Goal: Task Accomplishment & Management: Use online tool/utility

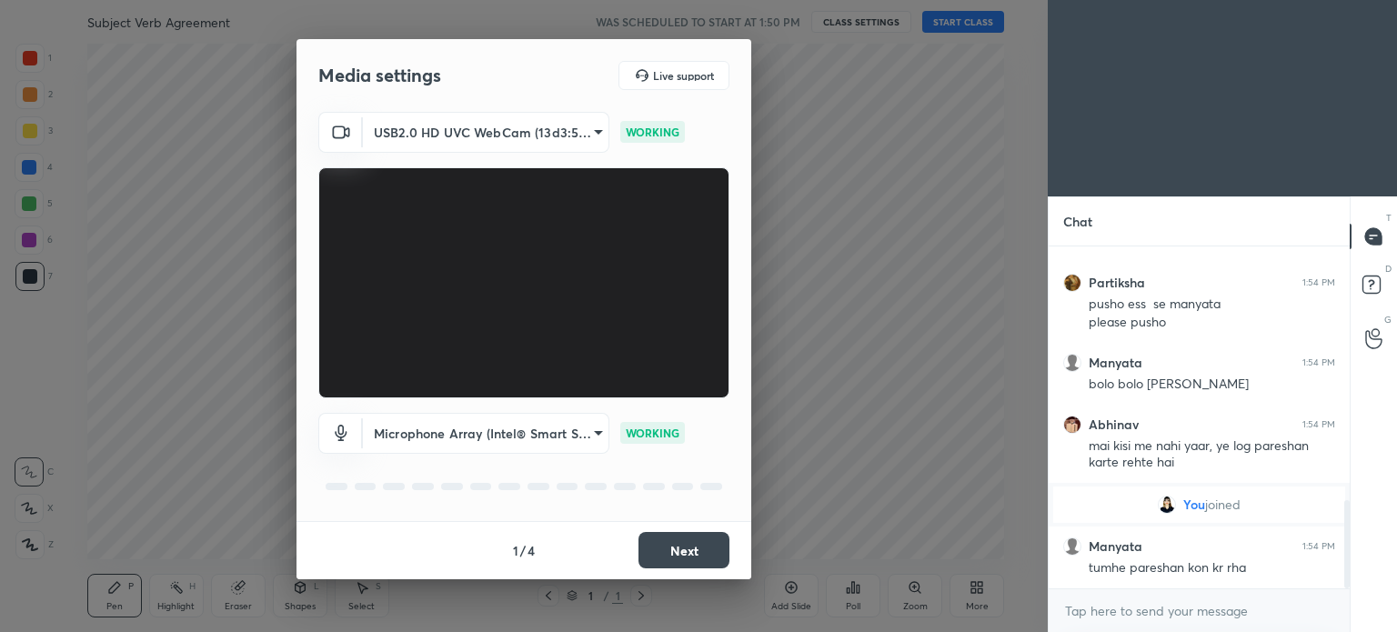
scroll to position [986, 0]
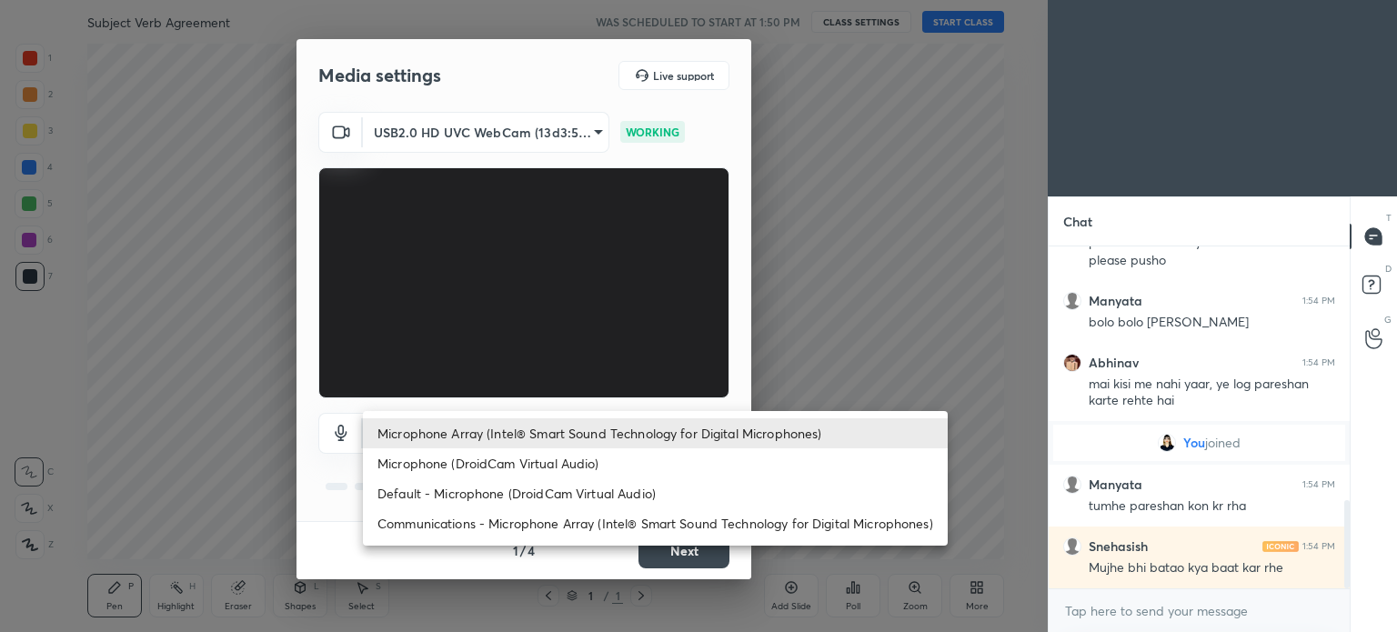
click at [597, 416] on body "1 2 3 4 5 6 7 C X Z C X Z E E Erase all H H Subject Verb Agreement WAS SCHEDULE…" at bounding box center [698, 316] width 1397 height 632
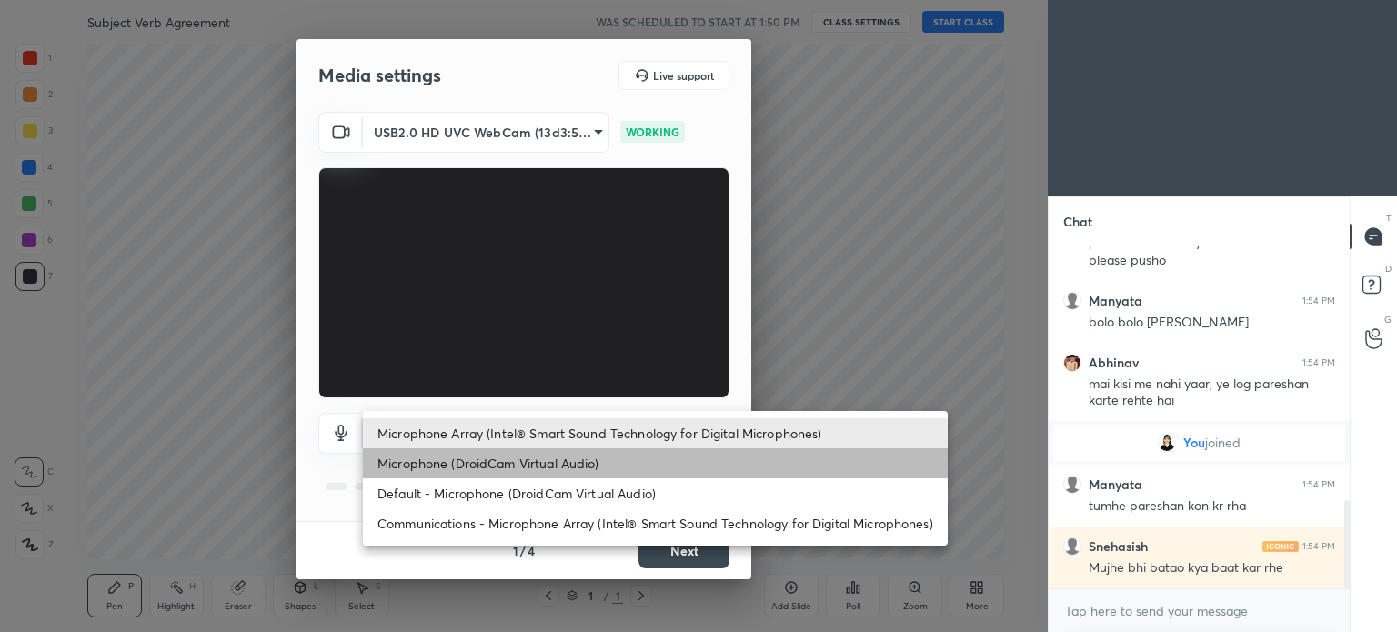
click at [589, 461] on li "Microphone (DroidCam Virtual Audio)" at bounding box center [655, 463] width 585 height 30
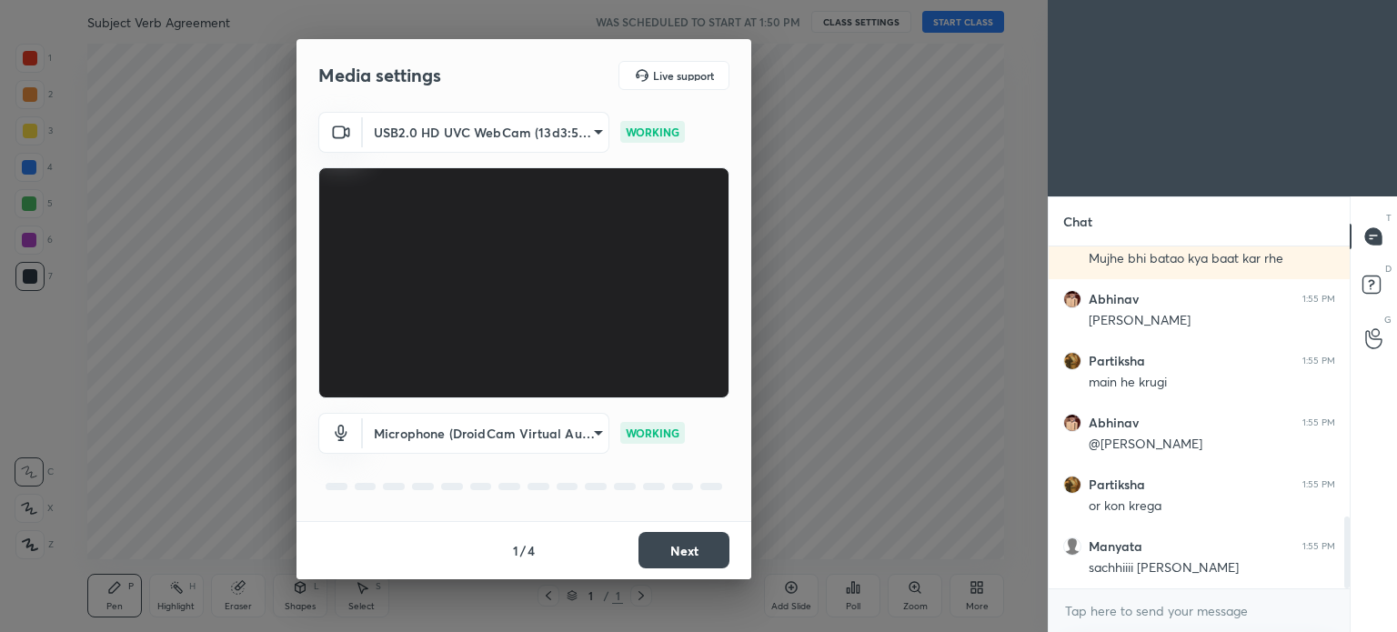
scroll to position [1357, 0]
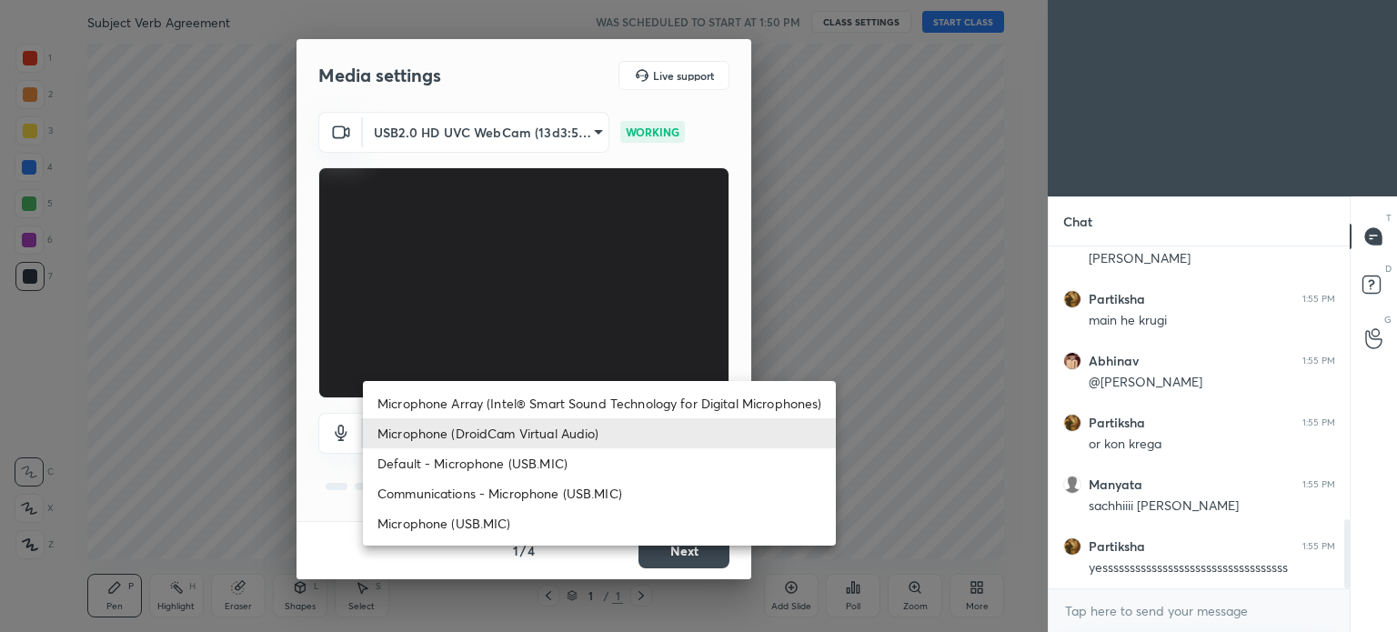
click at [588, 433] on body "1 2 3 4 5 6 7 C X Z C X Z E E Erase all H H Subject Verb Agreement WAS SCHEDULE…" at bounding box center [698, 316] width 1397 height 632
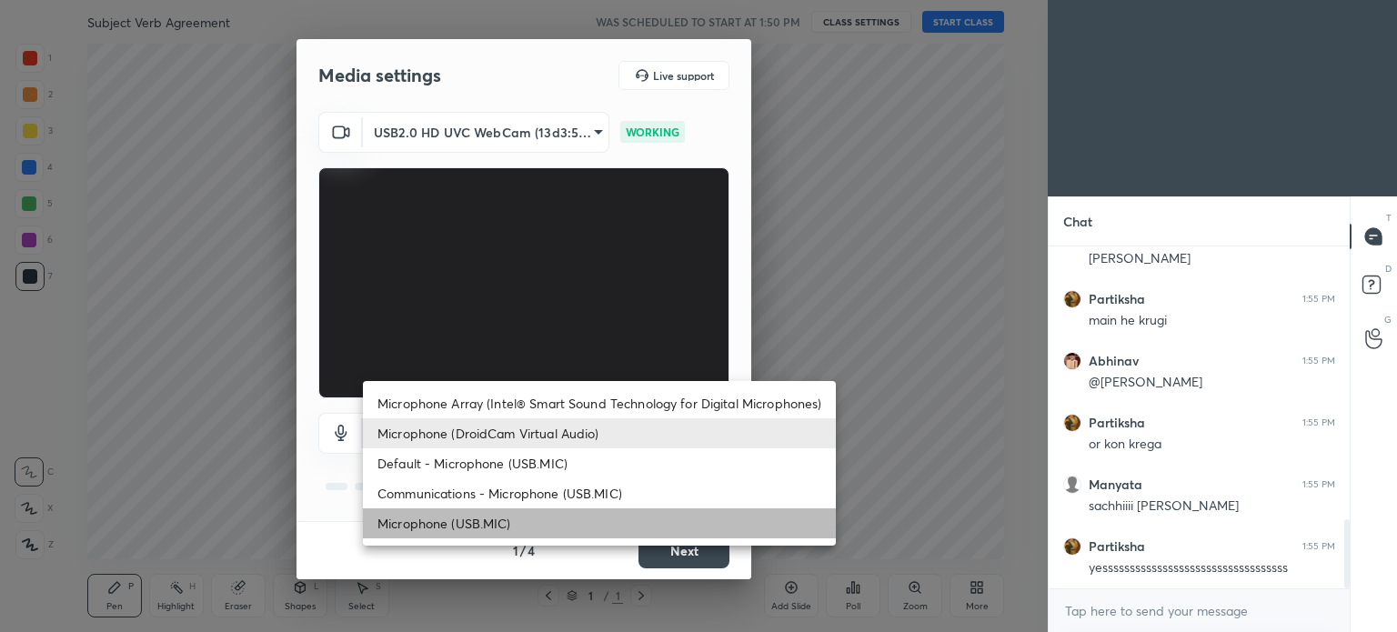
click at [507, 527] on li "Microphone (USB.MIC)" at bounding box center [599, 523] width 473 height 30
type input "f73c8d046a2301114d5f20e0e758b63cc6d9228815ff42b64d47bcfd1e571357"
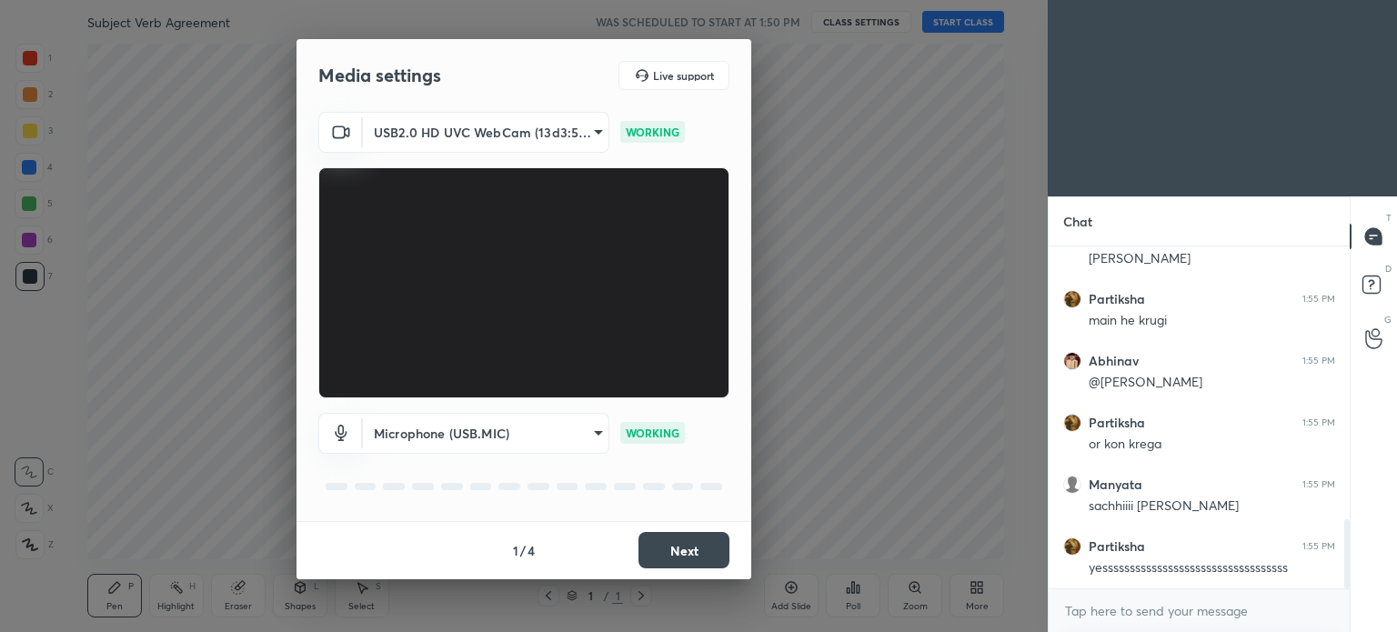
click at [682, 548] on button "Next" at bounding box center [683, 550] width 91 height 36
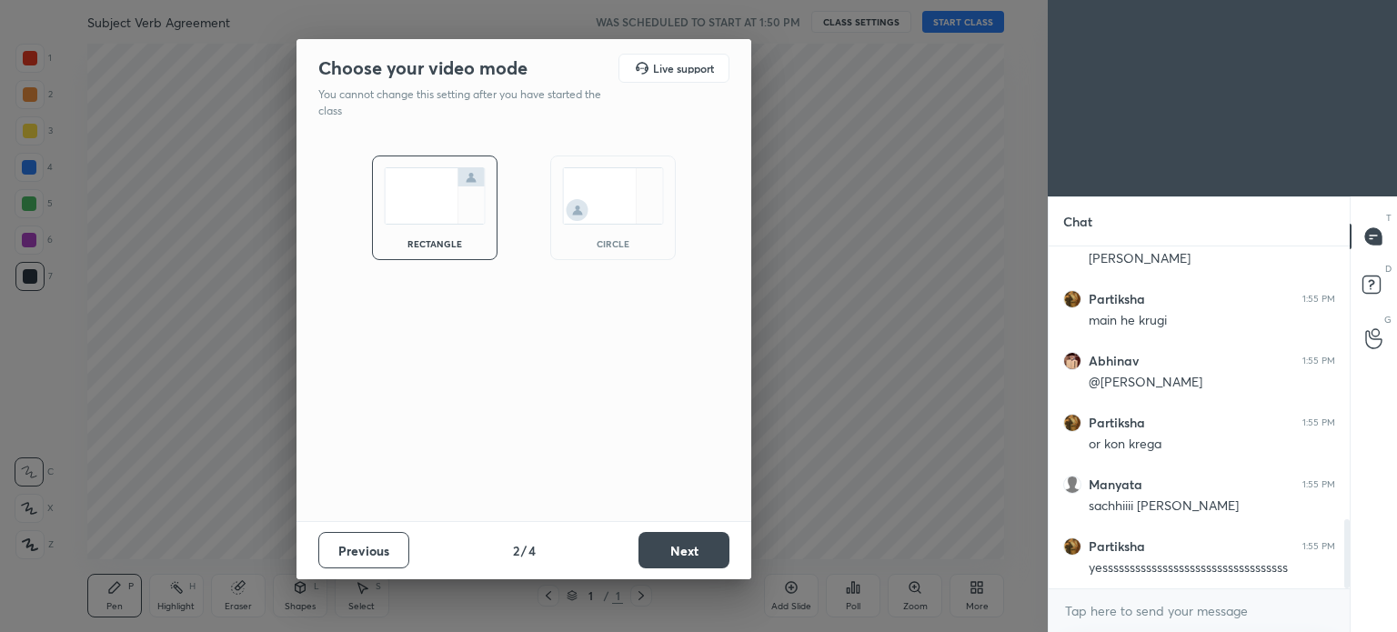
click at [682, 548] on button "Next" at bounding box center [683, 550] width 91 height 36
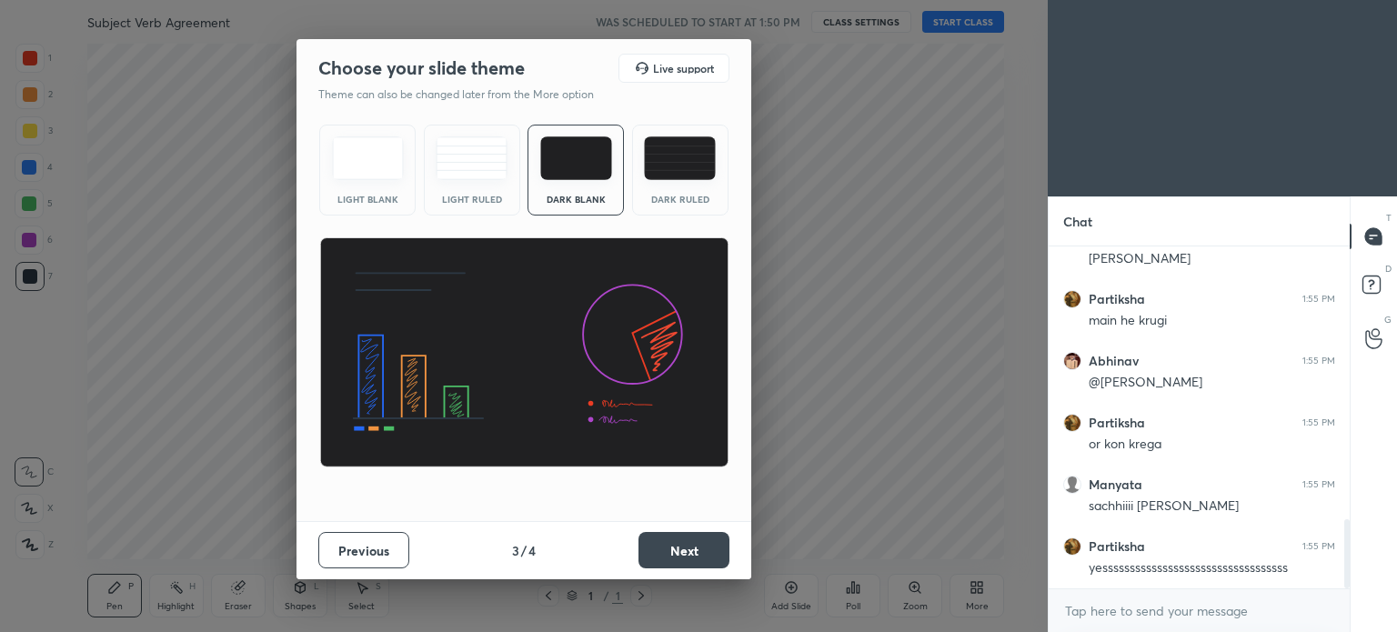
click at [682, 548] on button "Next" at bounding box center [683, 550] width 91 height 36
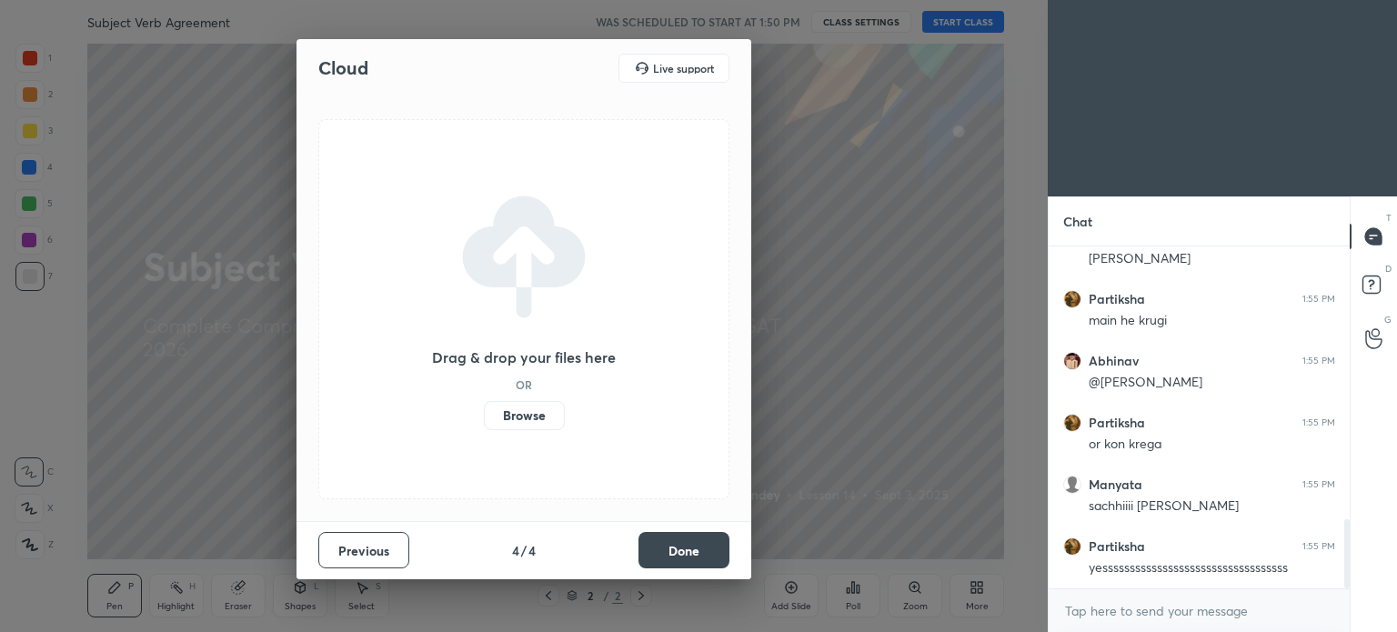
click at [526, 417] on label "Browse" at bounding box center [524, 415] width 81 height 29
click at [484, 417] on input "Browse" at bounding box center [484, 415] width 0 height 29
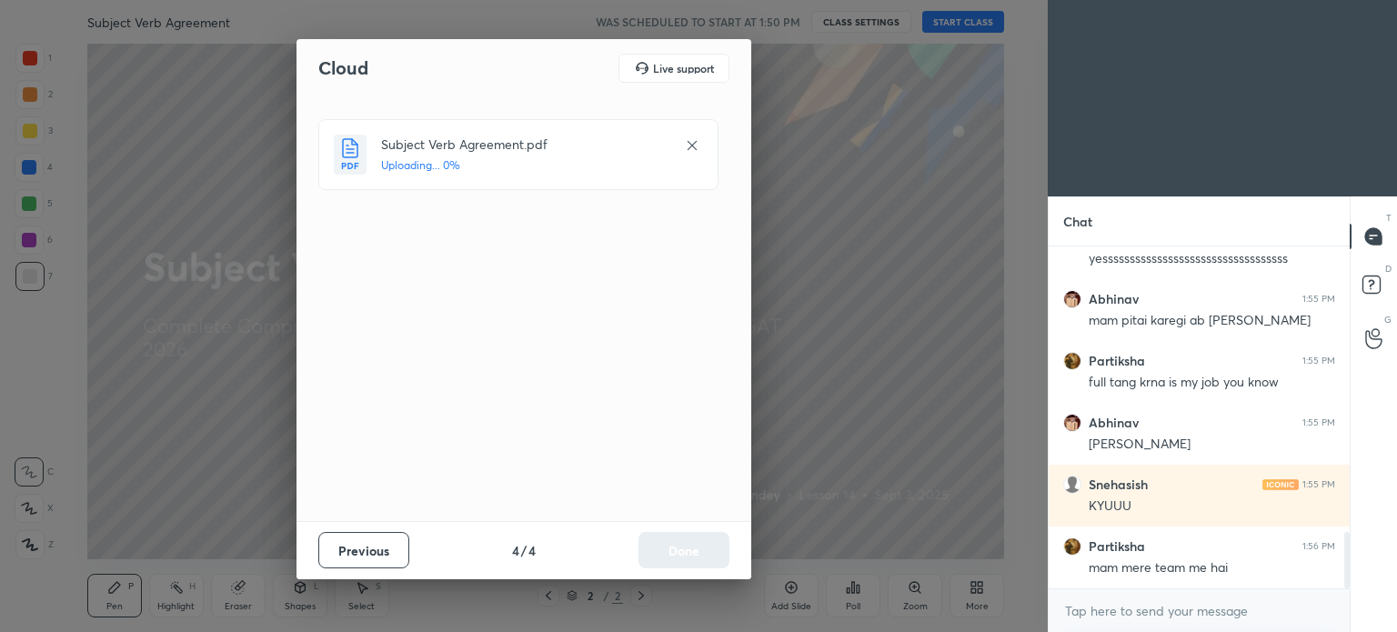
scroll to position [1744, 0]
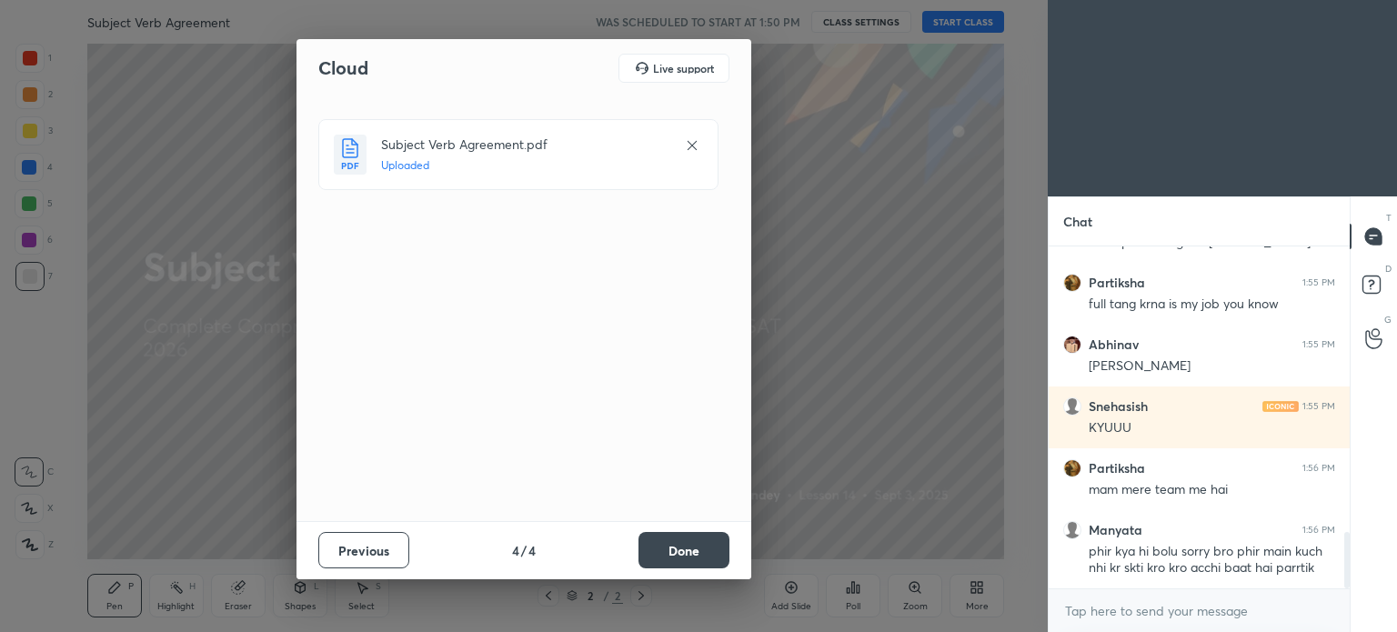
click at [686, 548] on button "Done" at bounding box center [683, 550] width 91 height 36
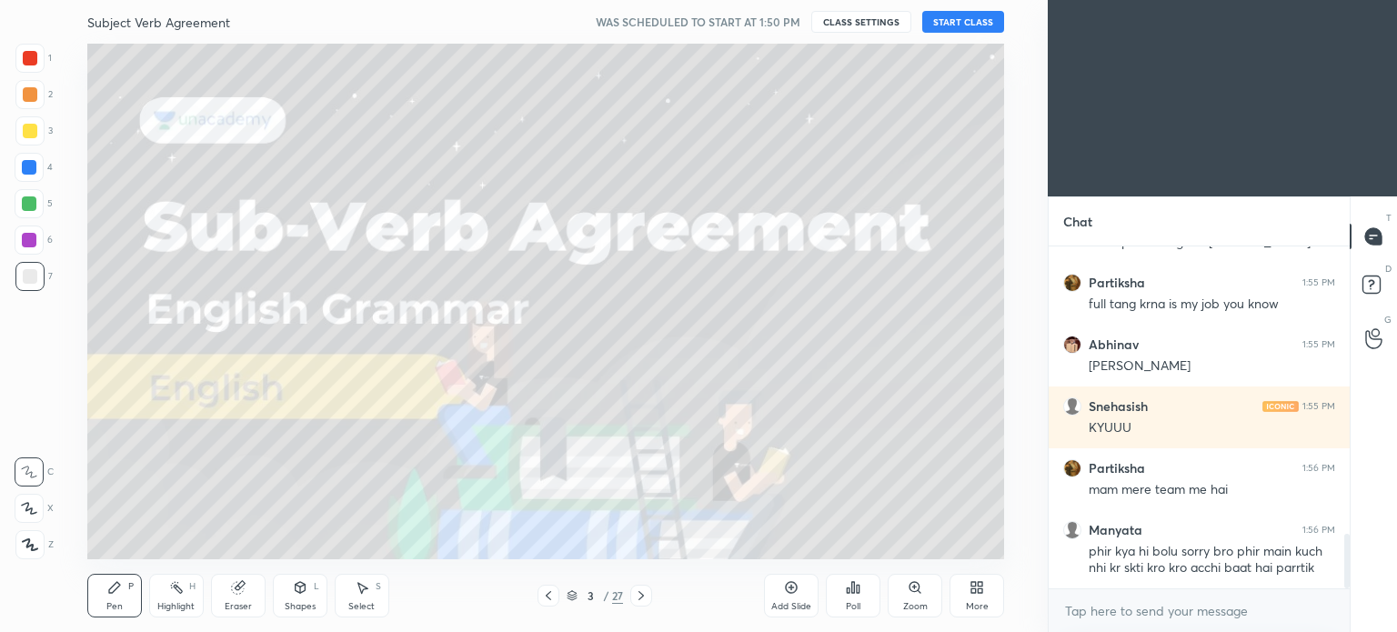
scroll to position [1806, 0]
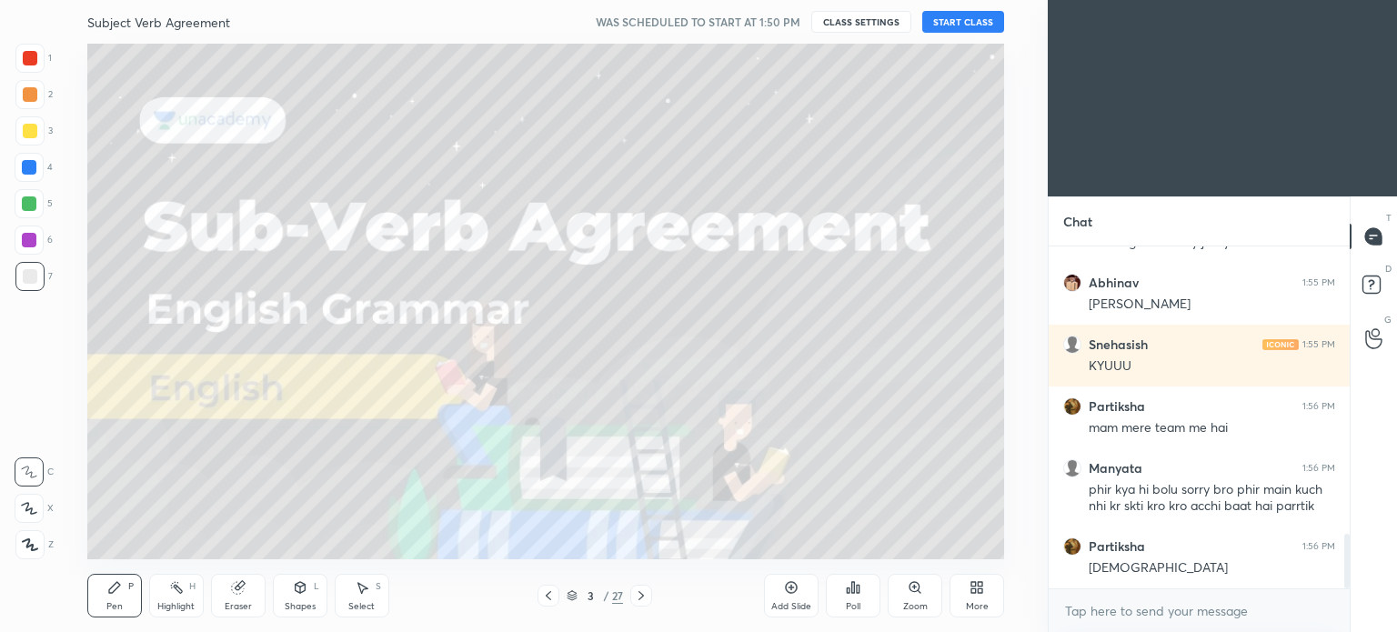
click at [961, 18] on button "START CLASS" at bounding box center [963, 22] width 82 height 22
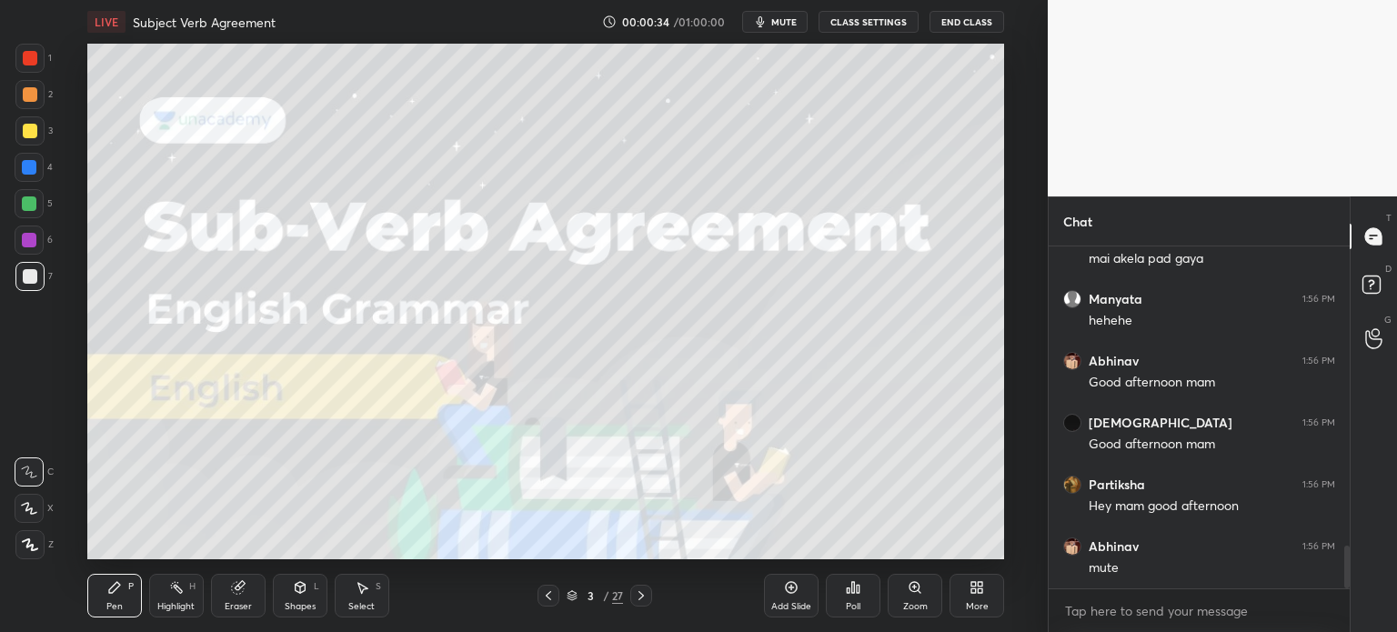
scroll to position [2424, 0]
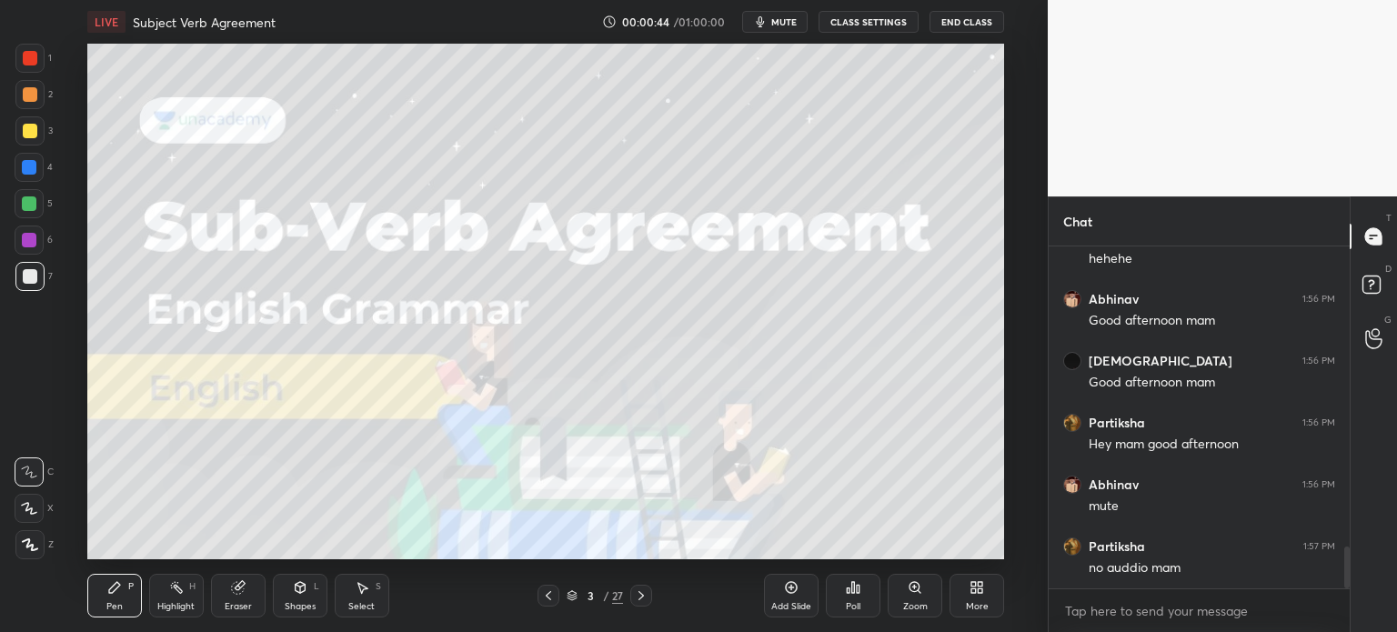
click at [868, 22] on button "CLASS SETTINGS" at bounding box center [868, 22] width 100 height 22
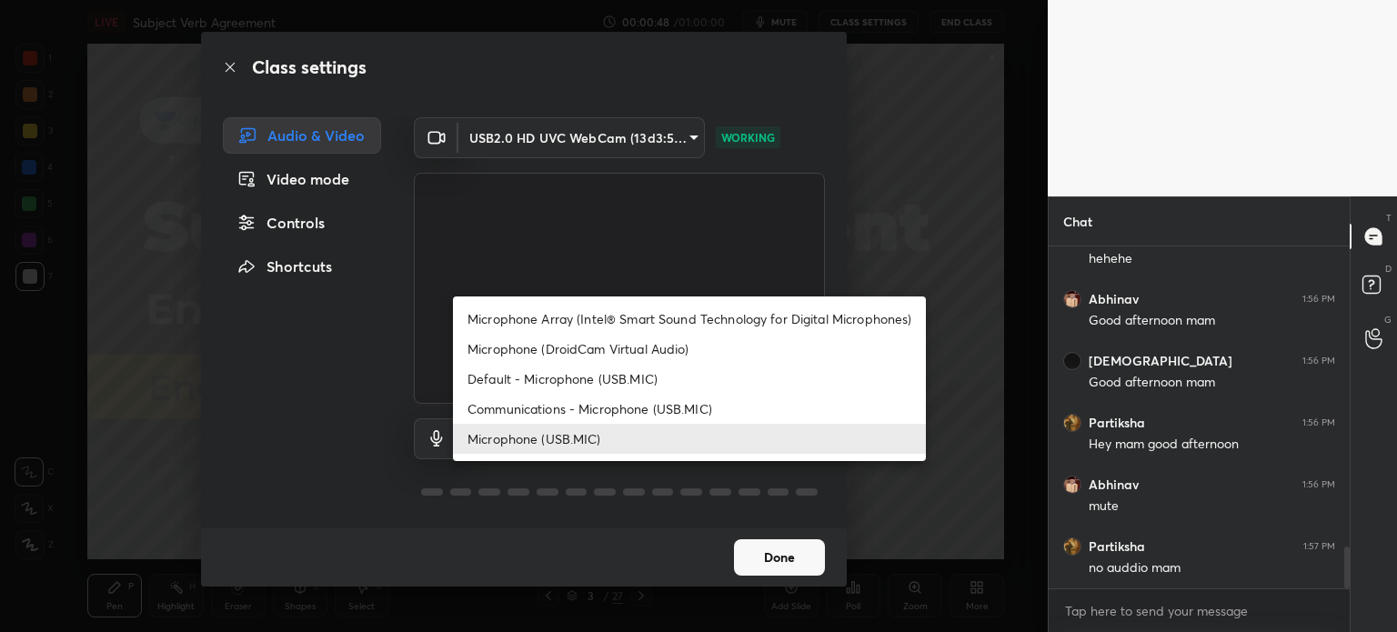
click at [681, 442] on body "1 2 3 4 5 6 7 C X Z C X Z E E Erase all H H LIVE Subject Verb Agreement 00:00:4…" at bounding box center [698, 316] width 1397 height 632
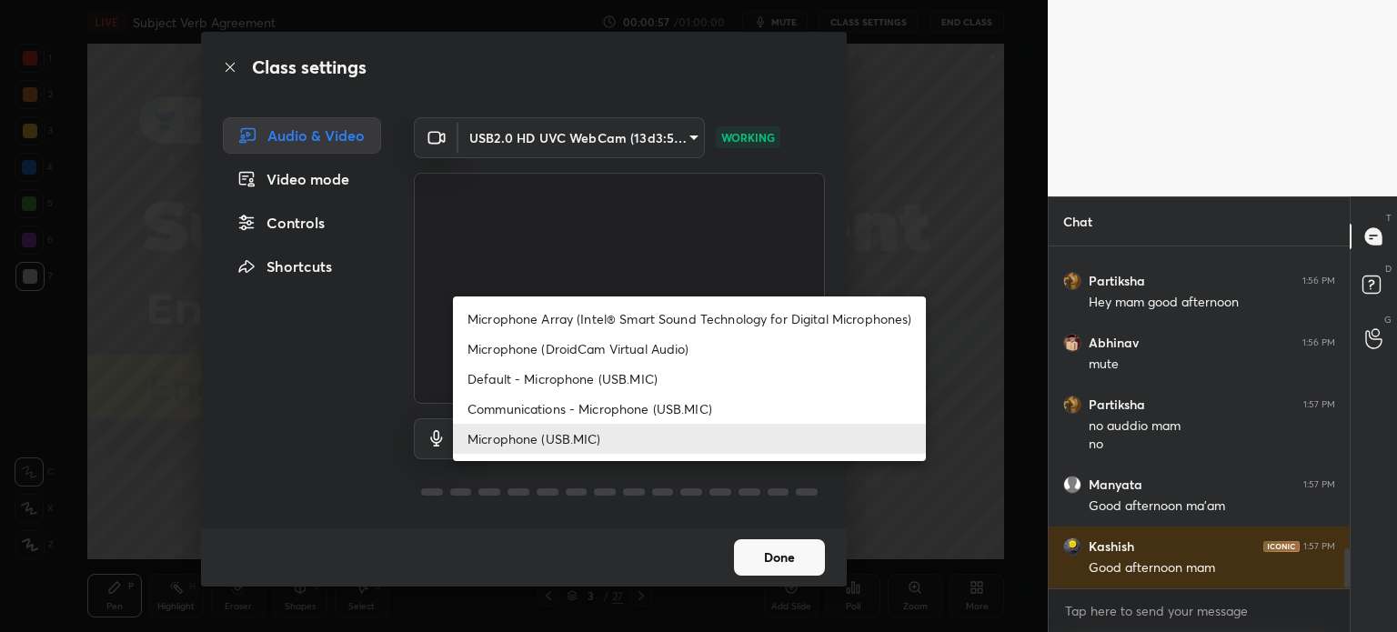
scroll to position [2628, 0]
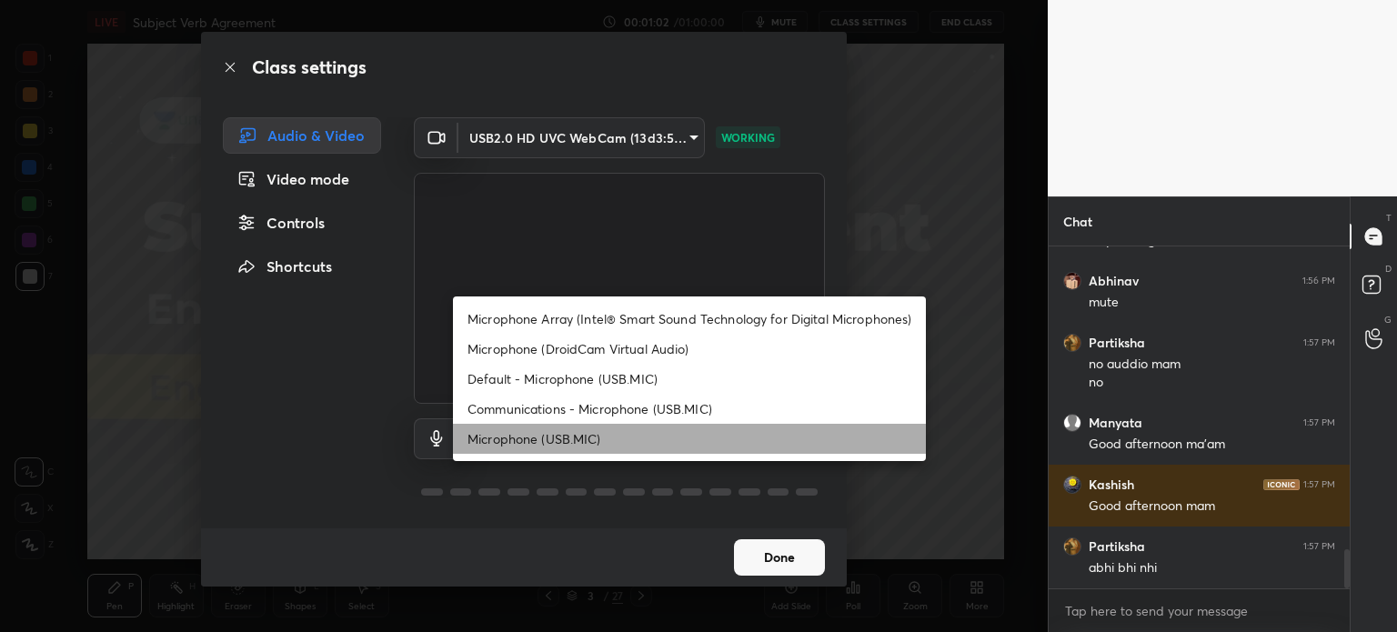
click at [655, 452] on li "Microphone (USB.MIC)" at bounding box center [689, 439] width 473 height 30
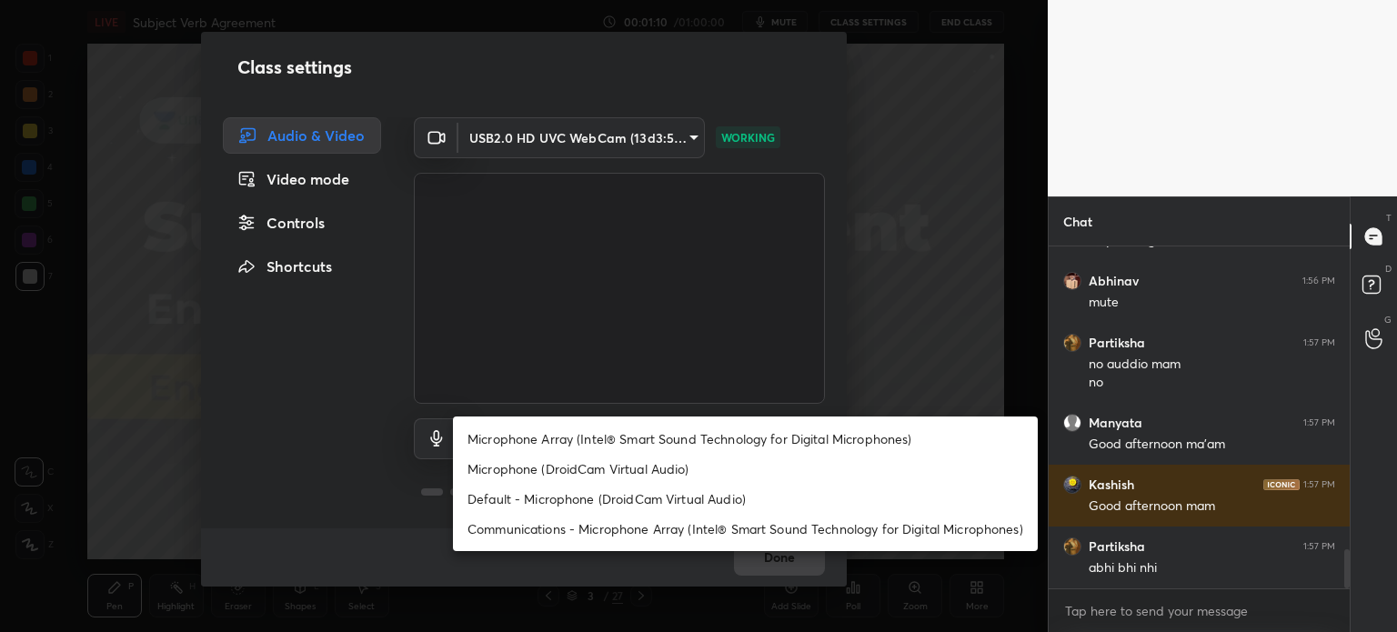
click at [680, 449] on body "1 2 3 4 5 6 7 C X Z C X Z E E Erase all H H LIVE Subject Verb Agreement 00:01:1…" at bounding box center [698, 316] width 1397 height 632
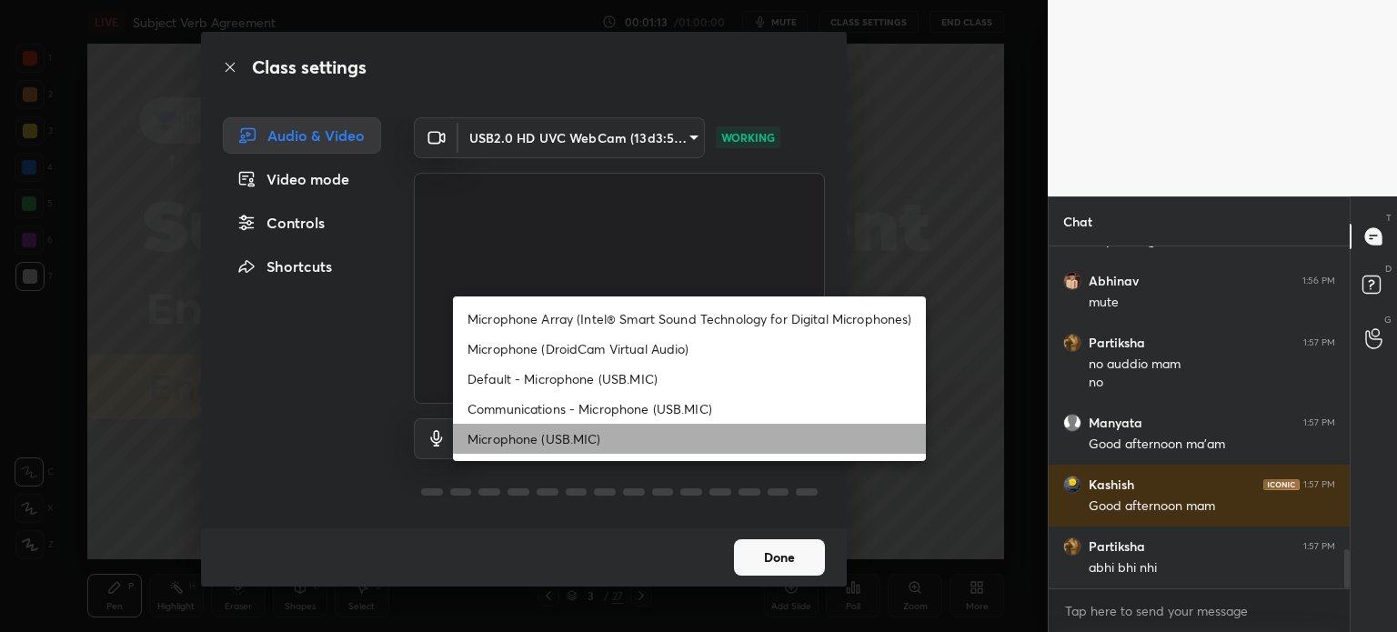
click at [576, 453] on li "Microphone (USB.MIC)" at bounding box center [689, 439] width 473 height 30
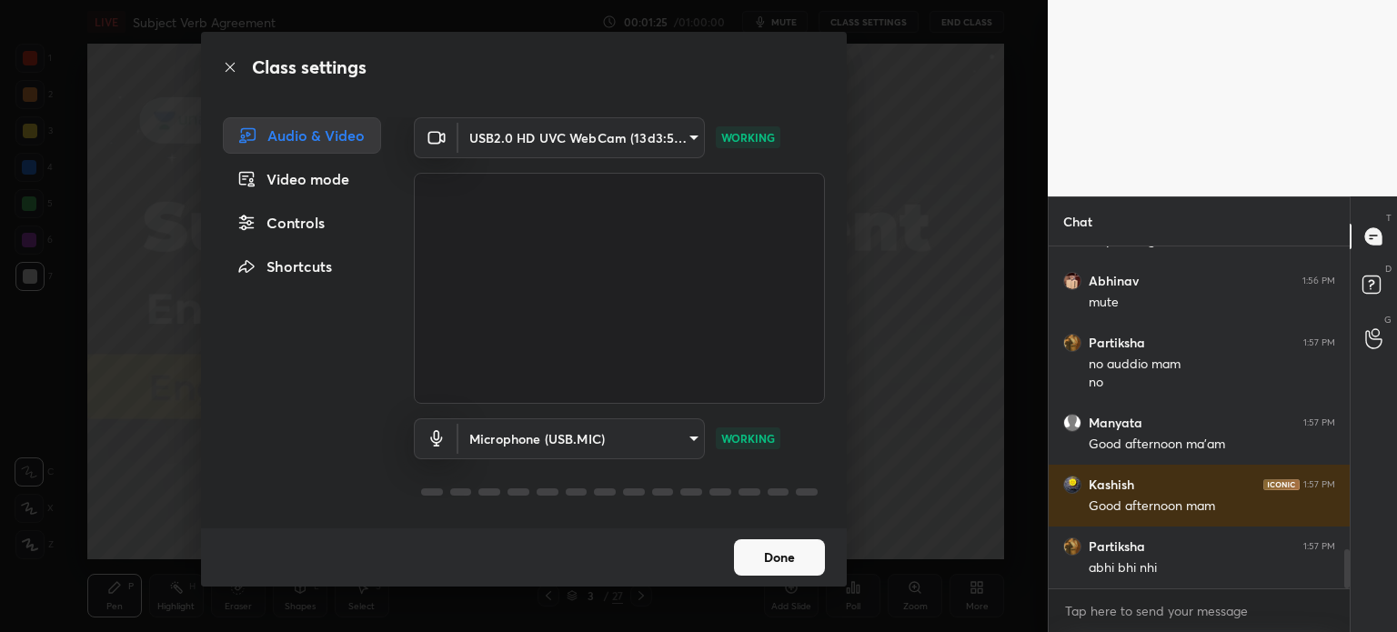
scroll to position [2690, 0]
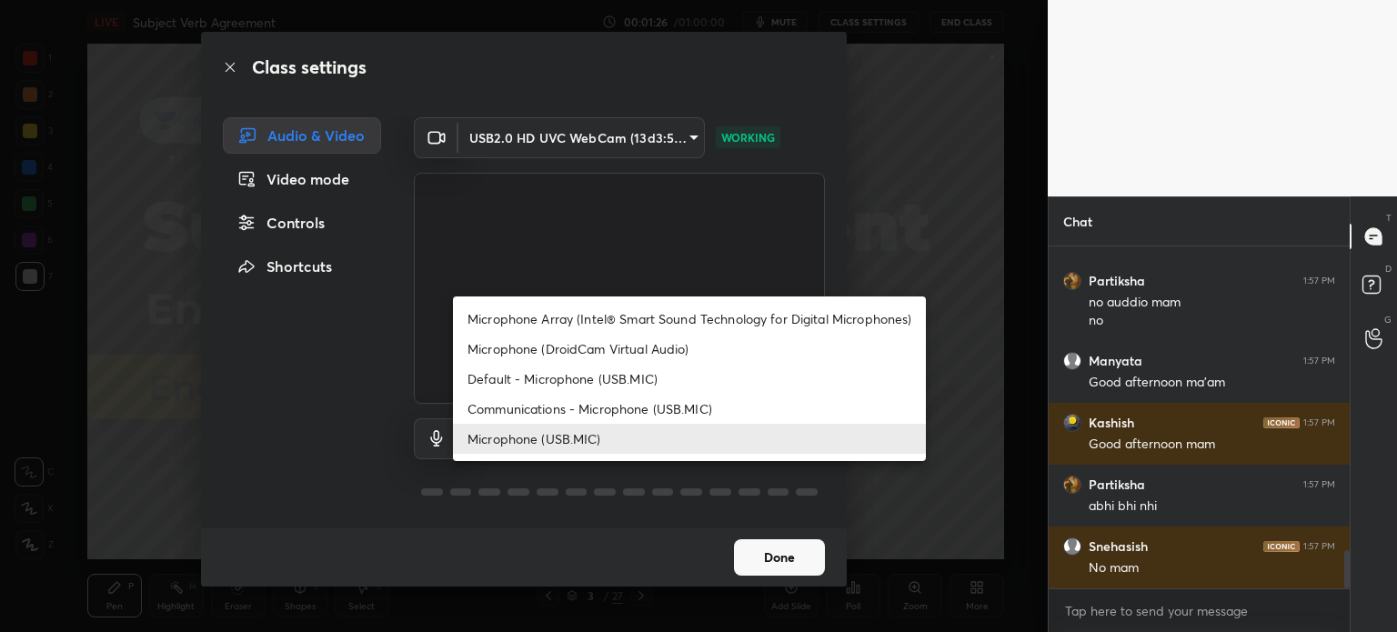
click at [685, 443] on body "1 2 3 4 5 6 7 C X Z C X Z E E Erase all H H LIVE Subject Verb Agreement 00:01:2…" at bounding box center [698, 316] width 1397 height 632
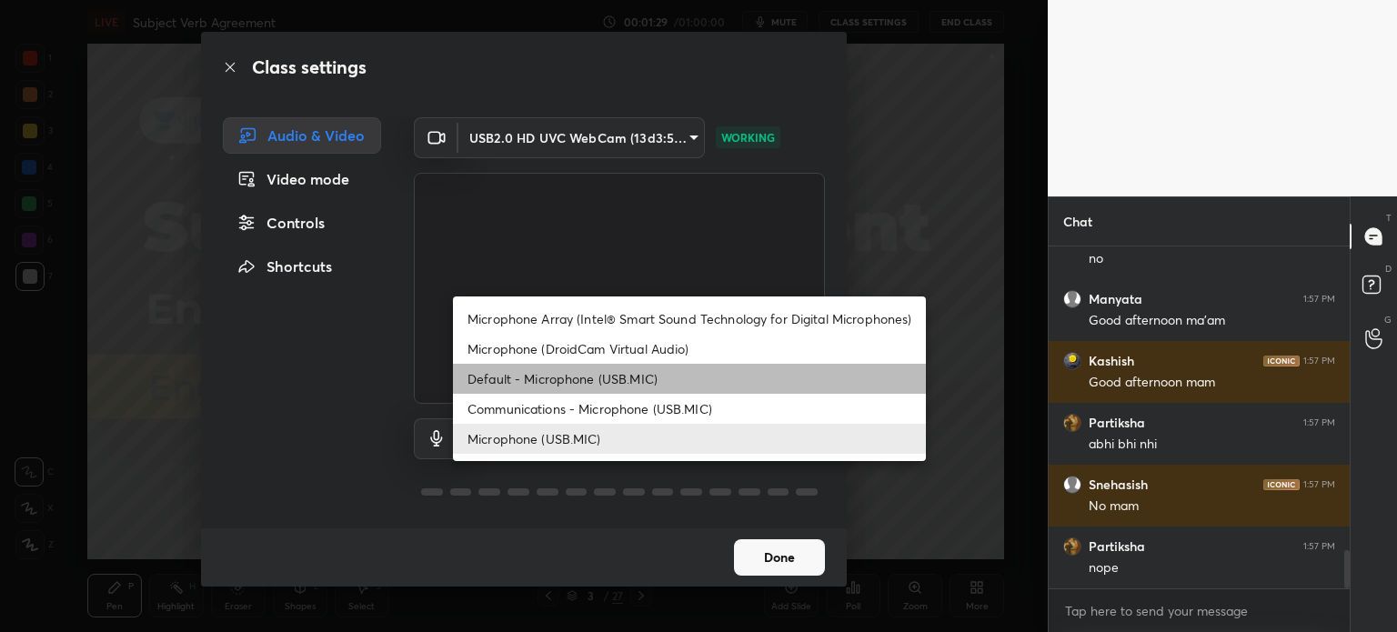
click at [671, 378] on li "Default - Microphone (USB.MIC)" at bounding box center [689, 379] width 473 height 30
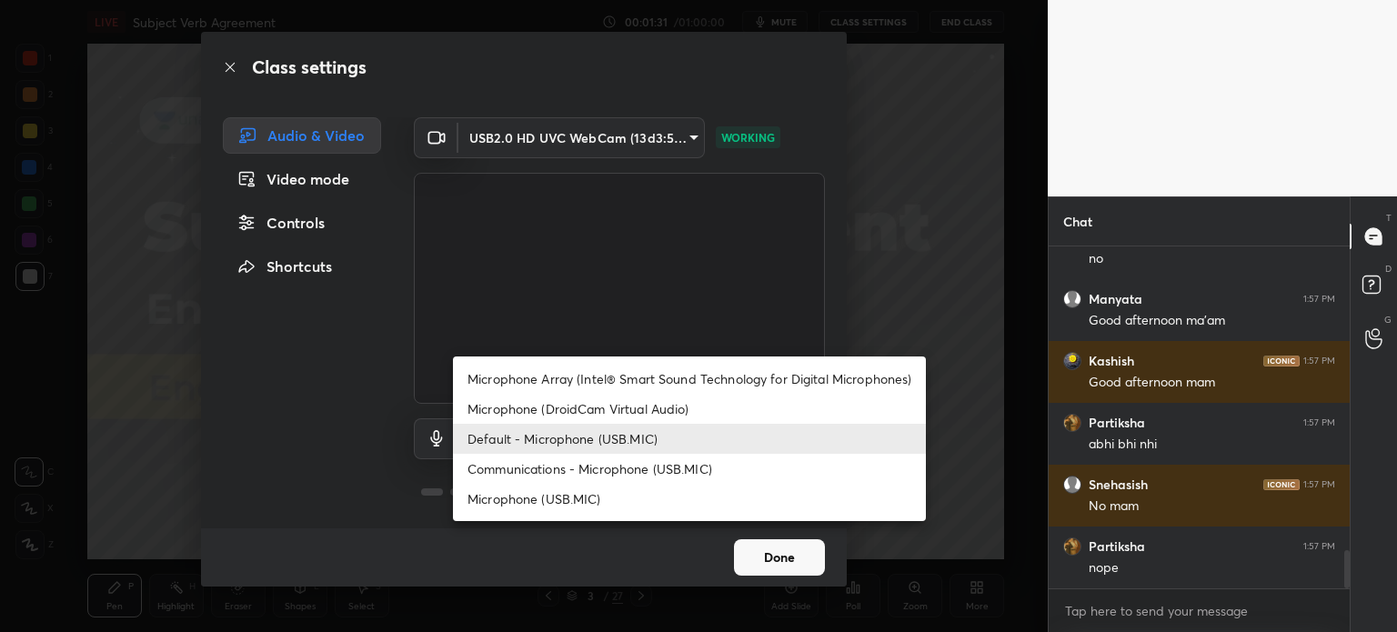
click at [684, 440] on body "1 2 3 4 5 6 7 C X Z C X Z E E Erase all H H LIVE Subject Verb Agreement 00:01:3…" at bounding box center [698, 316] width 1397 height 632
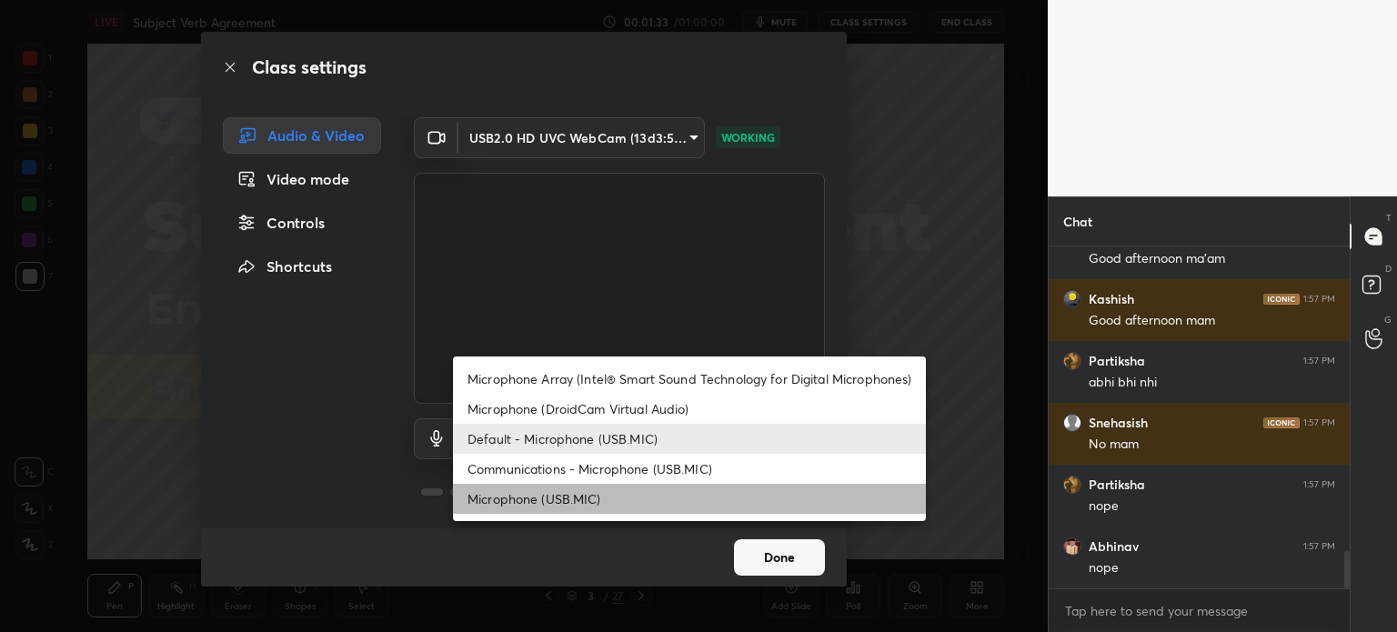
click at [626, 496] on li "Microphone (USB.MIC)" at bounding box center [689, 499] width 473 height 30
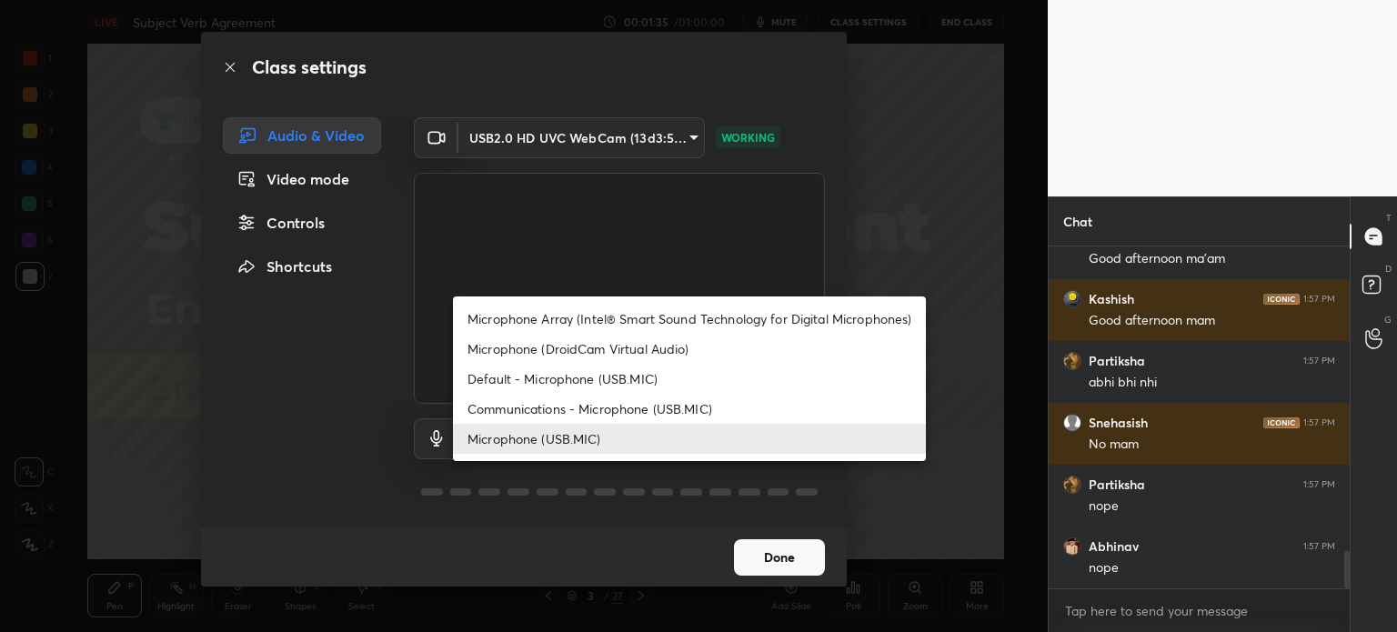
scroll to position [2879, 0]
click at [684, 435] on body "1 2 3 4 5 6 7 C X Z C X Z E E Erase all H H LIVE Subject Verb Agreement 00:01:3…" at bounding box center [698, 316] width 1397 height 632
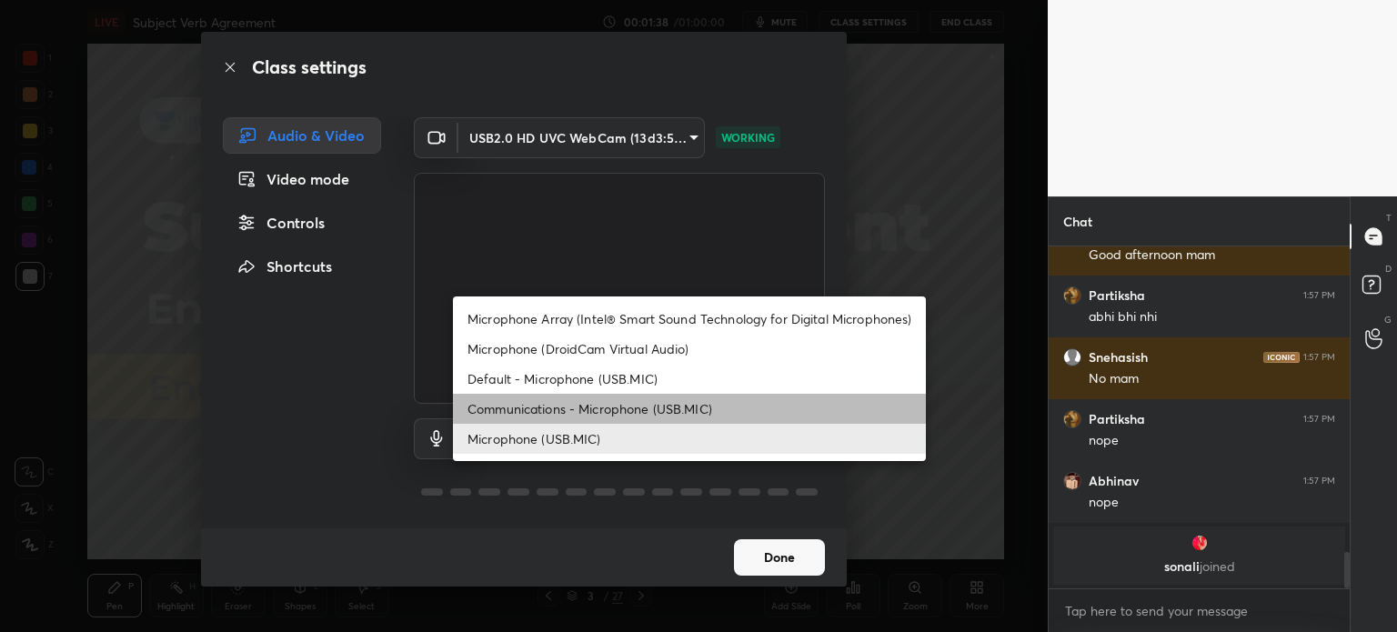
click at [656, 406] on li "Communications - Microphone (USB.MIC)" at bounding box center [689, 409] width 473 height 30
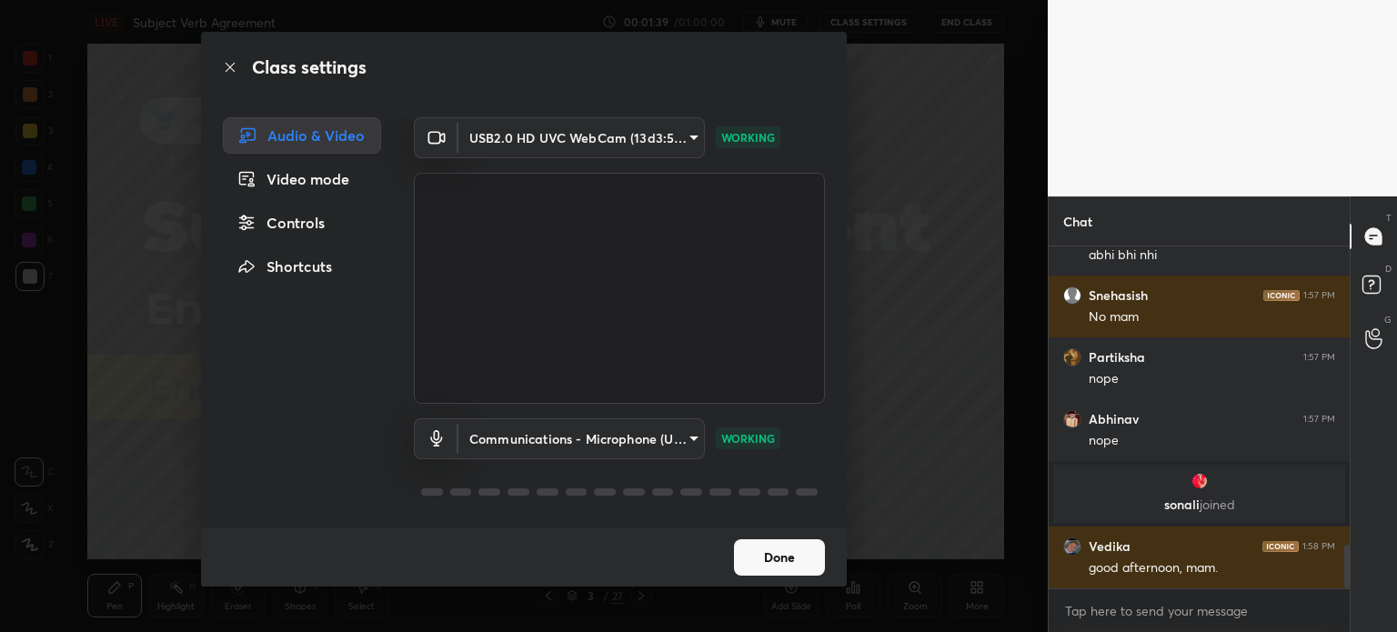
scroll to position [2309, 0]
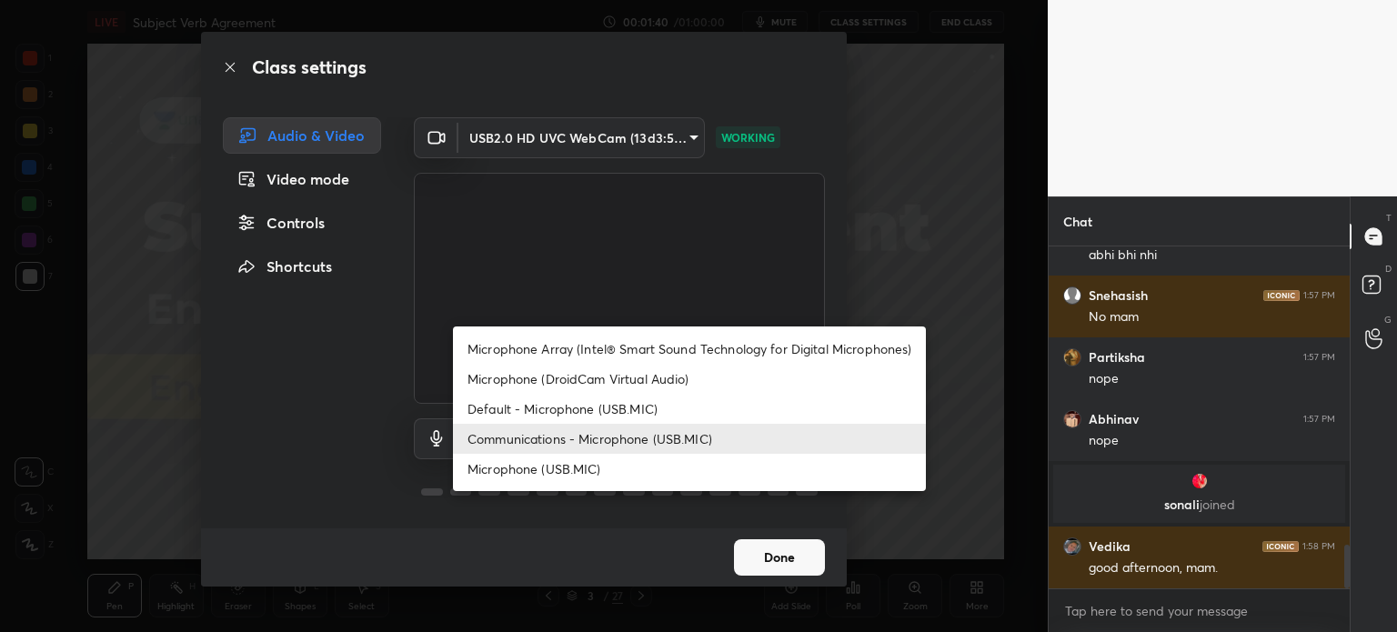
click at [692, 437] on body "1 2 3 4 5 6 7 C X Z C X Z E E Erase all H H LIVE Subject Verb Agreement 00:01:4…" at bounding box center [698, 316] width 1397 height 632
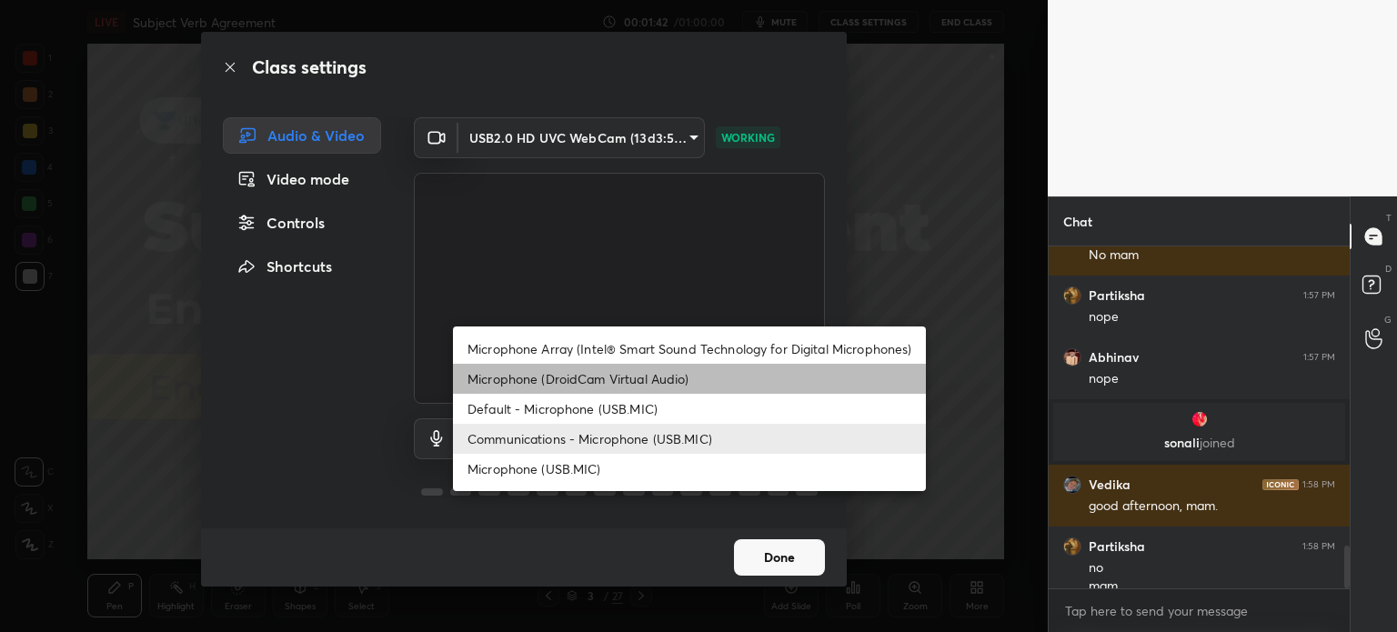
scroll to position [2389, 0]
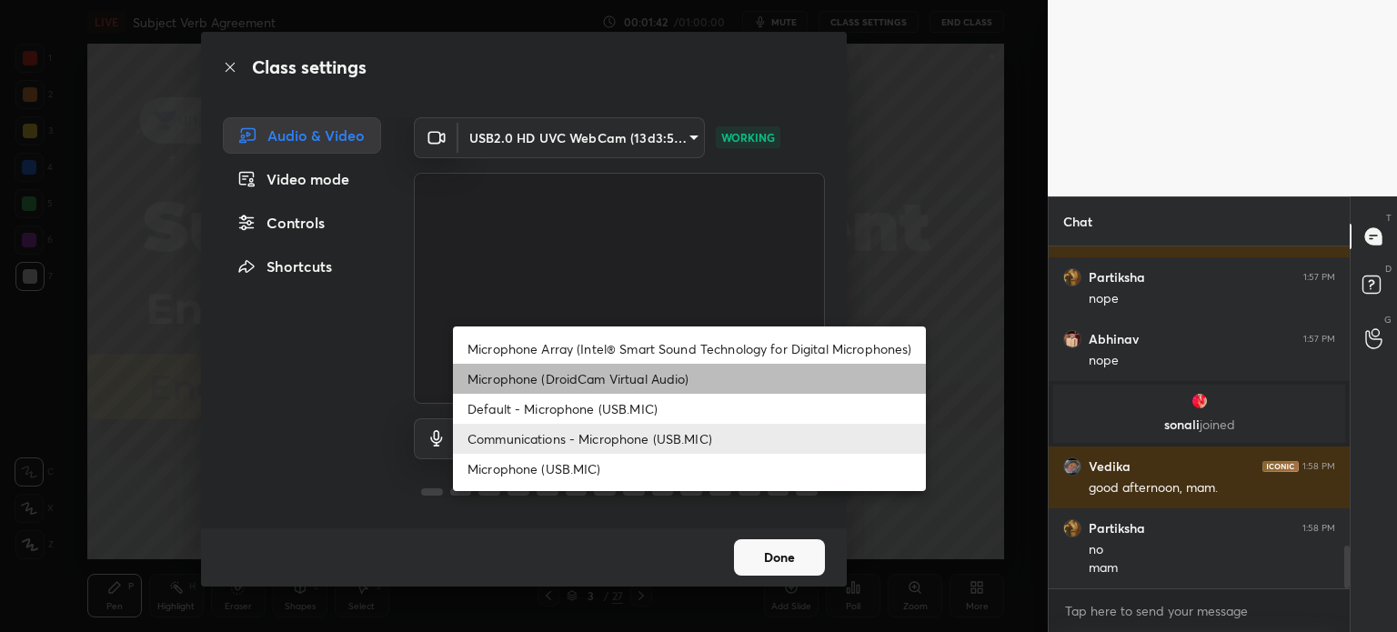
click at [673, 377] on li "Microphone (DroidCam Virtual Audio)" at bounding box center [689, 379] width 473 height 30
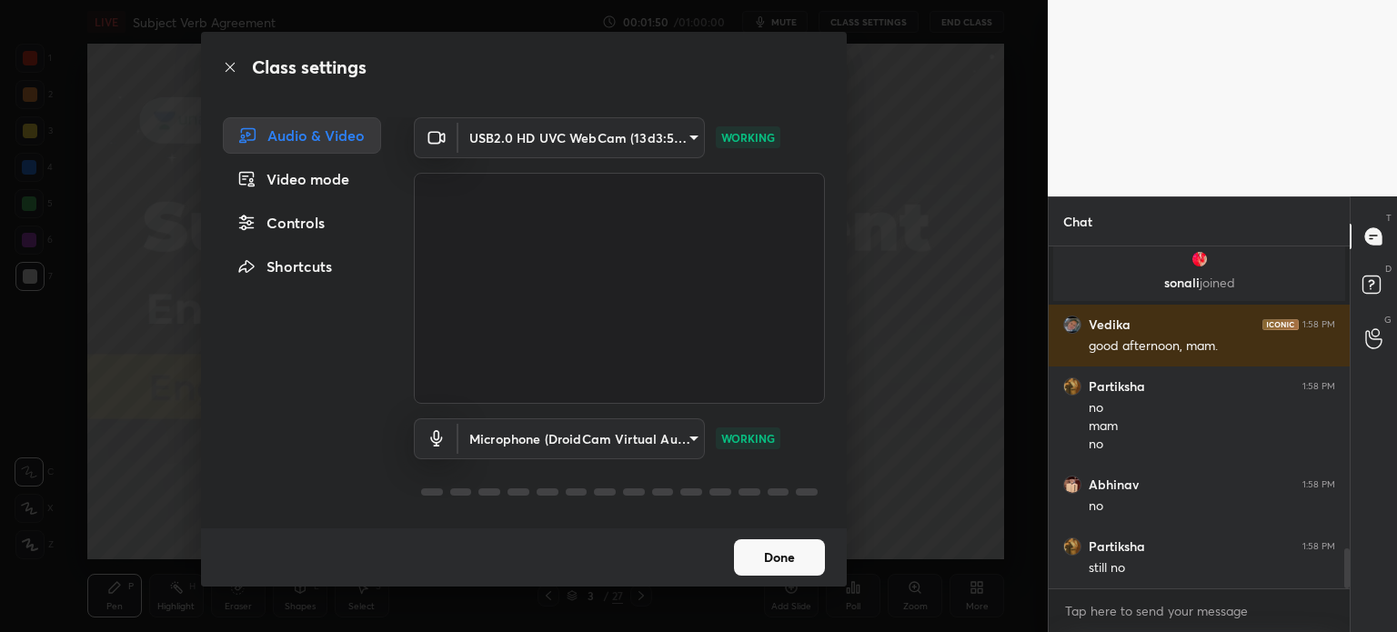
scroll to position [2593, 0]
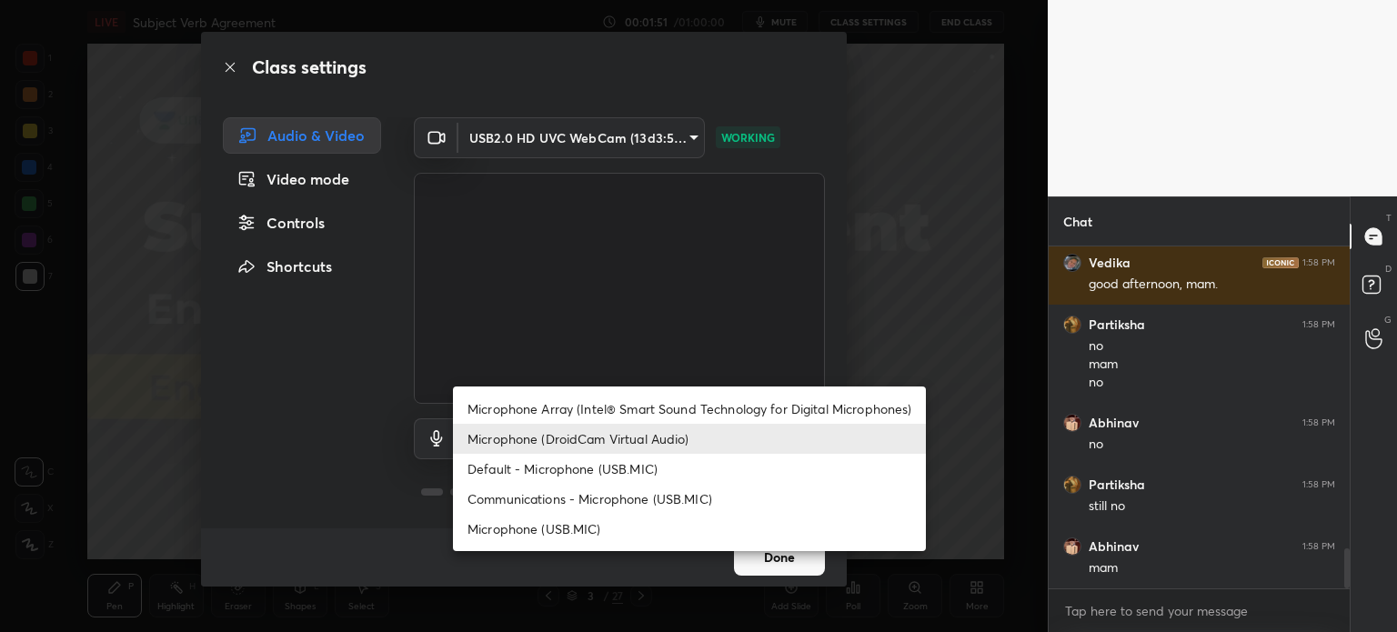
click at [685, 438] on body "1 2 3 4 5 6 7 C X Z C X Z E E Erase all H H LIVE Subject Verb Agreement 00:01:5…" at bounding box center [698, 316] width 1397 height 632
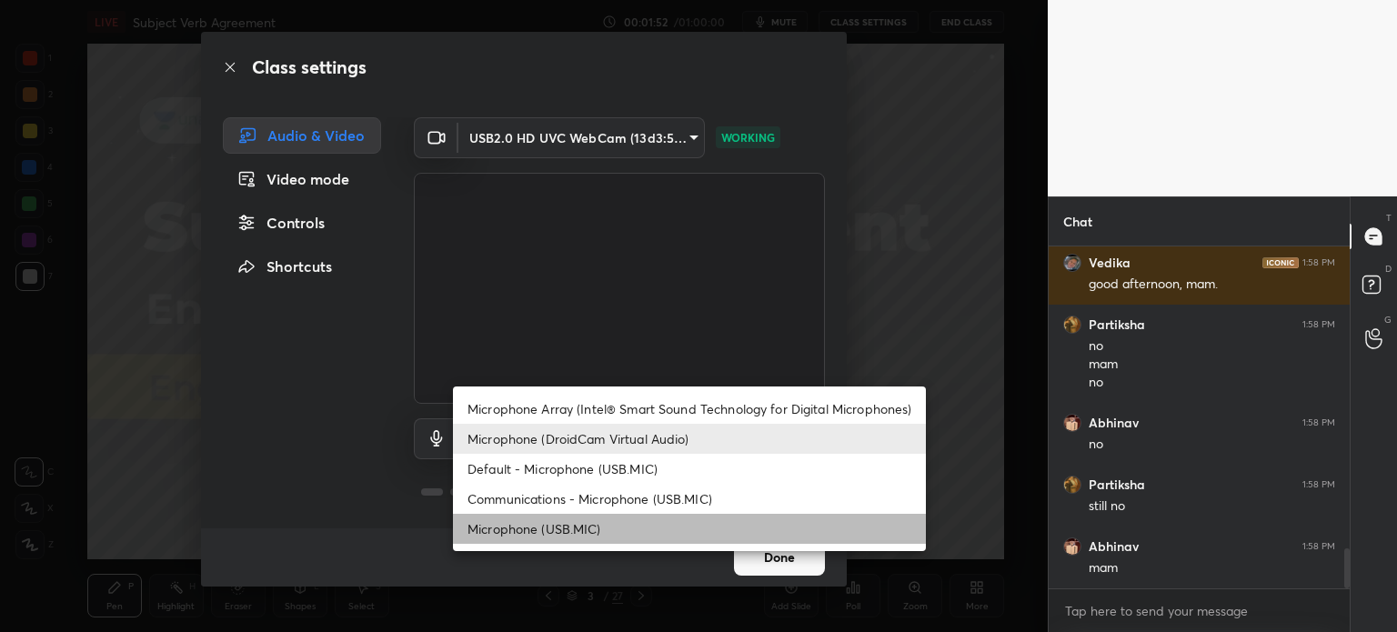
click at [648, 527] on li "Microphone (USB.MIC)" at bounding box center [689, 529] width 473 height 30
type input "f73c8d046a2301114d5f20e0e758b63cc6d9228815ff42b64d47bcfd1e571357"
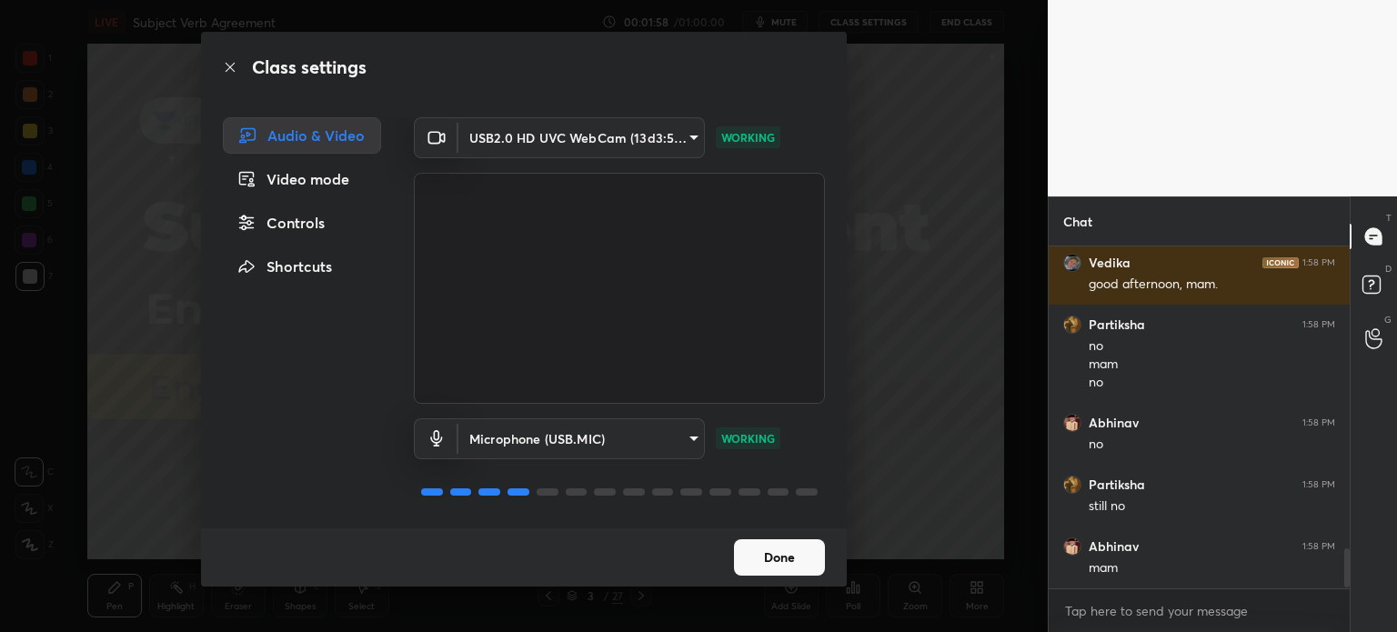
scroll to position [2655, 0]
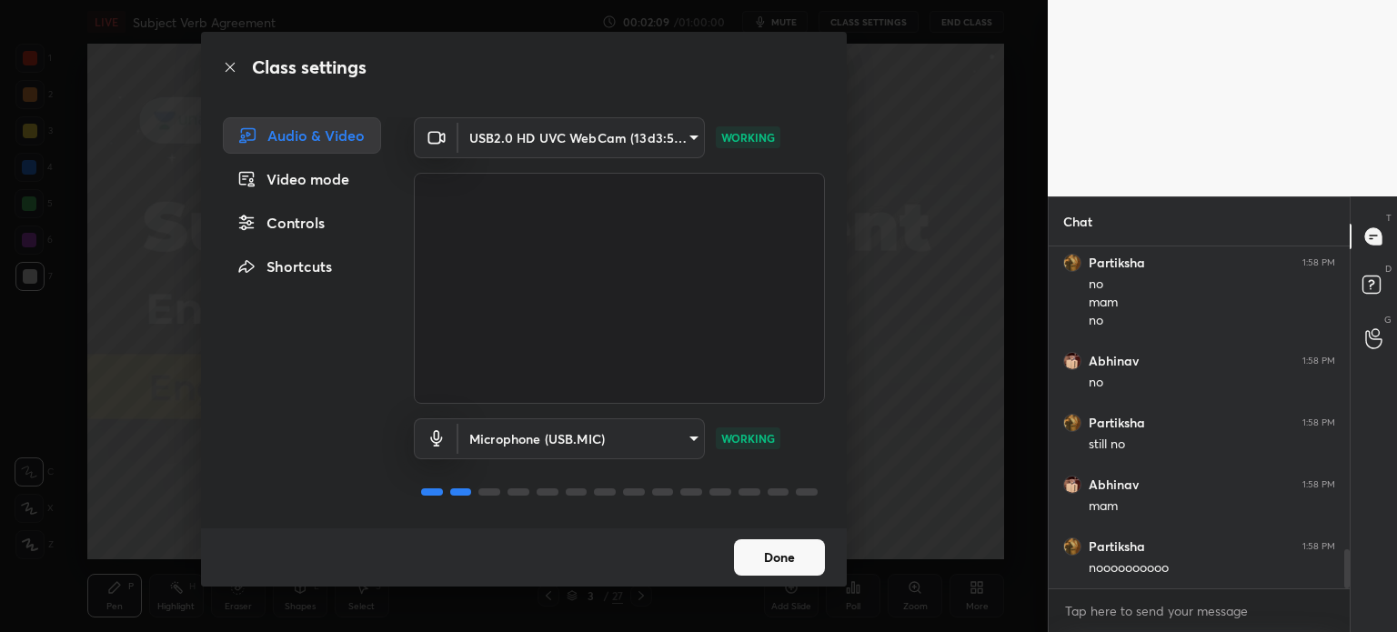
click at [753, 554] on button "Done" at bounding box center [779, 557] width 91 height 36
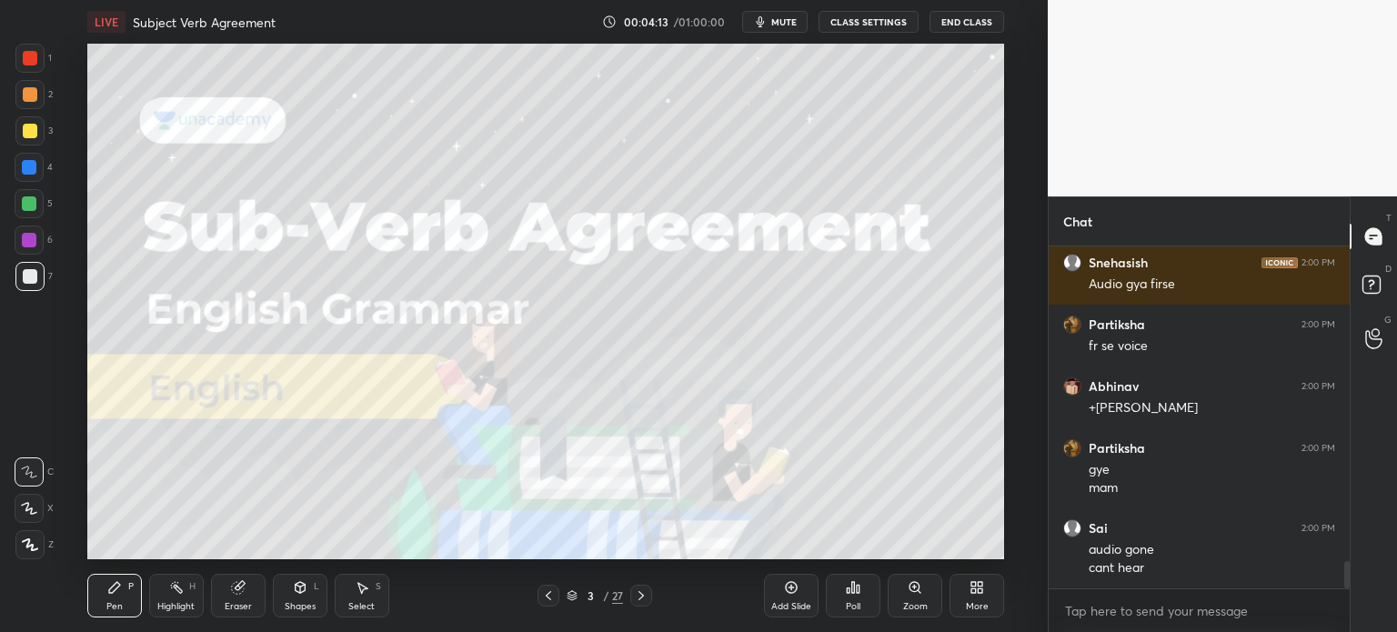
scroll to position [4010, 0]
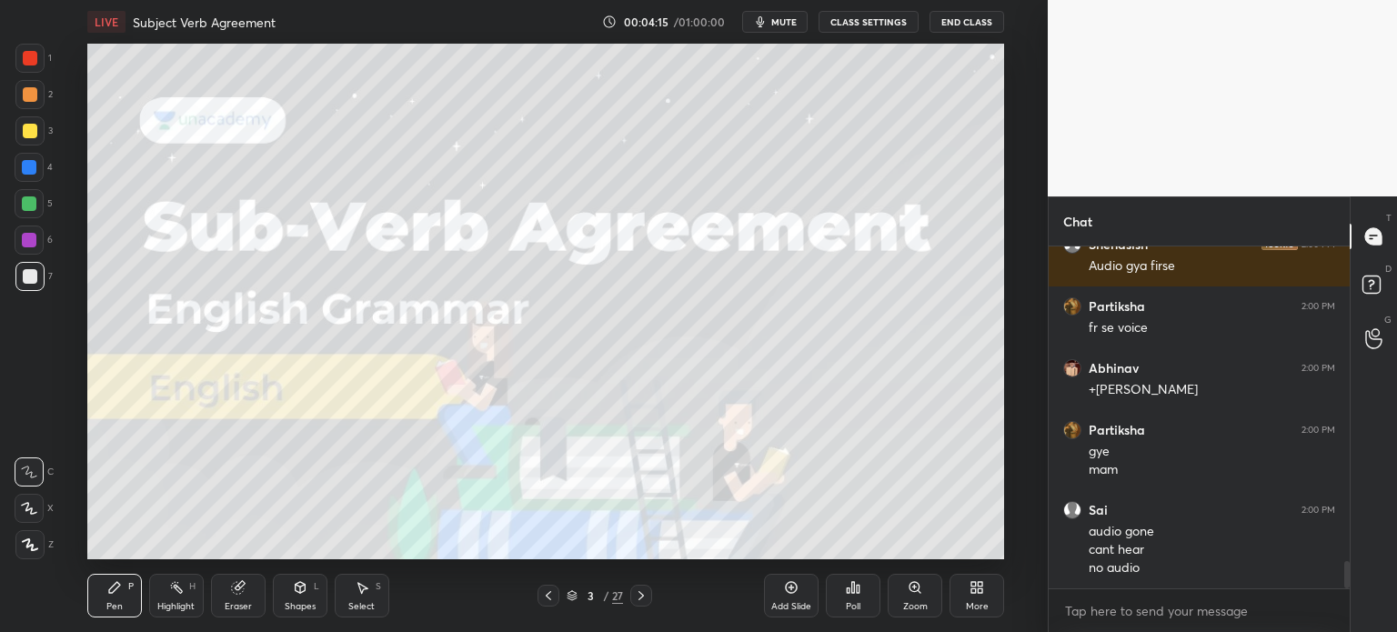
click at [858, 25] on button "CLASS SETTINGS" at bounding box center [868, 22] width 100 height 22
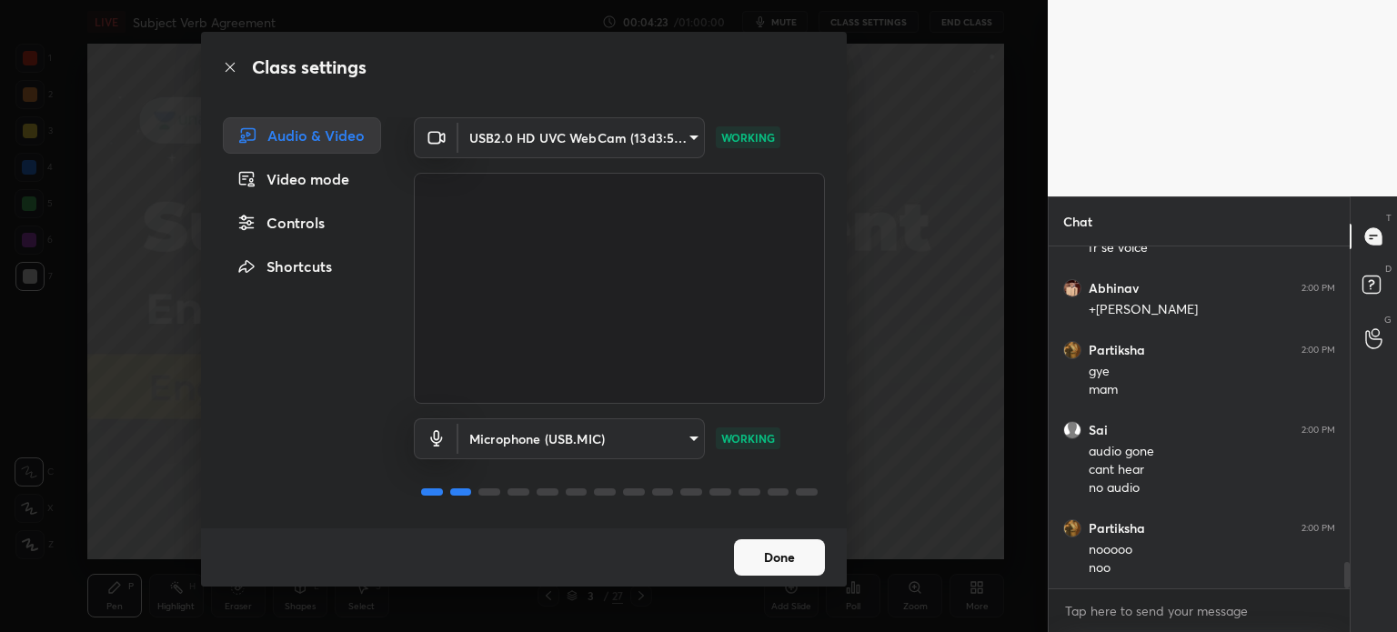
scroll to position [4108, 0]
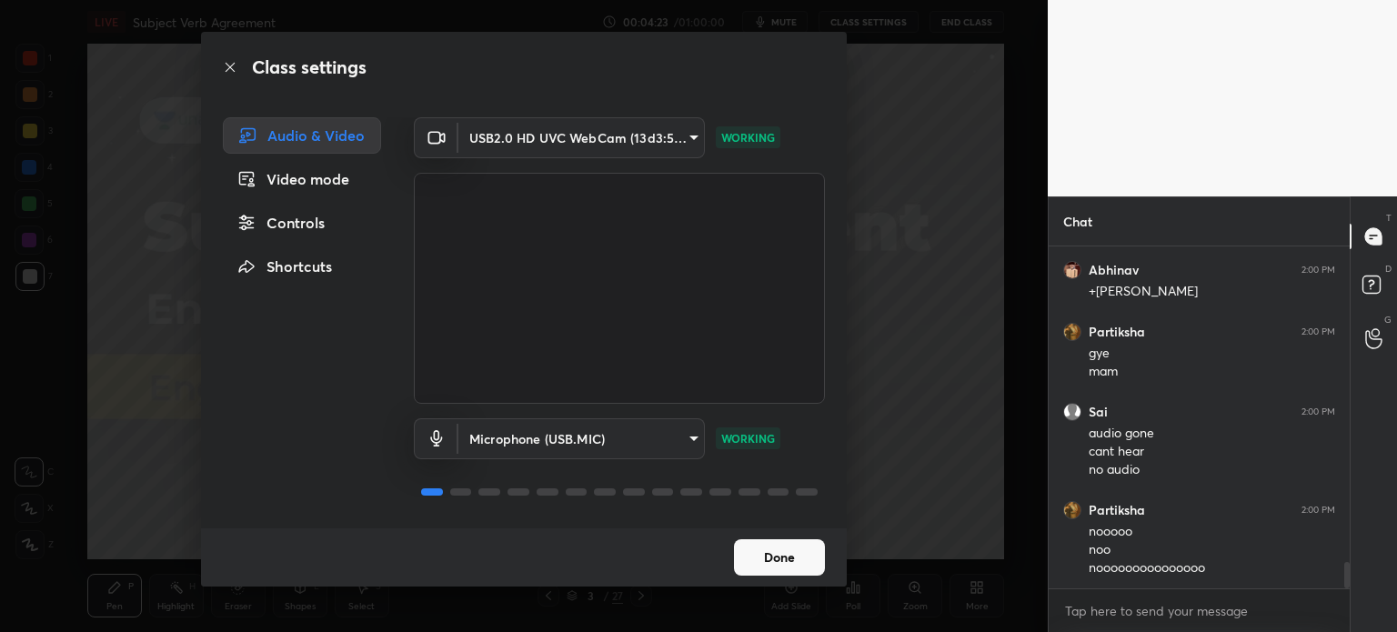
click at [759, 557] on button "Done" at bounding box center [779, 557] width 91 height 36
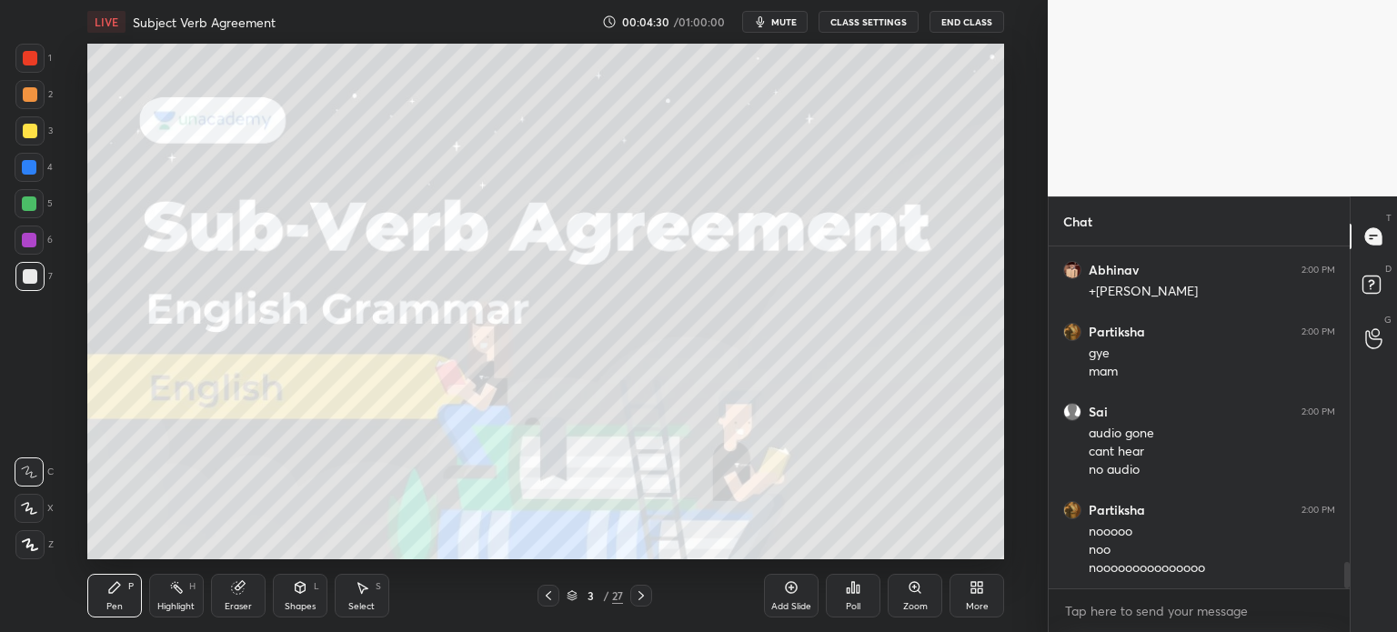
click at [866, 18] on button "CLASS SETTINGS" at bounding box center [868, 22] width 100 height 22
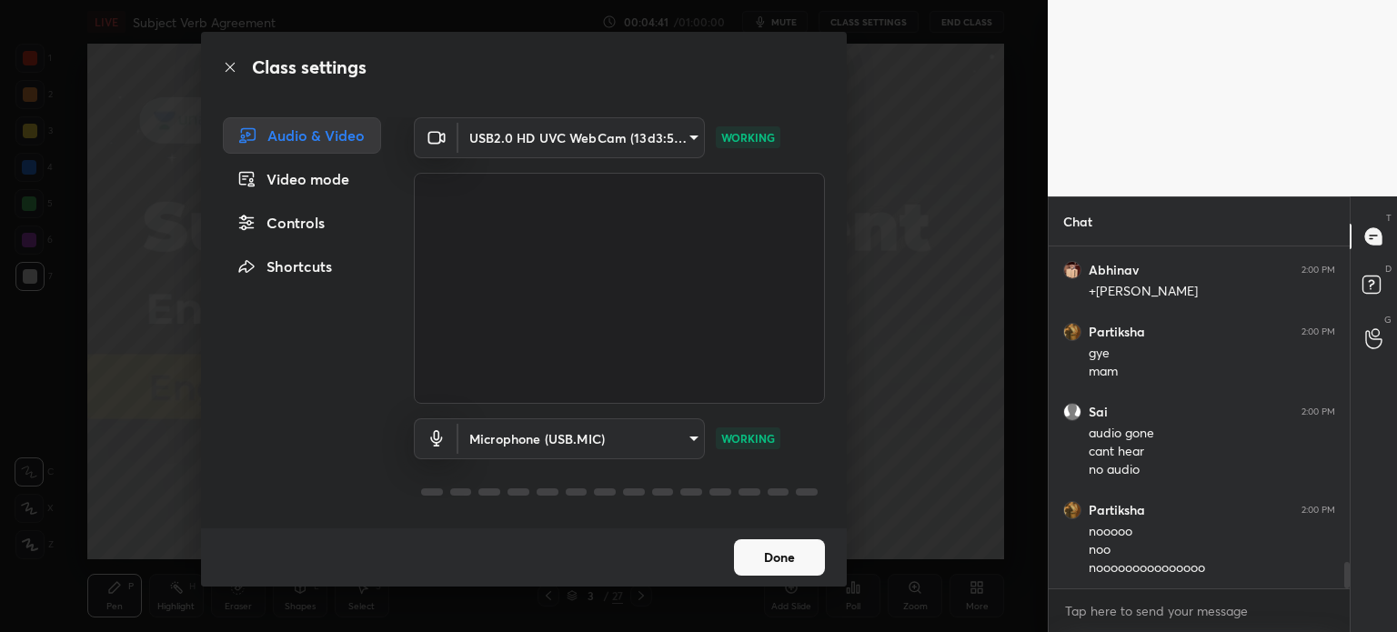
click at [786, 580] on div "Done" at bounding box center [524, 557] width 646 height 58
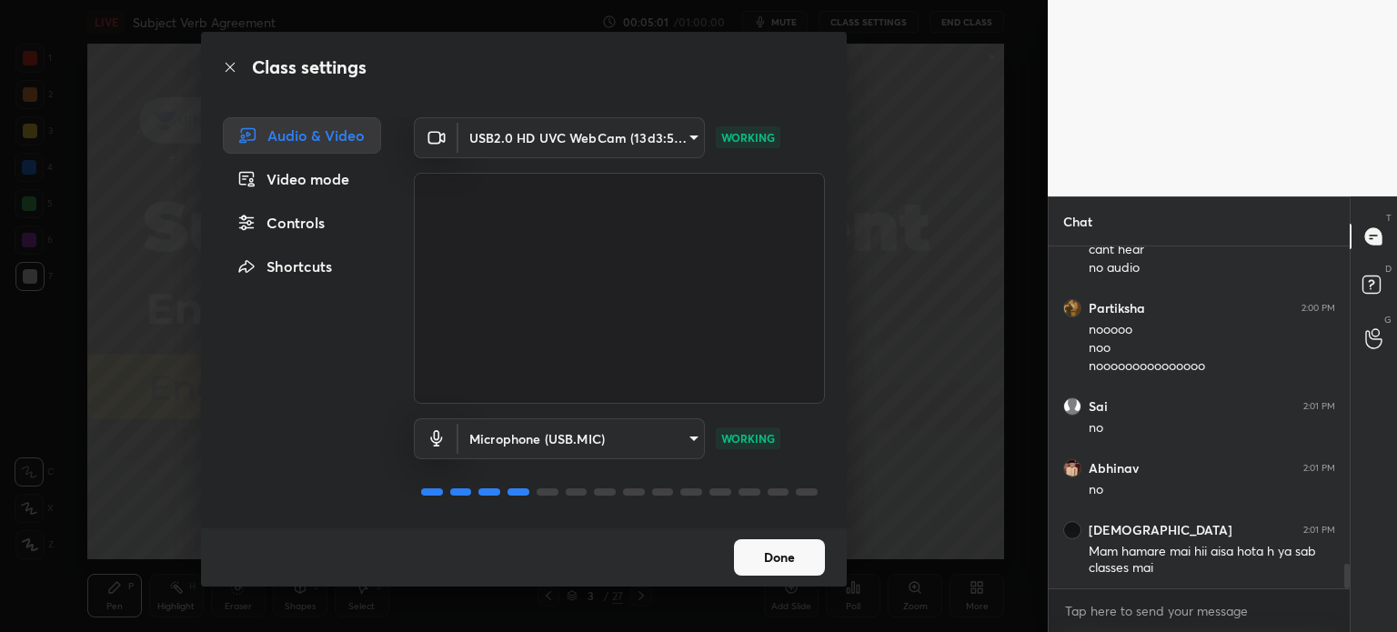
scroll to position [4372, 0]
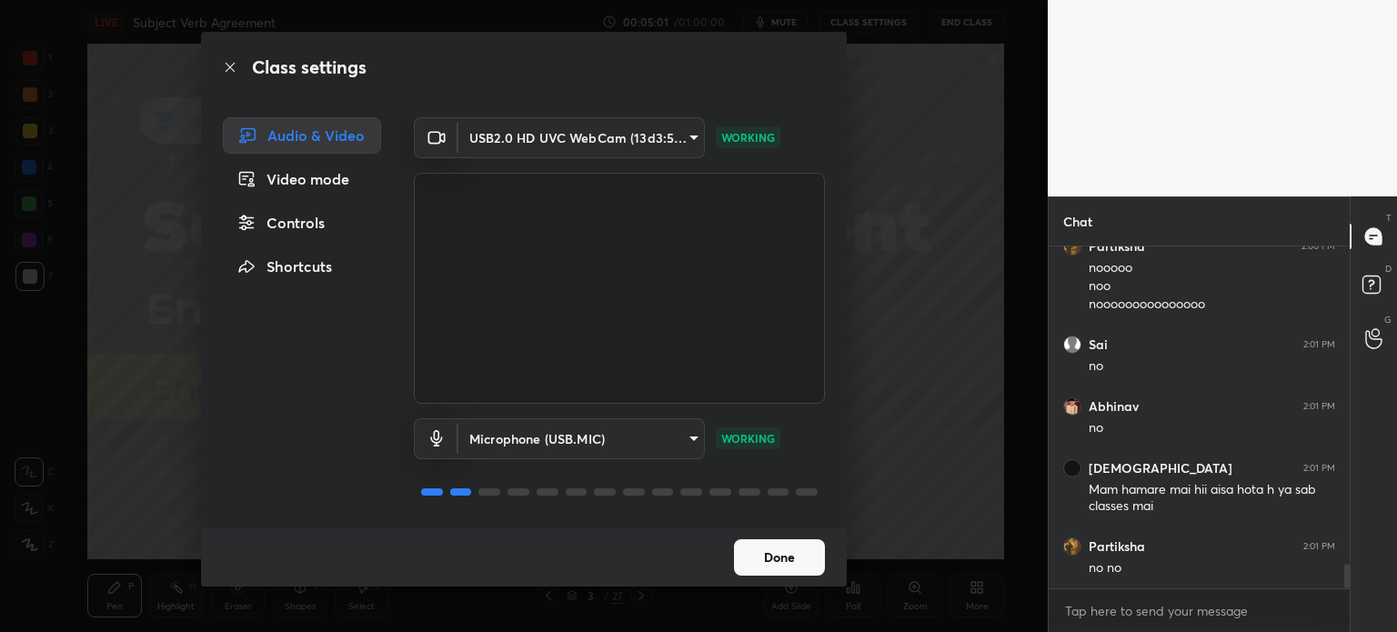
click at [795, 548] on button "Done" at bounding box center [779, 557] width 91 height 36
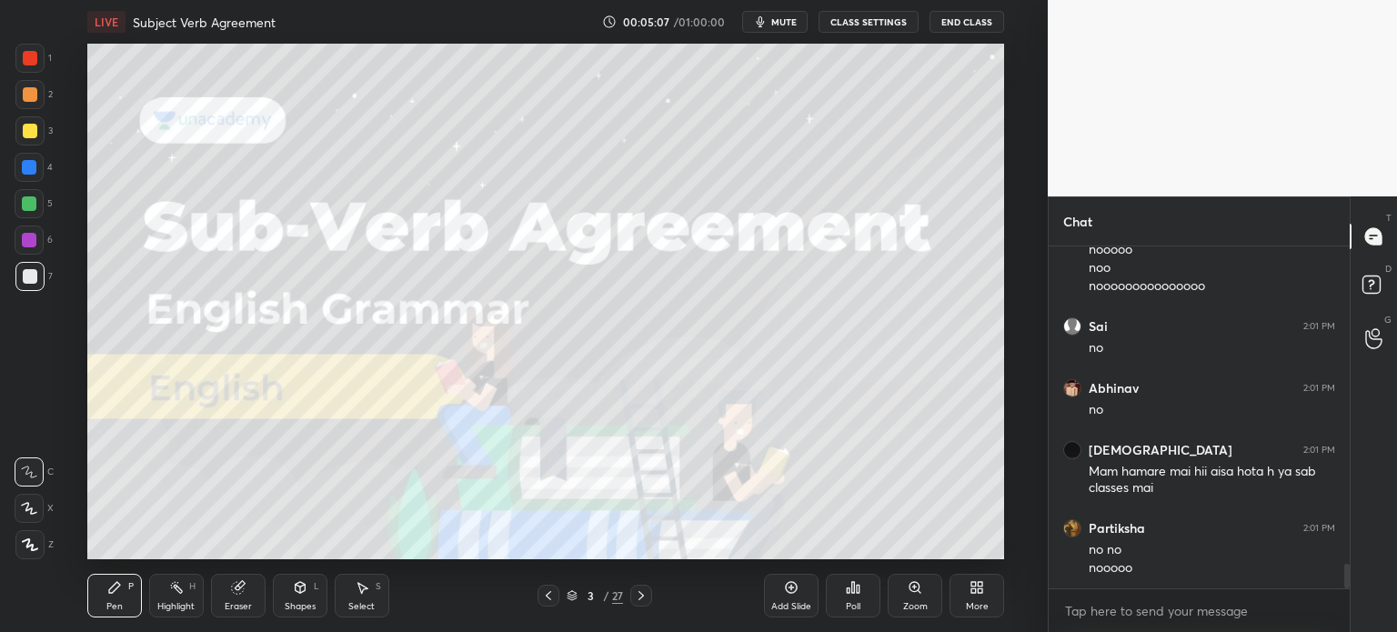
scroll to position [4468, 0]
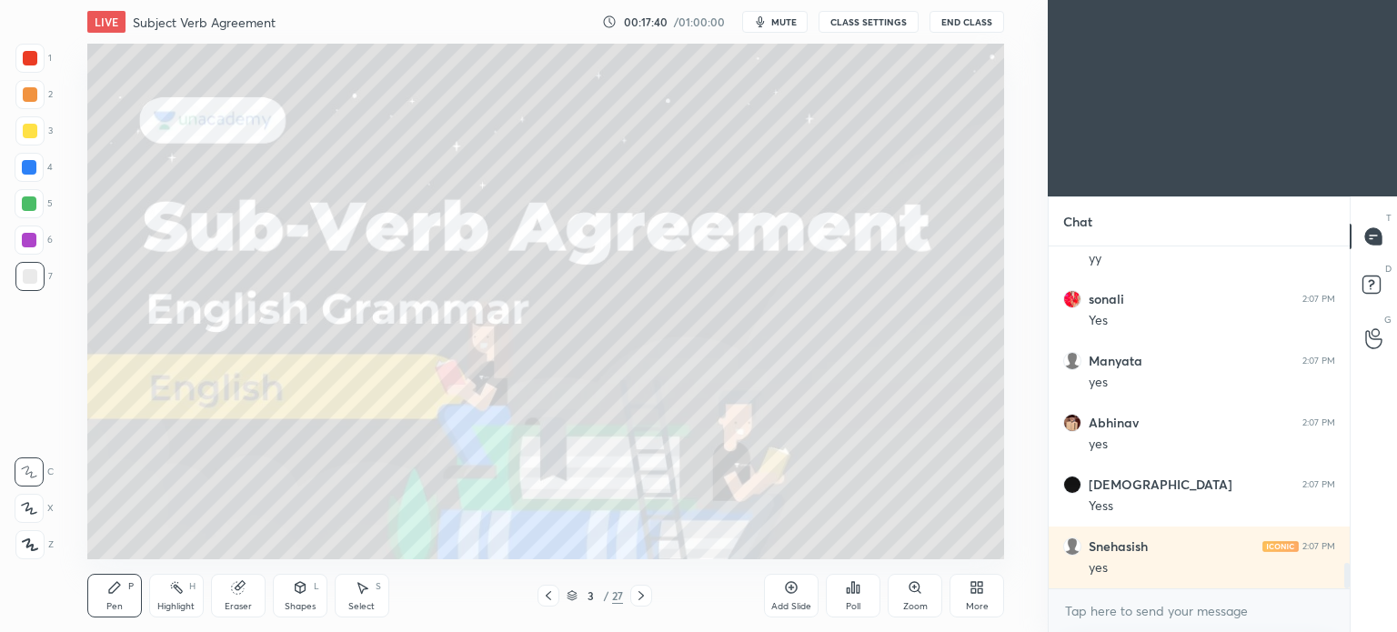
scroll to position [4299, 0]
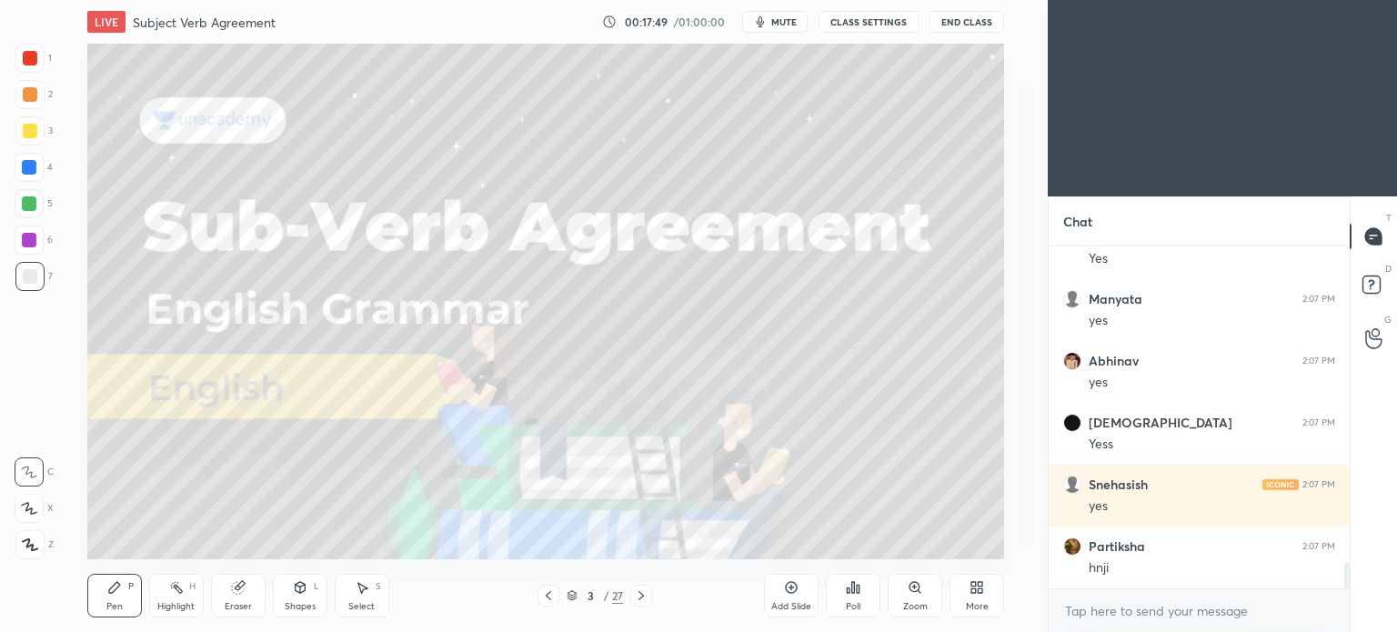
click at [33, 86] on div at bounding box center [29, 94] width 29 height 29
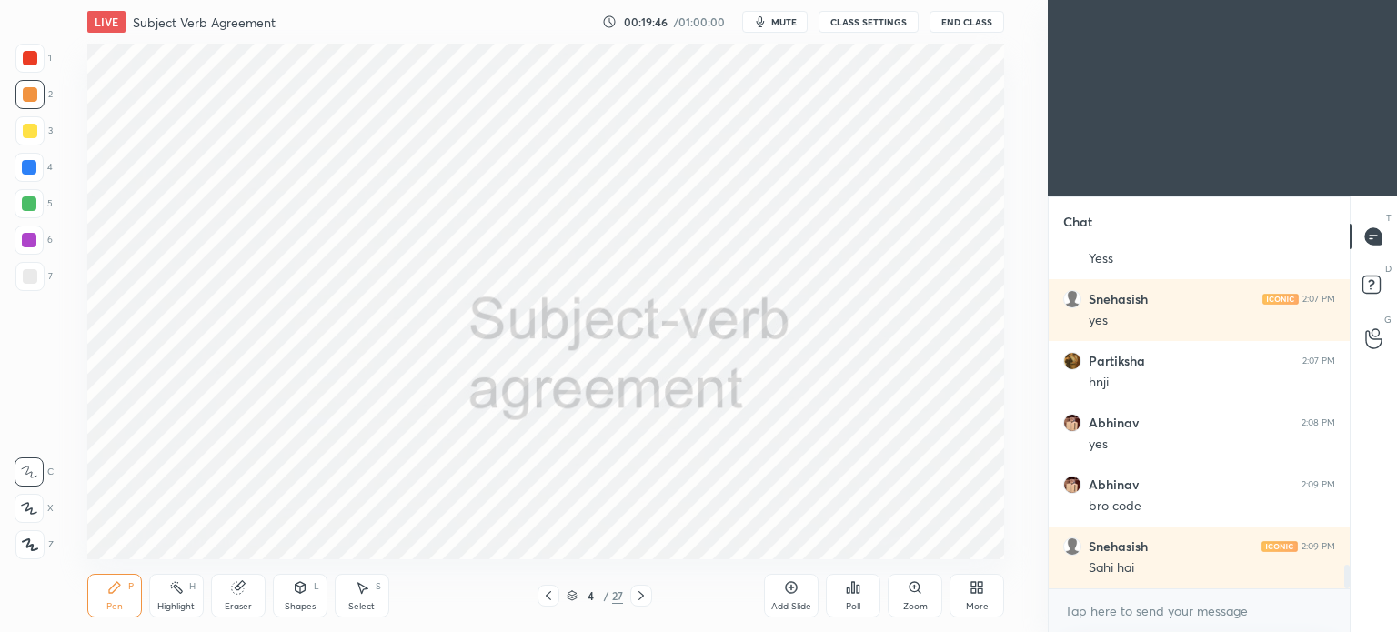
scroll to position [4546, 0]
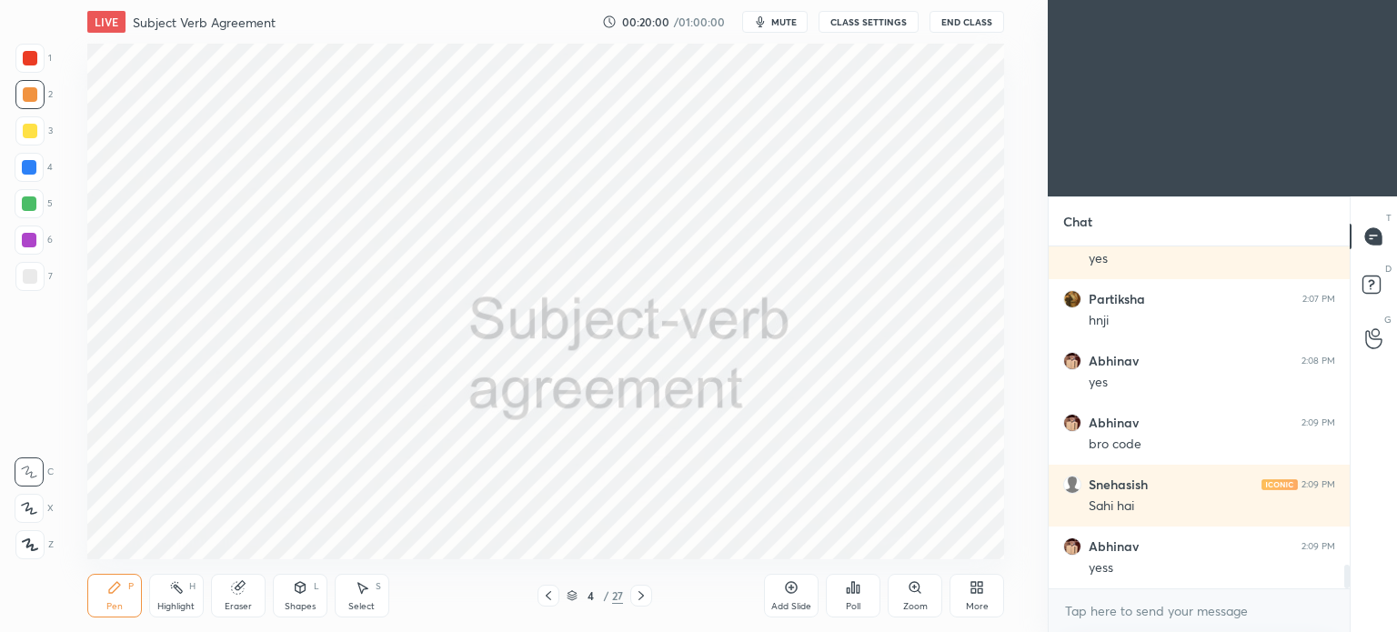
click at [34, 550] on div at bounding box center [29, 544] width 29 height 29
drag, startPoint x: 32, startPoint y: 244, endPoint x: 54, endPoint y: 250, distance: 22.7
click at [32, 246] on div at bounding box center [29, 240] width 15 height 15
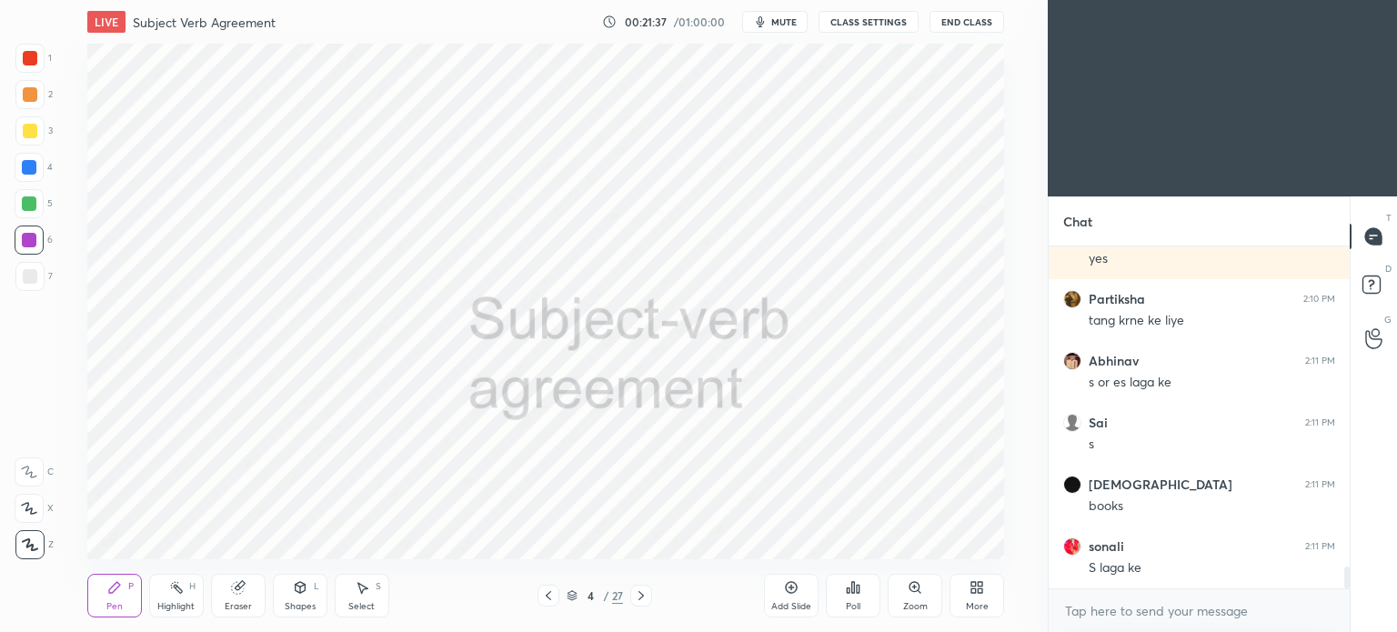
scroll to position [5164, 0]
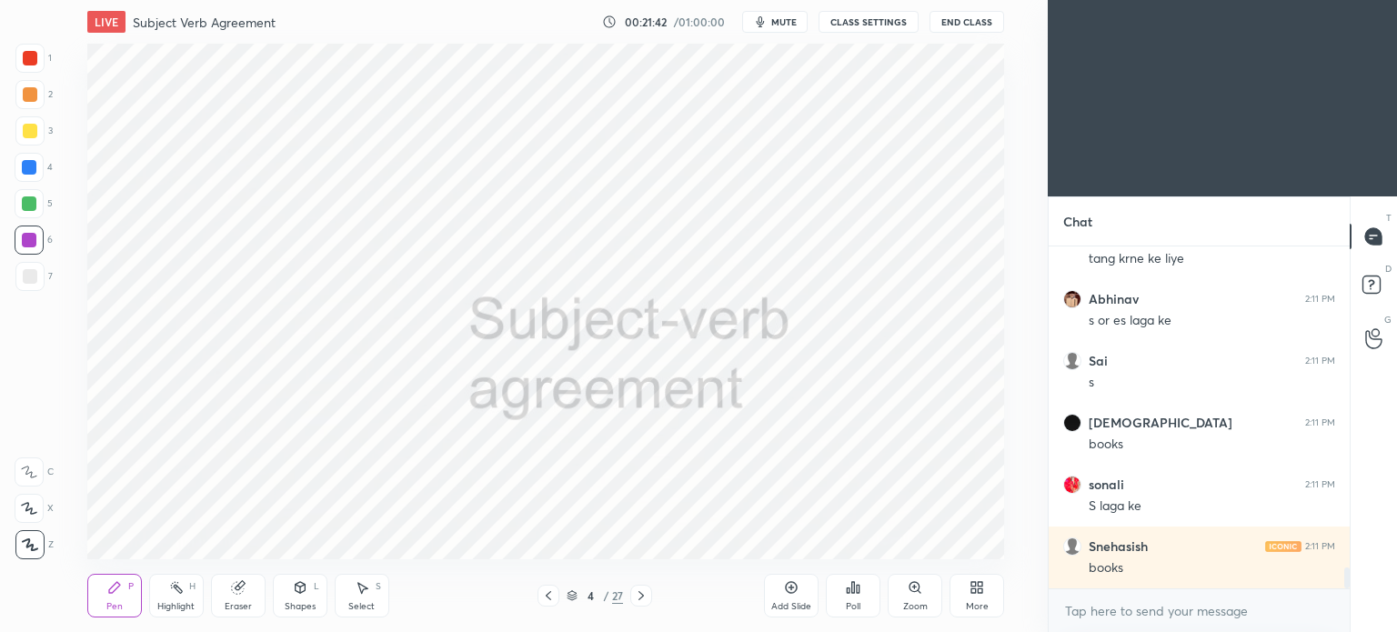
click at [22, 172] on div at bounding box center [29, 167] width 15 height 15
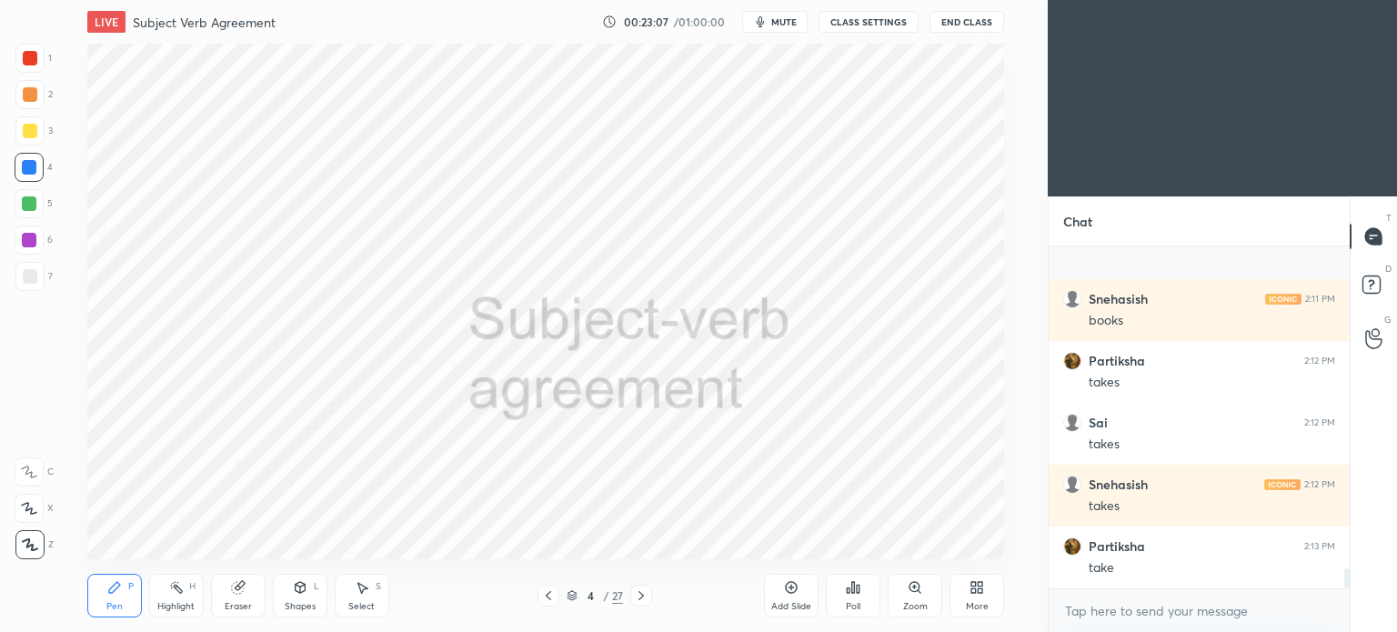
scroll to position [5535, 0]
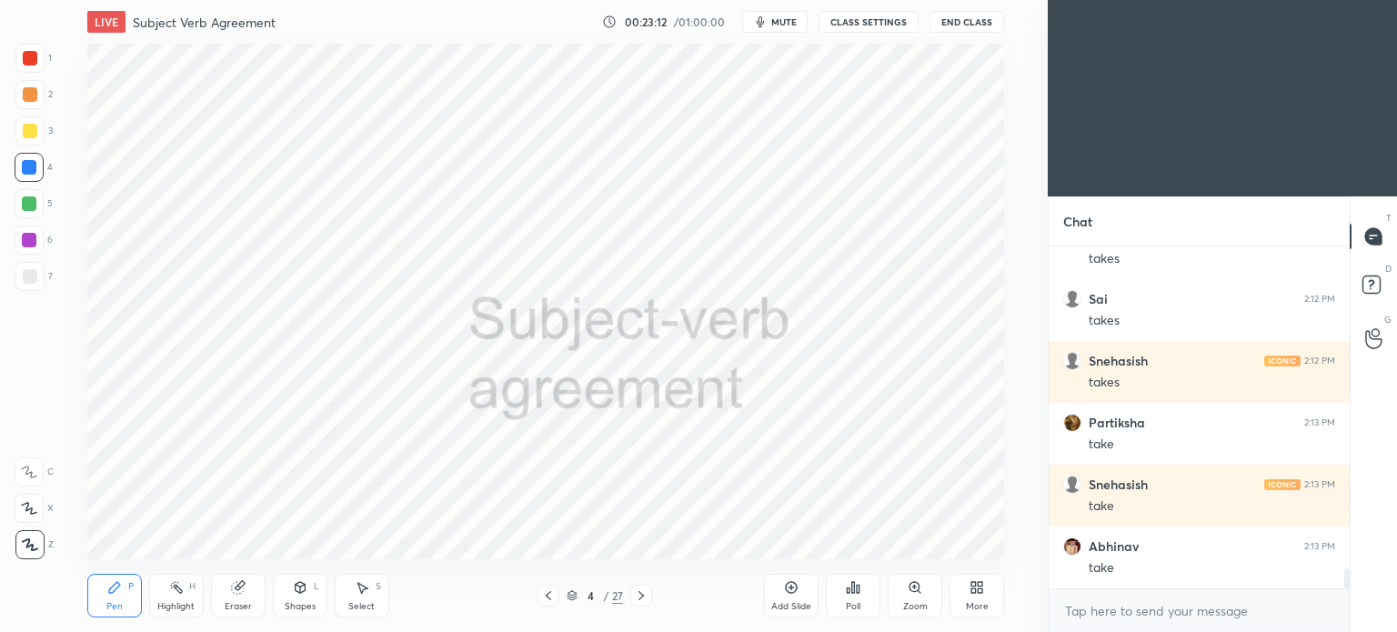
drag, startPoint x: 22, startPoint y: 202, endPoint x: 37, endPoint y: 203, distance: 15.5
click at [25, 202] on div at bounding box center [29, 203] width 15 height 15
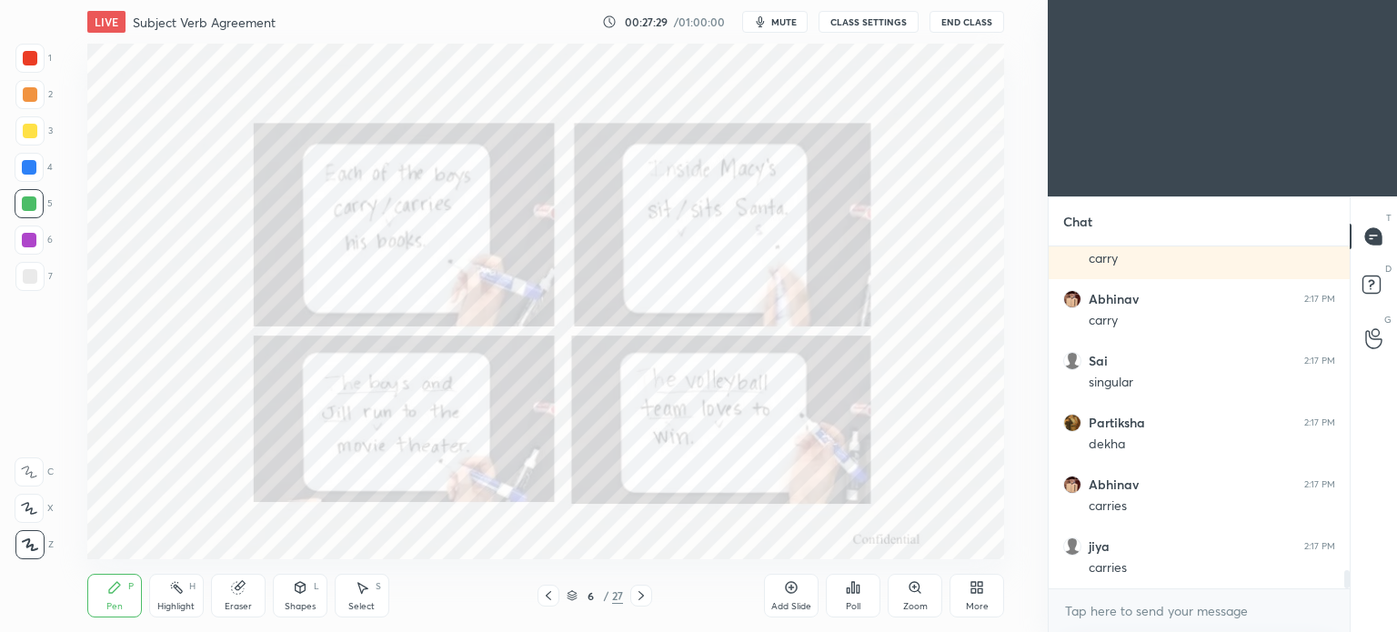
scroll to position [6066, 0]
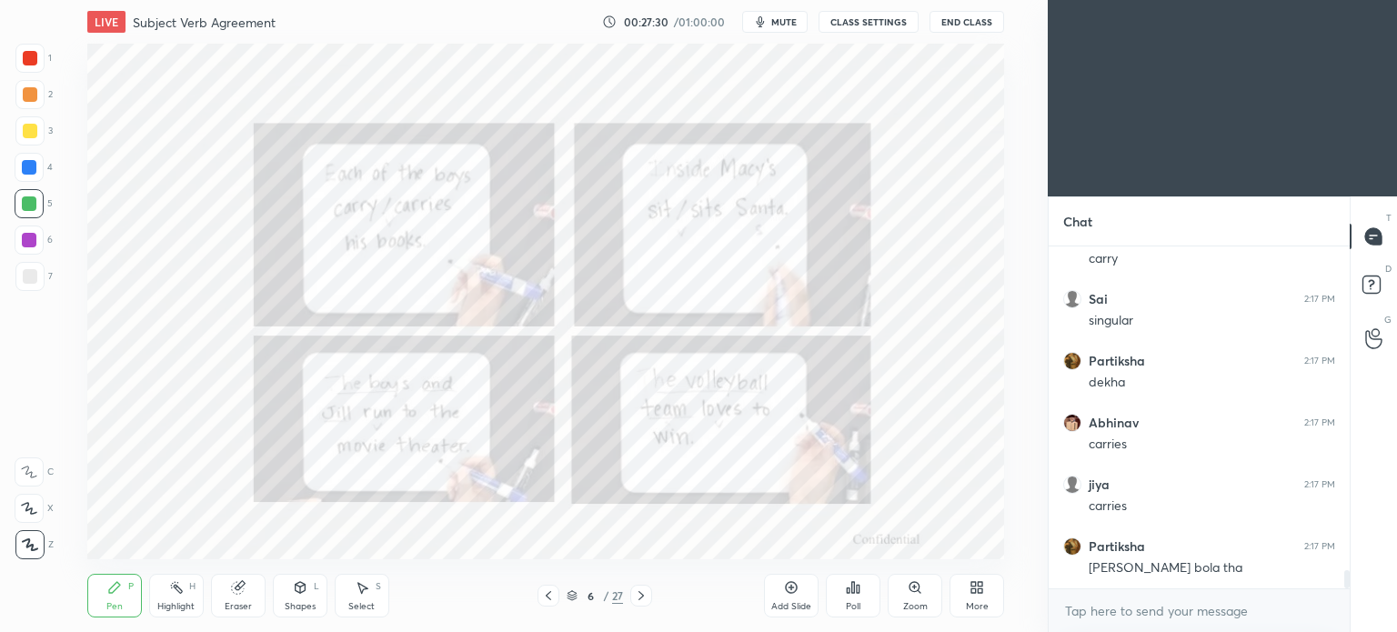
click at [782, 14] on button "mute" at bounding box center [774, 22] width 65 height 22
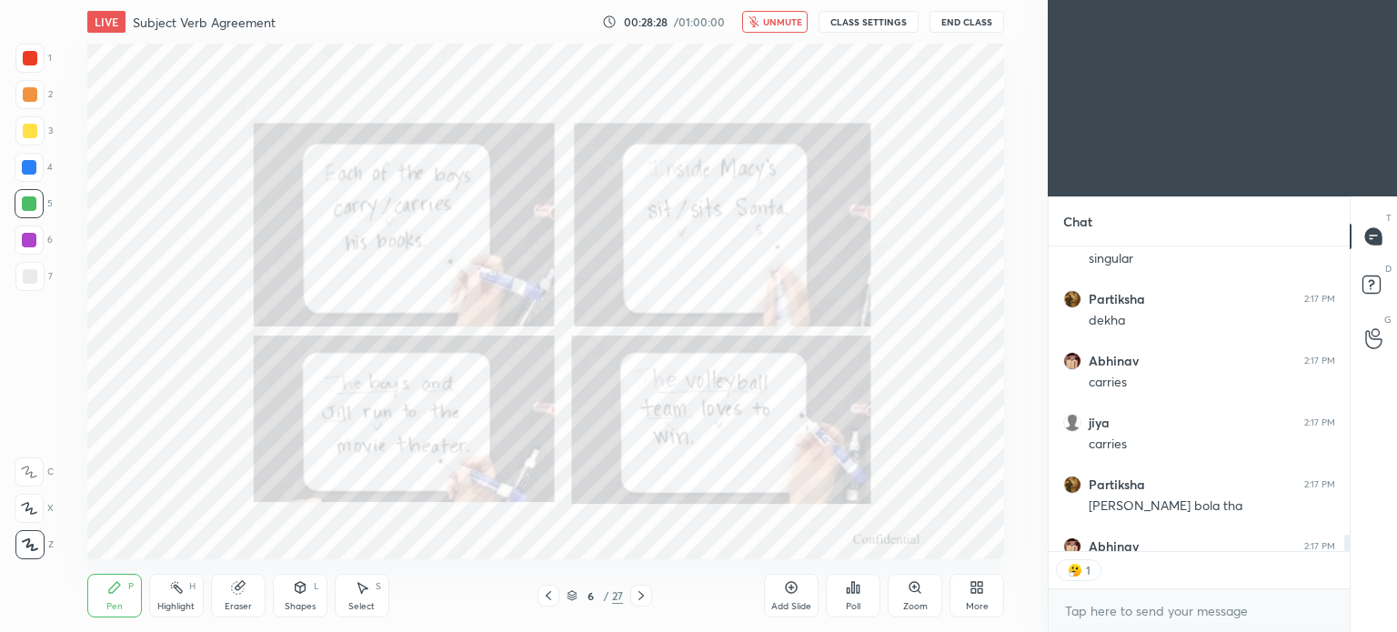
click at [782, 14] on button "unmute" at bounding box center [774, 22] width 65 height 22
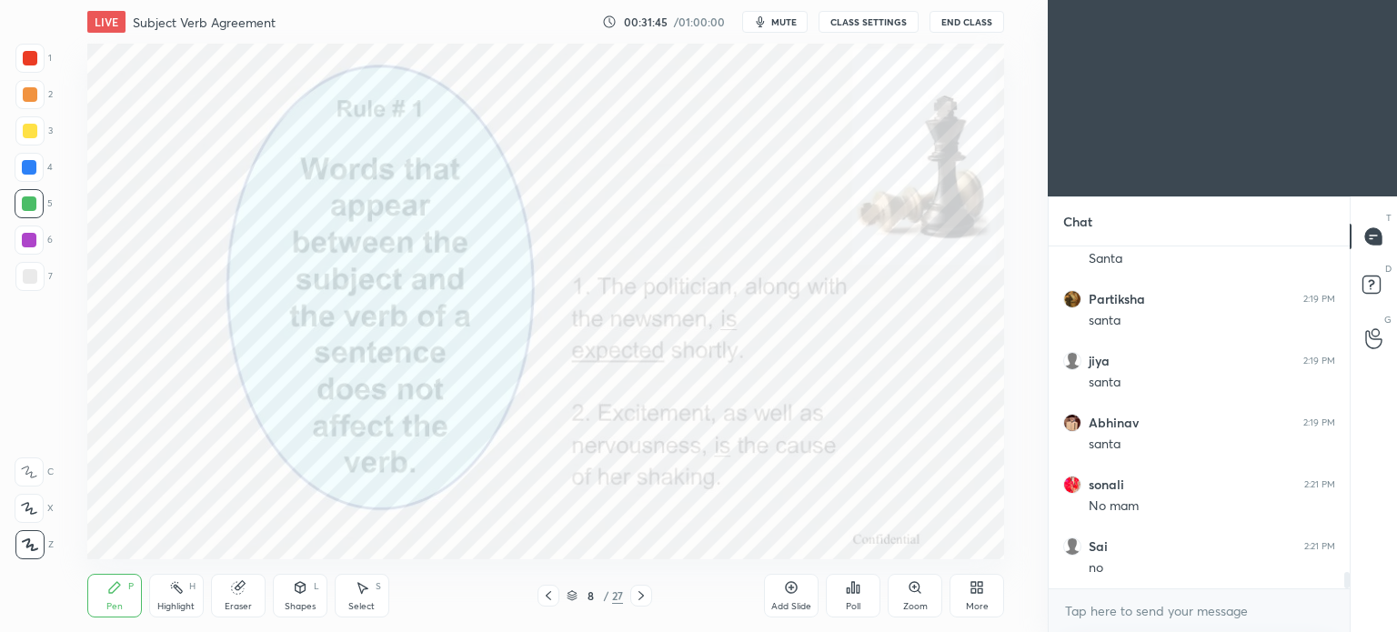
scroll to position [6932, 0]
drag, startPoint x: 28, startPoint y: 162, endPoint x: 68, endPoint y: 163, distance: 40.0
click at [30, 163] on div at bounding box center [29, 167] width 15 height 15
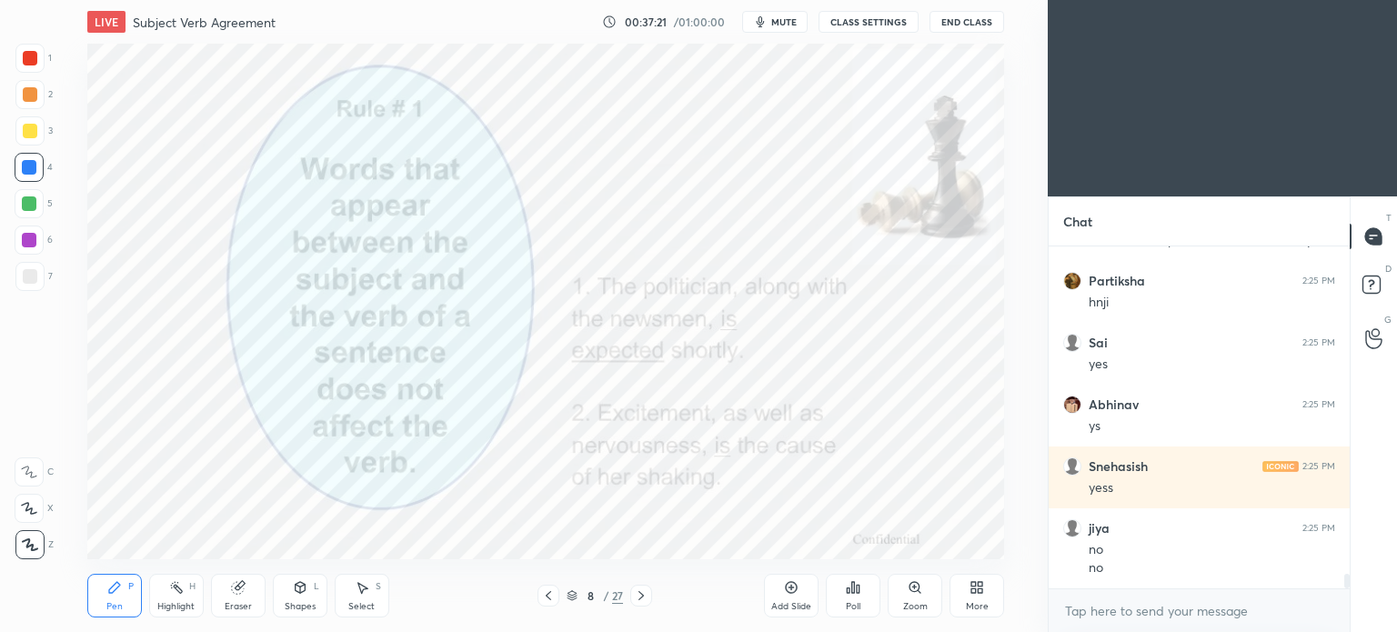
scroll to position [7699, 0]
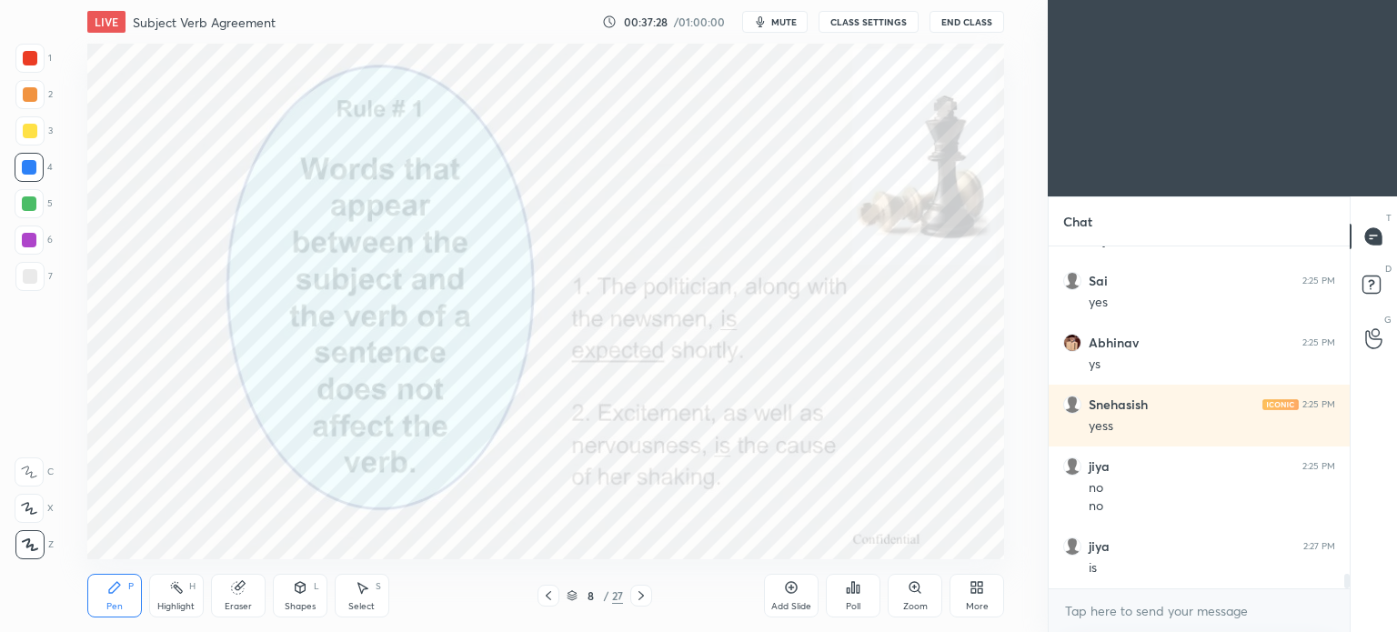
click at [29, 245] on div at bounding box center [29, 240] width 15 height 15
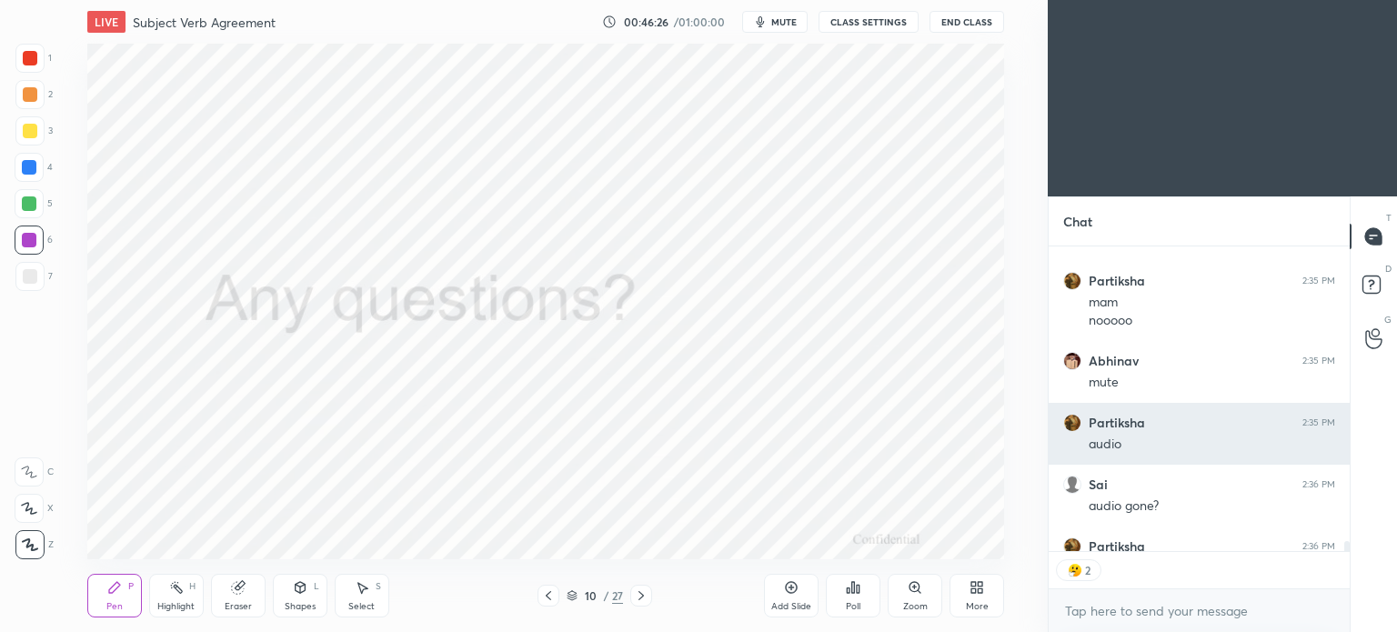
scroll to position [10209, 0]
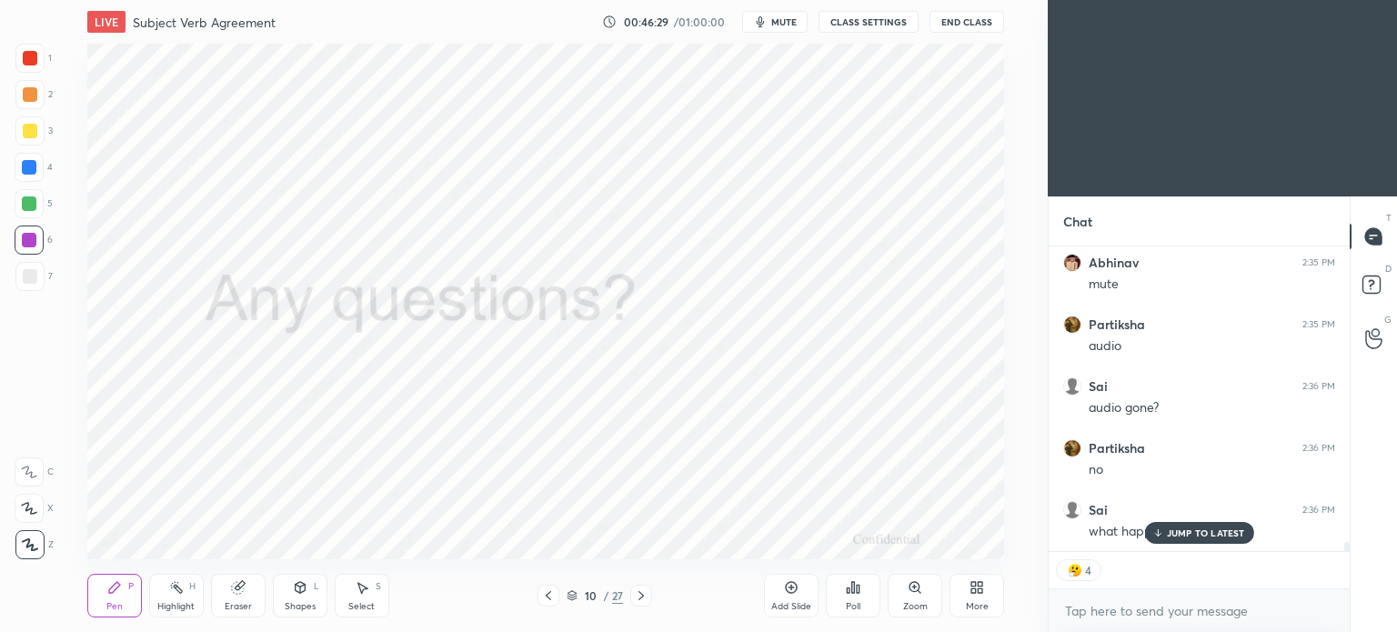
click at [1203, 530] on p "JUMP TO LATEST" at bounding box center [1206, 532] width 78 height 11
type textarea "x"
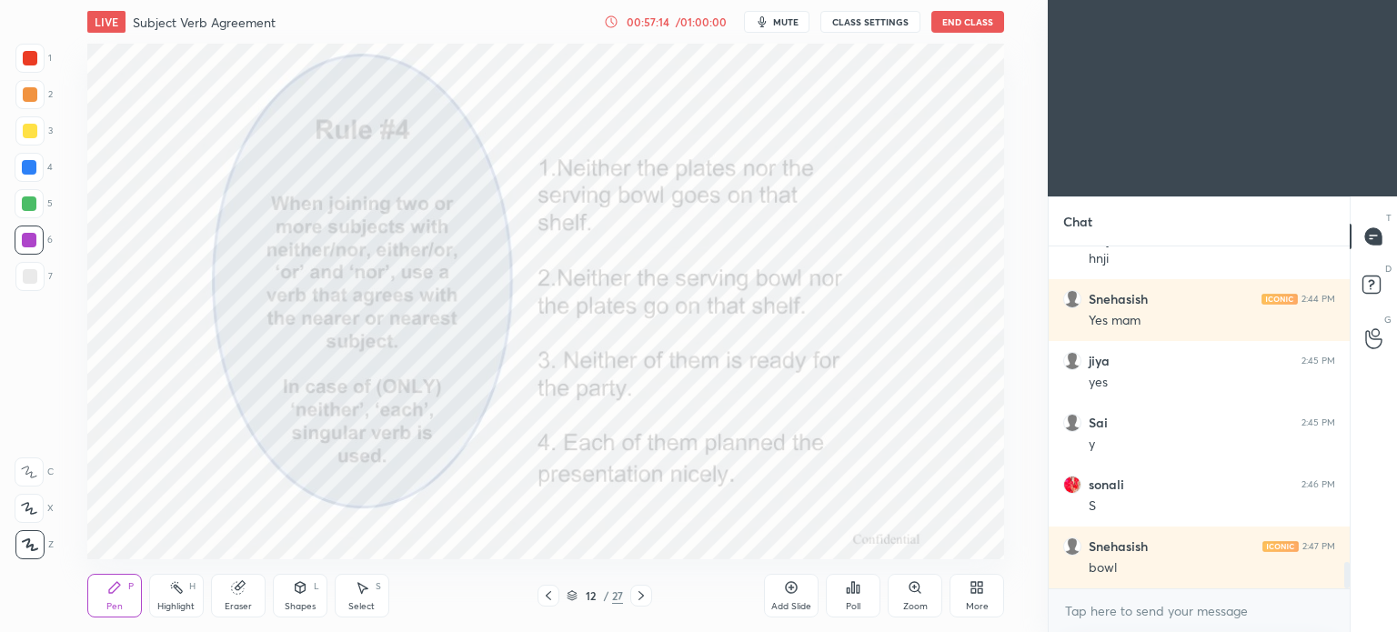
scroll to position [4161, 0]
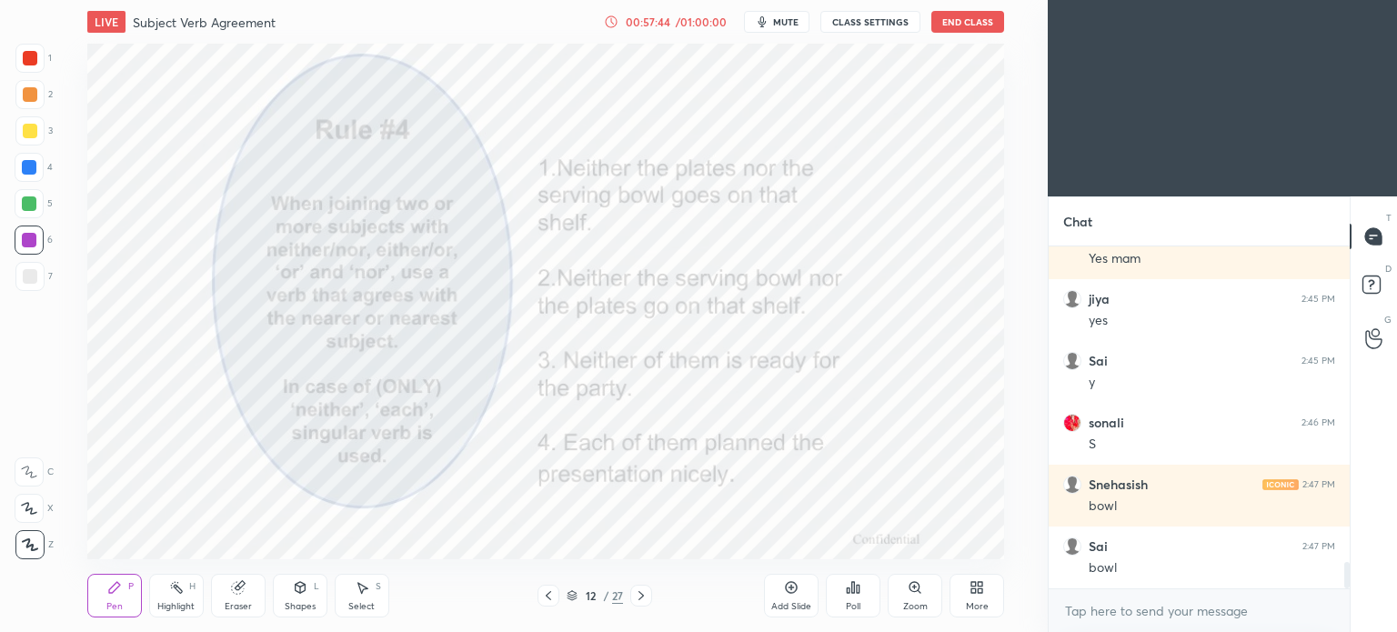
click at [795, 589] on icon at bounding box center [791, 587] width 15 height 15
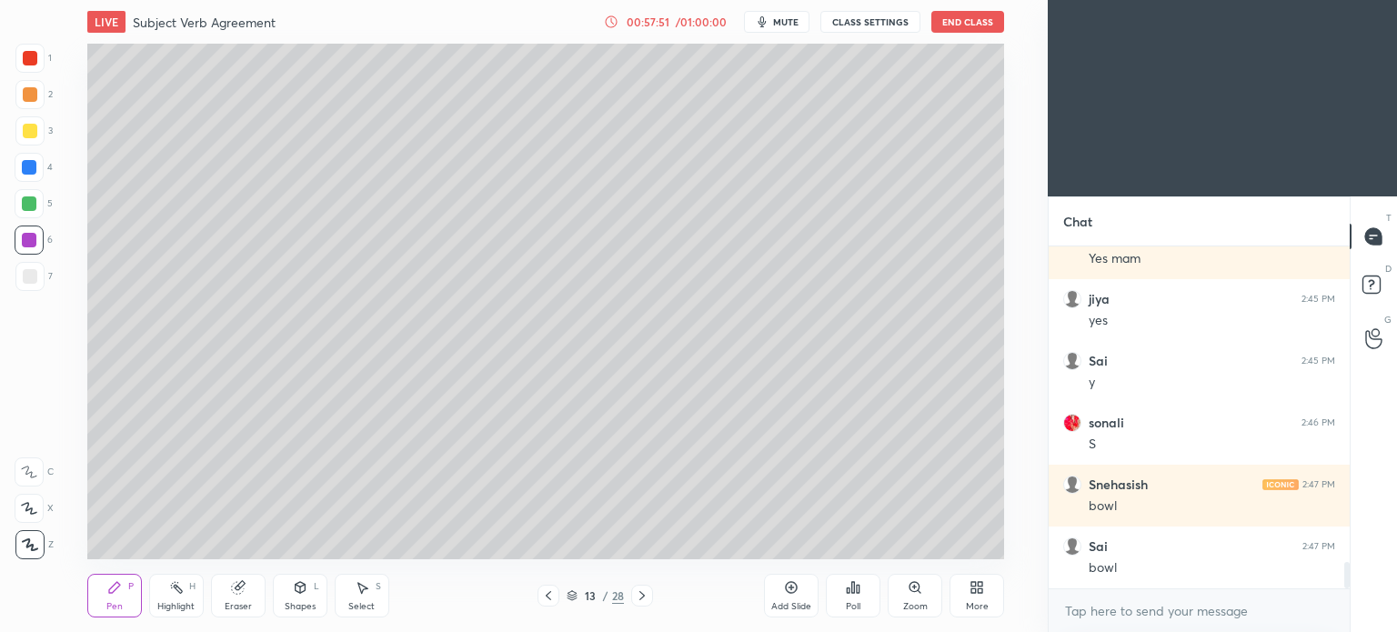
drag, startPoint x: 239, startPoint y: 596, endPoint x: 235, endPoint y: 562, distance: 33.9
click at [236, 596] on div "Eraser" at bounding box center [238, 596] width 55 height 44
click at [30, 409] on icon at bounding box center [30, 413] width 16 height 16
click at [105, 598] on div "Pen P" at bounding box center [114, 596] width 55 height 44
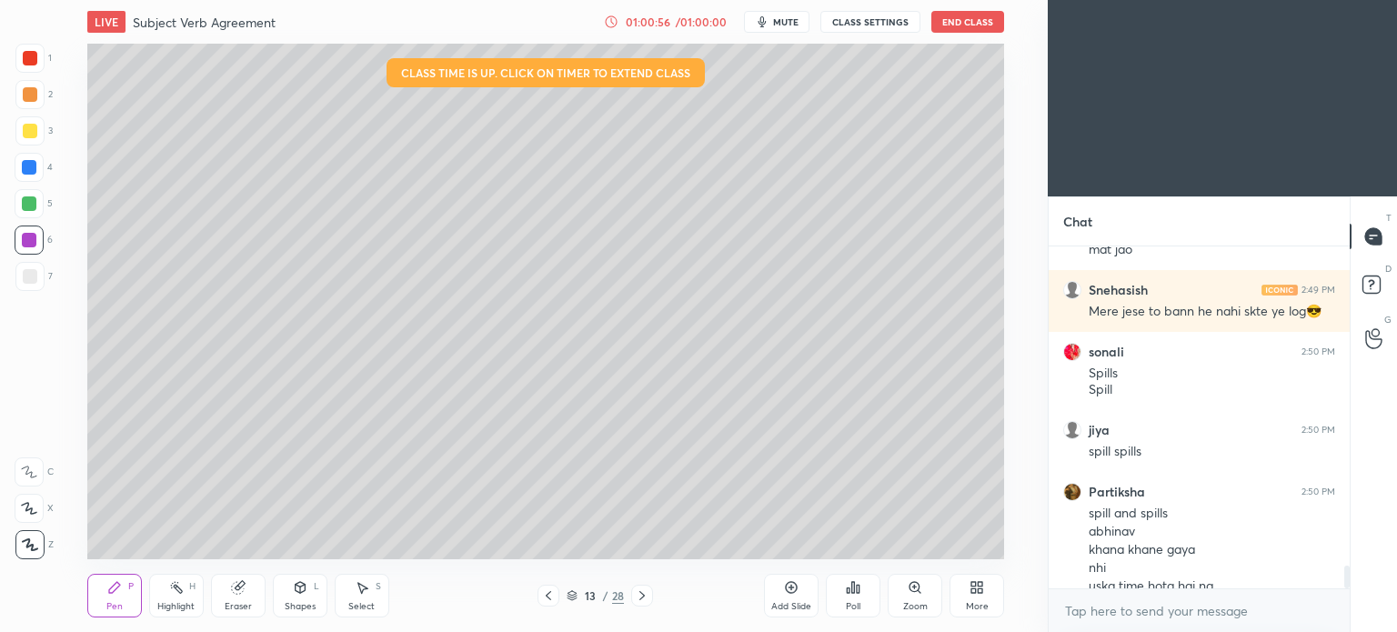
scroll to position [4852, 0]
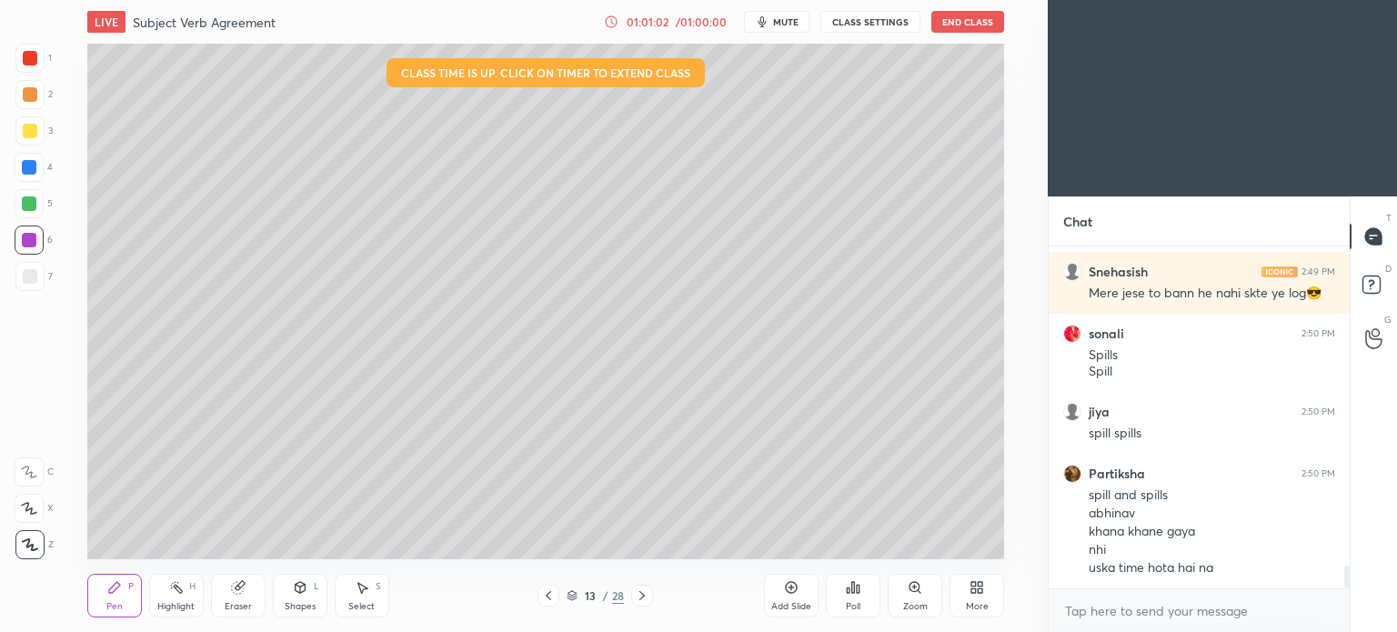
click at [29, 134] on div at bounding box center [30, 131] width 15 height 15
click at [31, 133] on div at bounding box center [30, 131] width 15 height 15
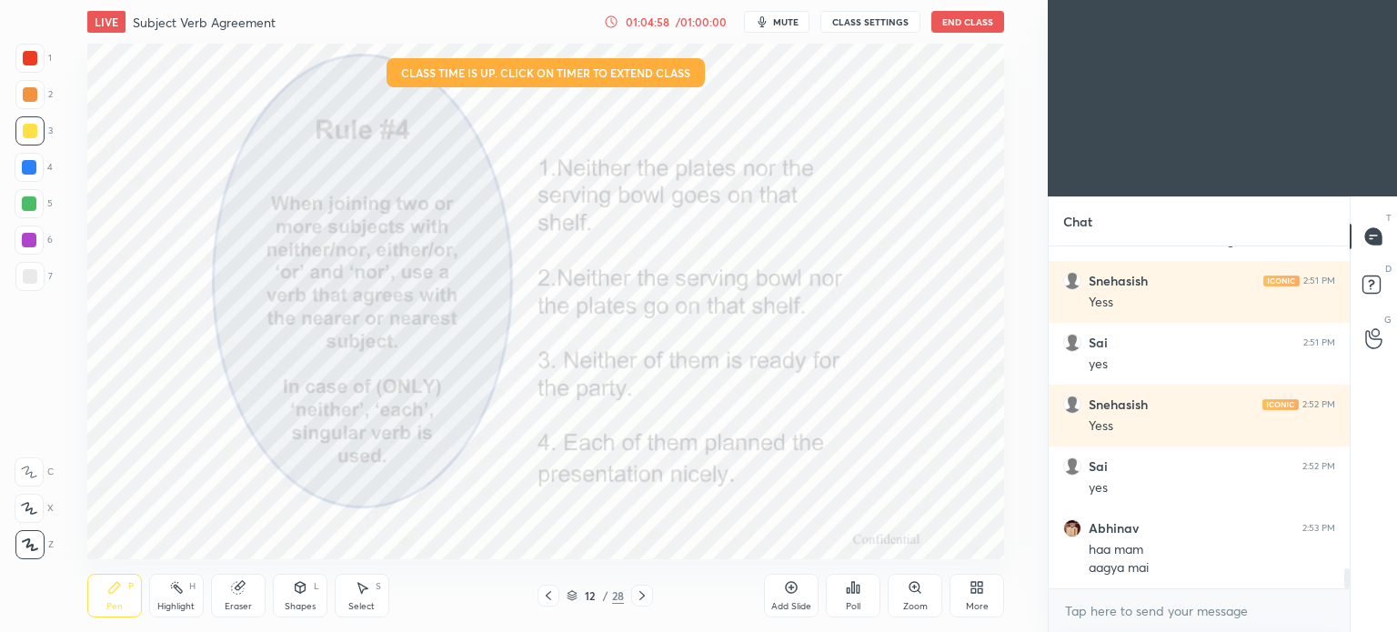
scroll to position [5426, 0]
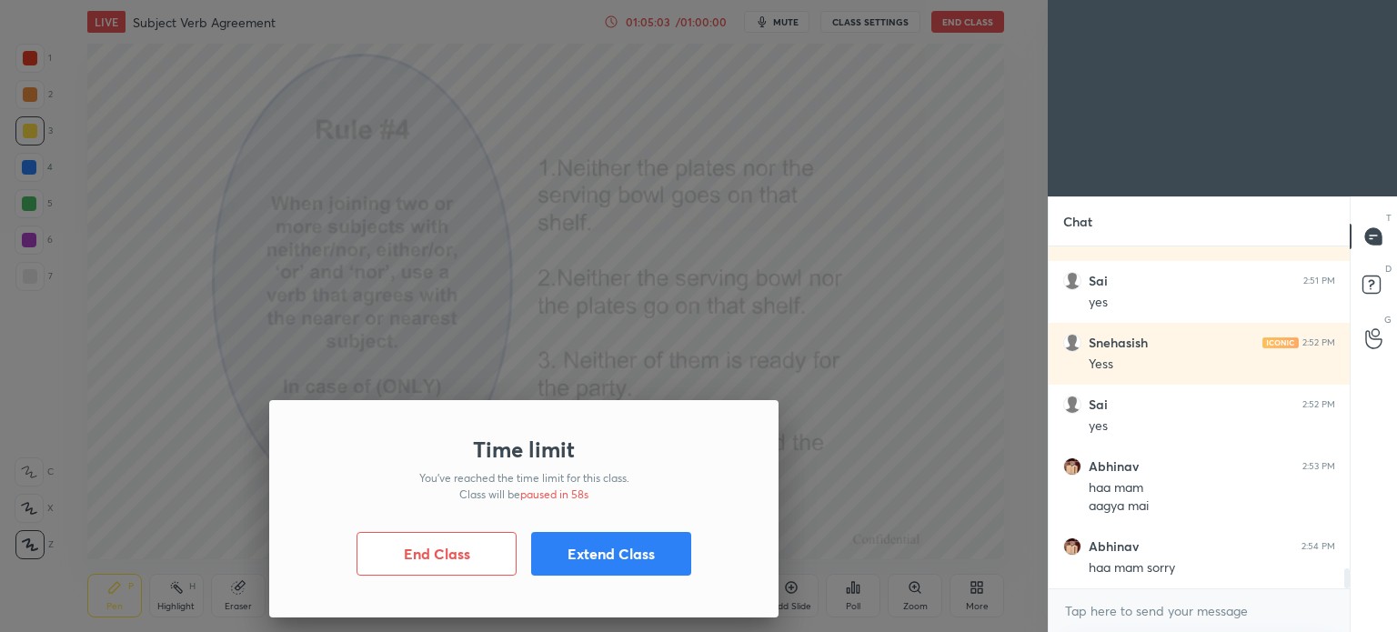
click at [581, 541] on button "Extend Class" at bounding box center [611, 554] width 160 height 44
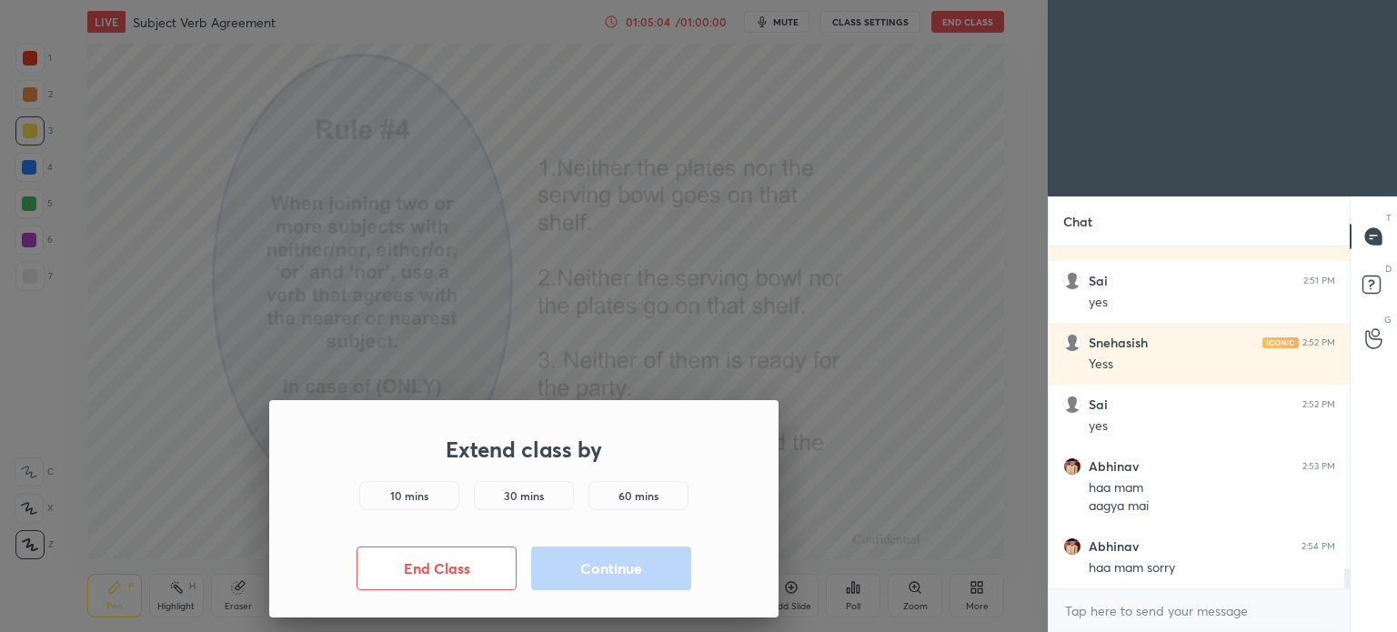
scroll to position [5488, 0]
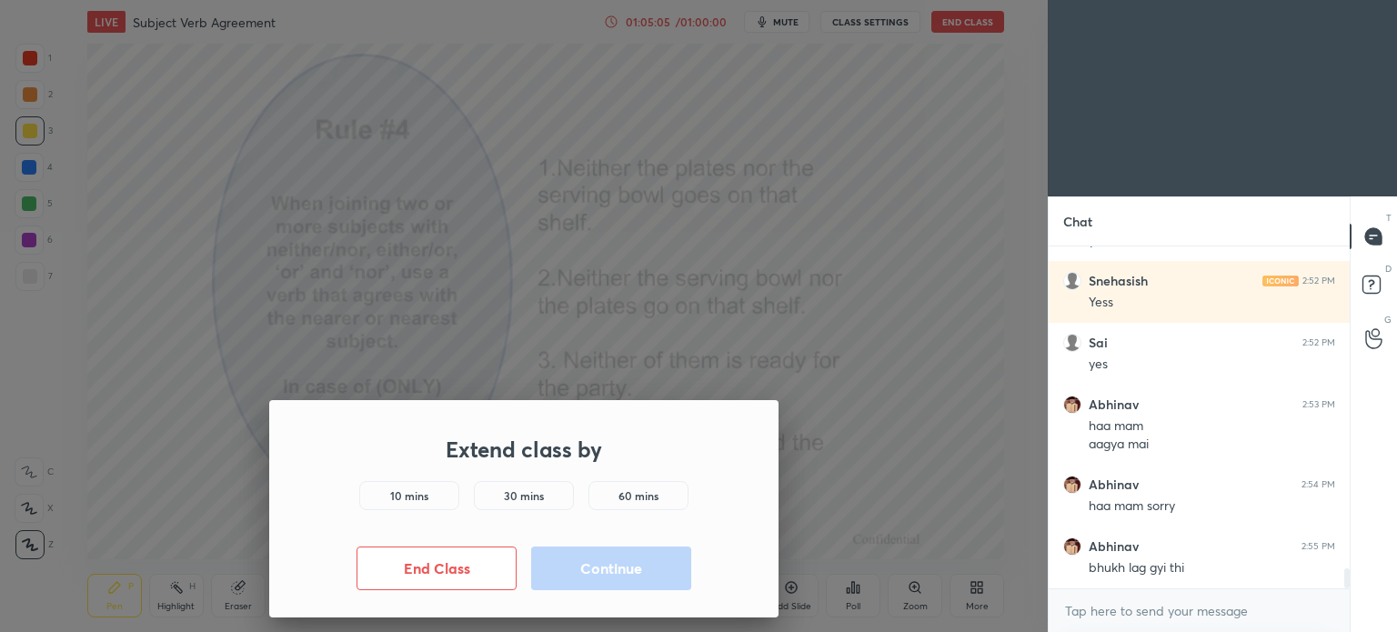
click at [429, 494] on div "10 mins" at bounding box center [409, 495] width 100 height 29
click at [590, 578] on button "Continue" at bounding box center [611, 568] width 160 height 44
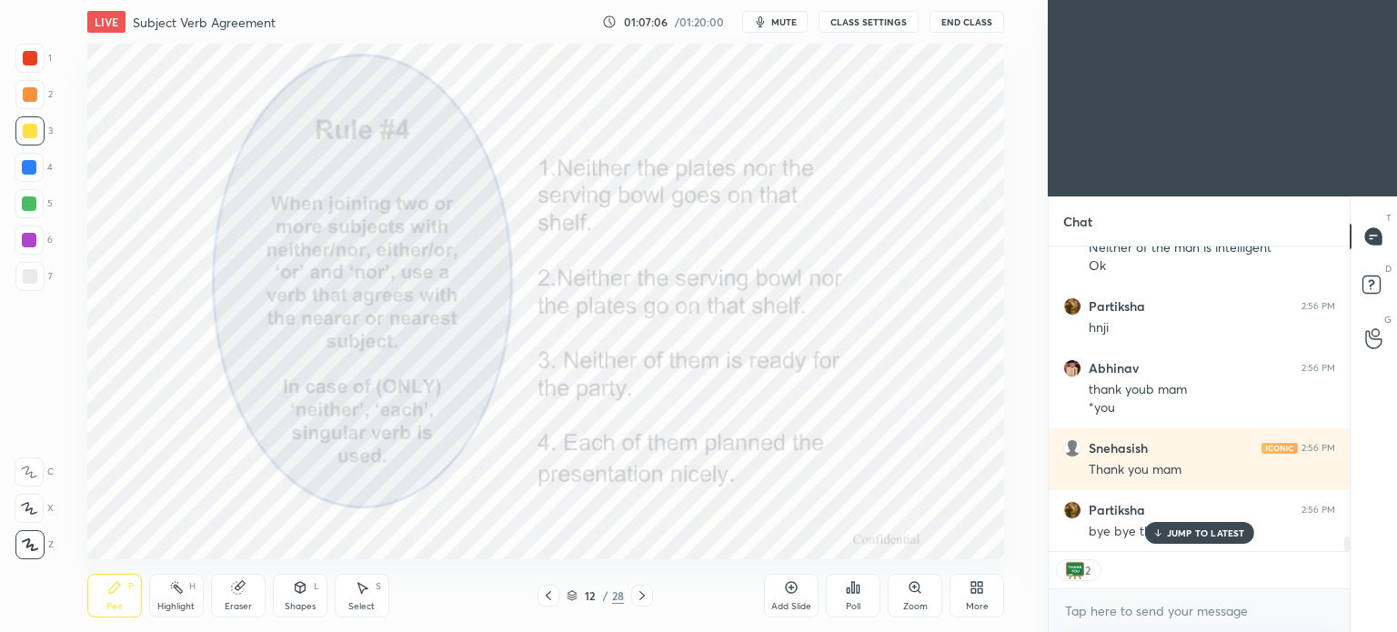
scroll to position [6106, 0]
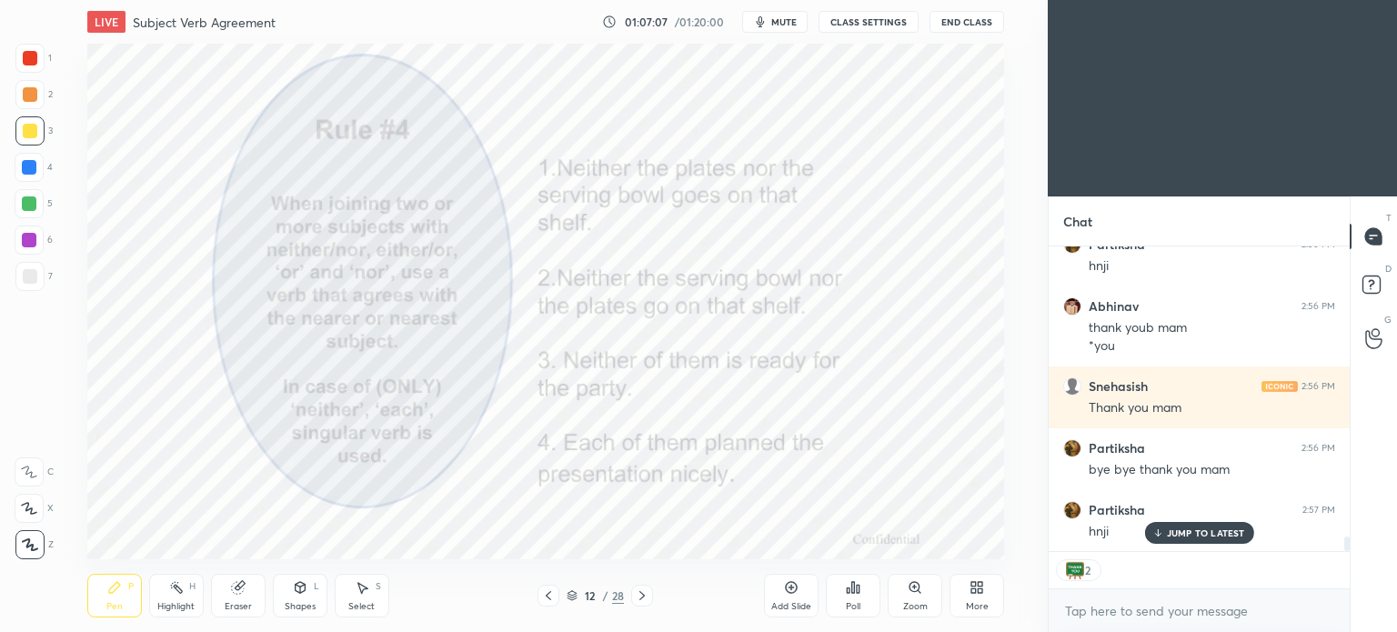
click at [1171, 541] on div "JUMP TO LATEST" at bounding box center [1198, 533] width 109 height 22
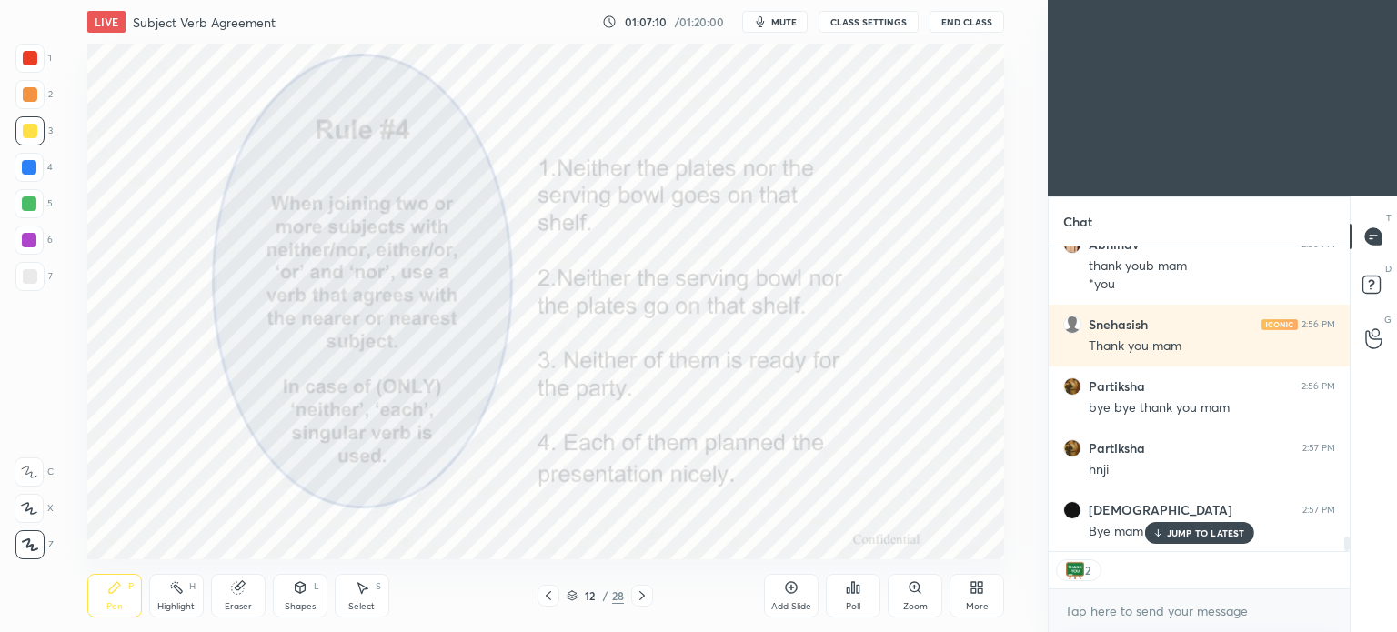
click at [1170, 536] on p "JUMP TO LATEST" at bounding box center [1206, 532] width 78 height 11
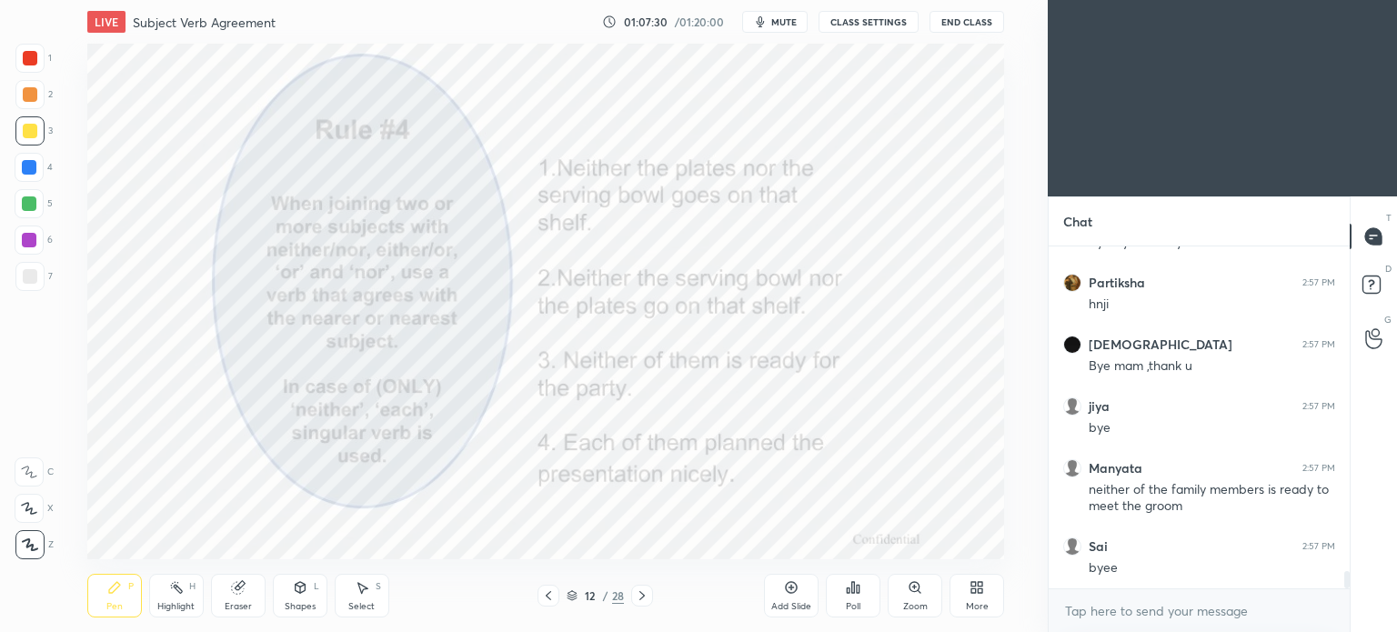
scroll to position [6396, 0]
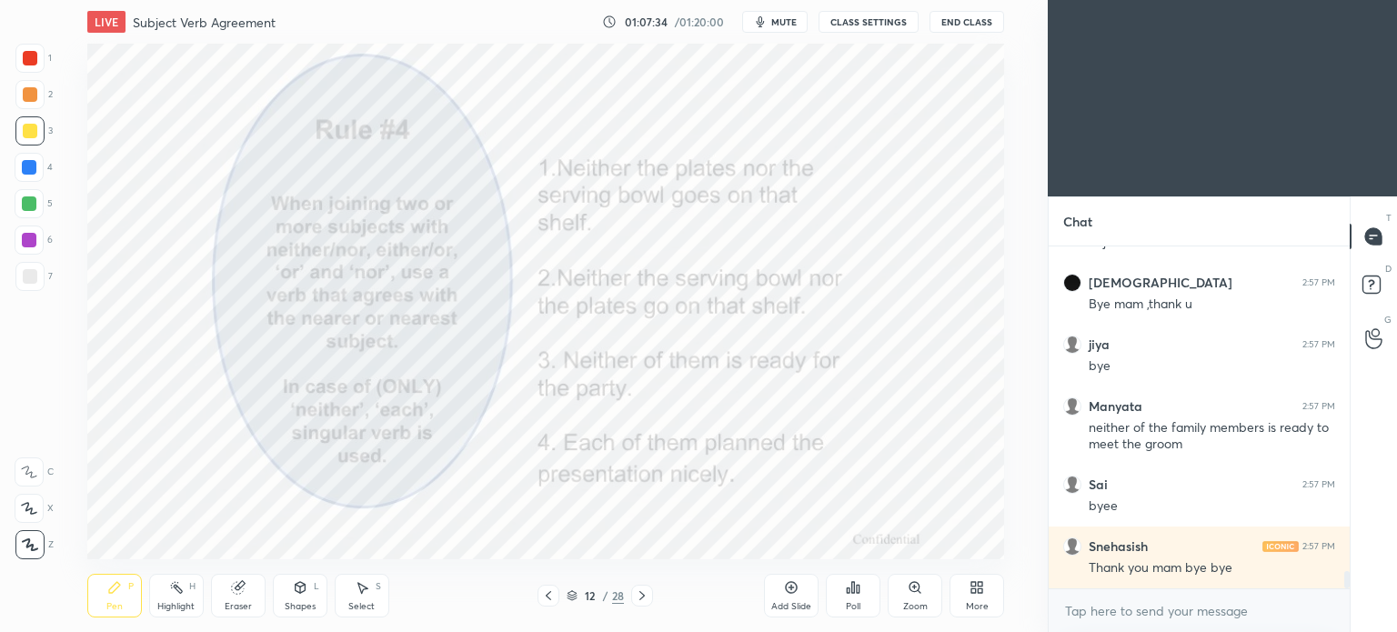
click at [964, 22] on button "End Class" at bounding box center [966, 22] width 75 height 22
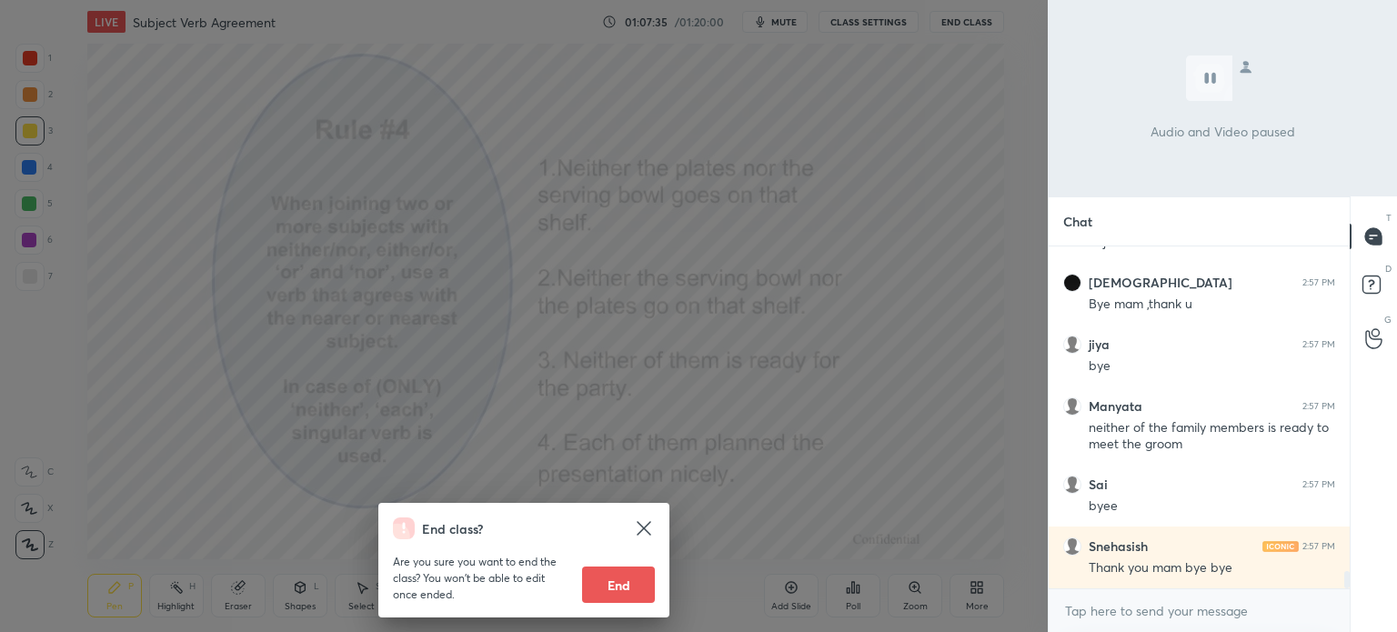
scroll to position [6457, 0]
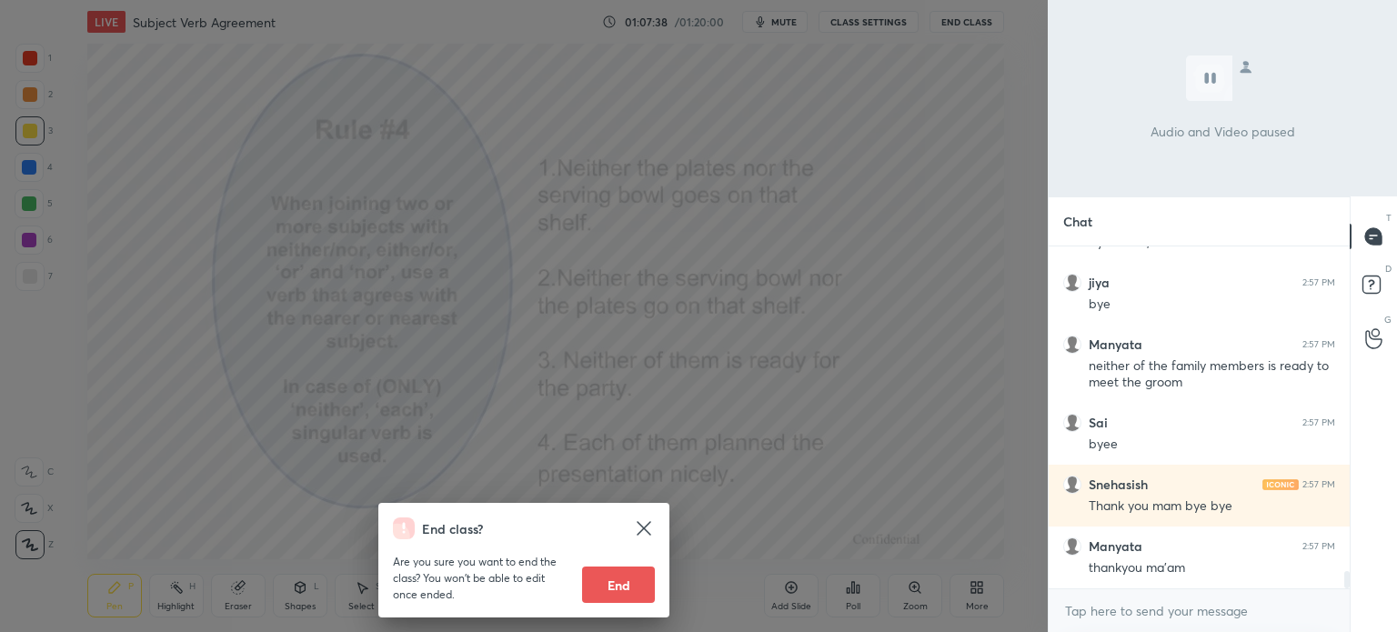
click at [634, 586] on button "End" at bounding box center [618, 584] width 73 height 36
type textarea "x"
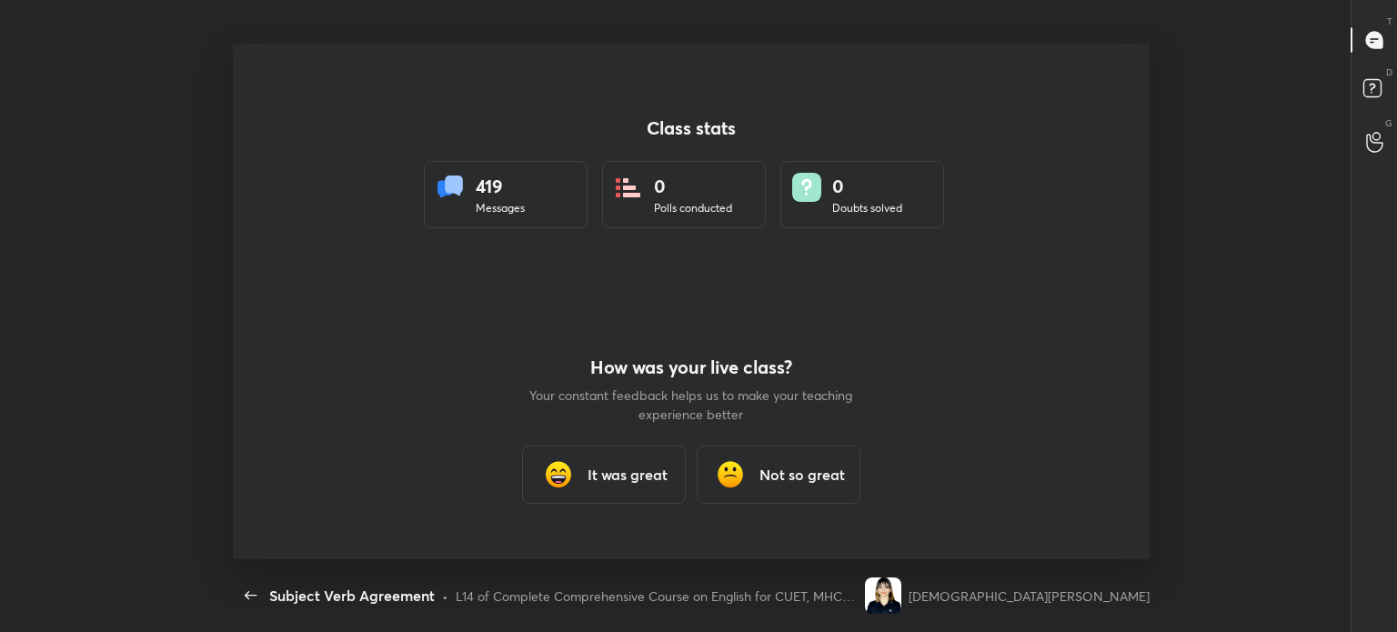
scroll to position [0, 0]
click at [248, 599] on icon "button" at bounding box center [251, 596] width 22 height 22
